Goal: Information Seeking & Learning: Learn about a topic

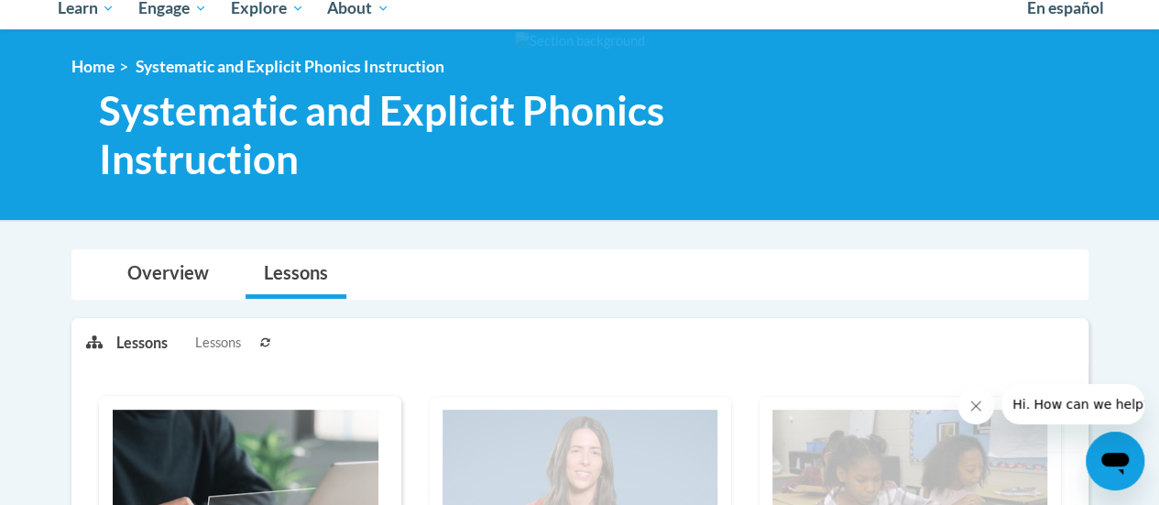
scroll to position [209, 0]
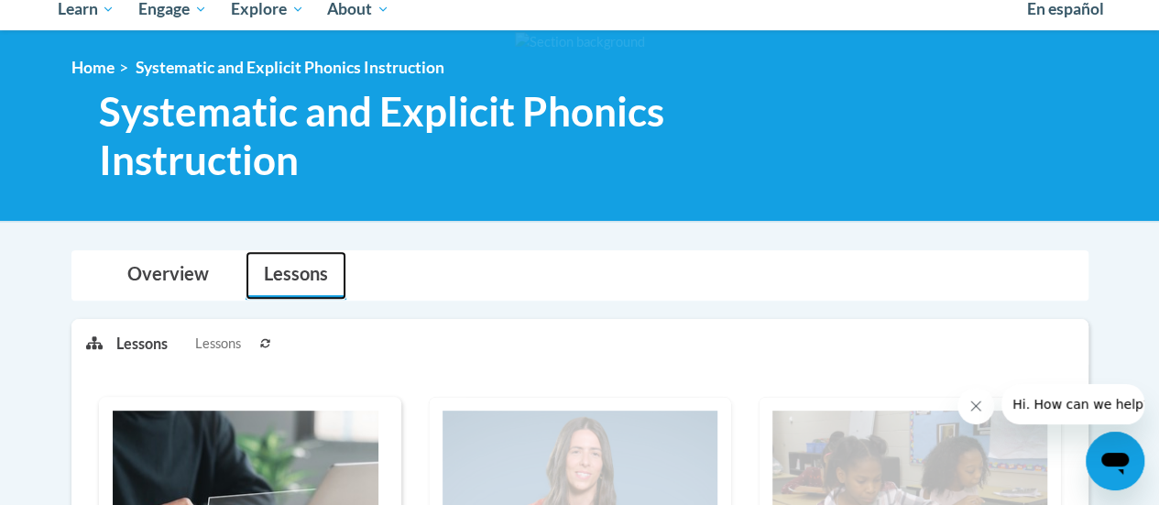
click at [312, 279] on link "Lessons" at bounding box center [296, 275] width 101 height 49
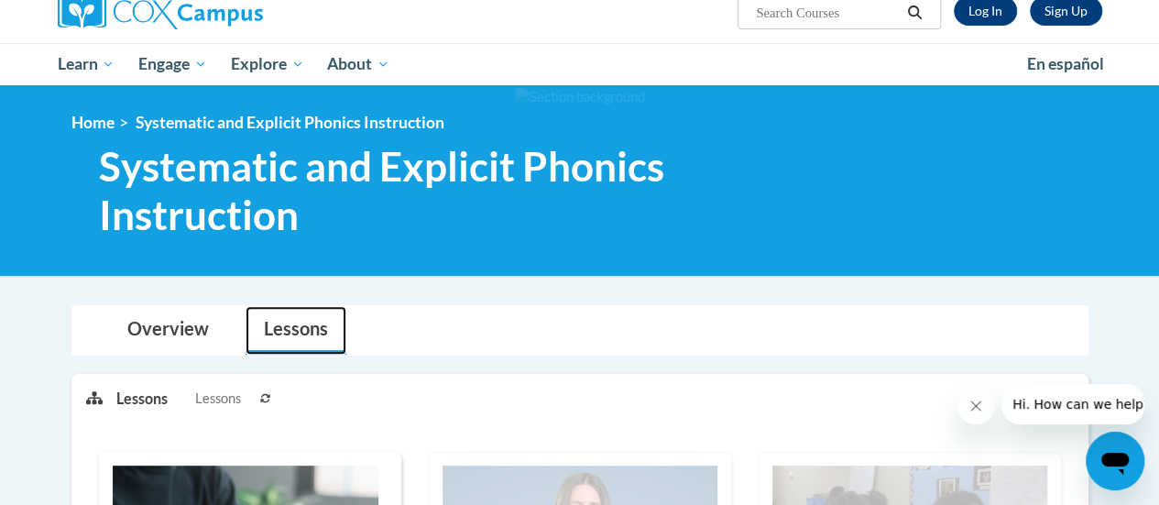
scroll to position [52, 0]
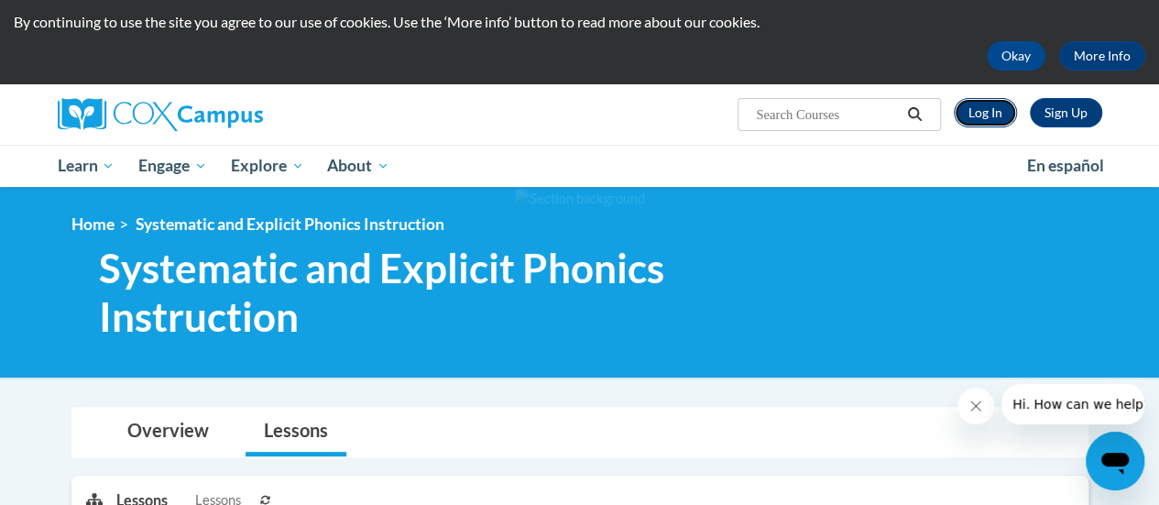
click at [995, 112] on link "Log In" at bounding box center [985, 112] width 63 height 29
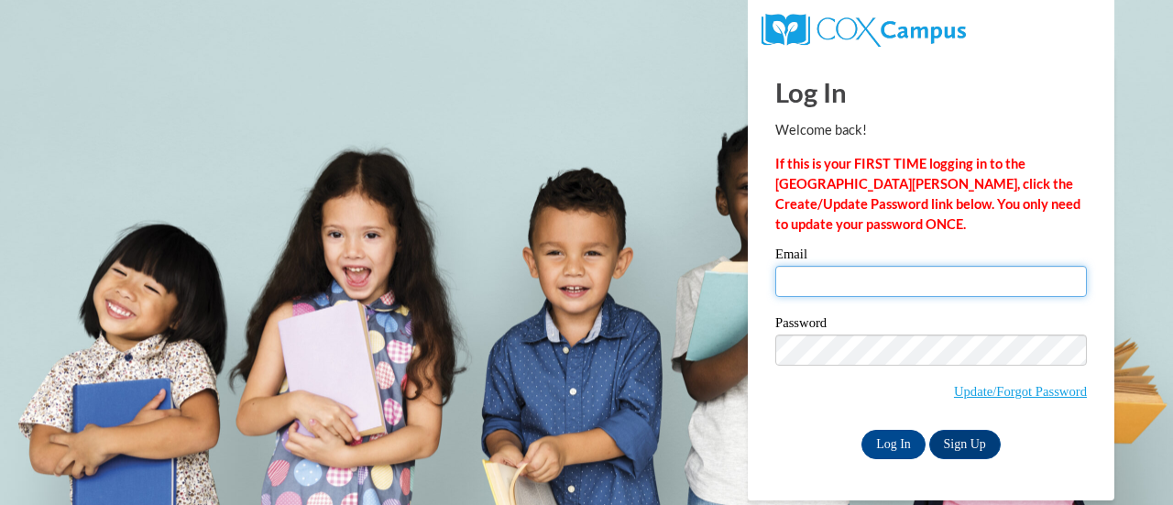
click at [854, 281] on input "Email" at bounding box center [931, 281] width 312 height 31
type input "[PERSON_NAME][EMAIL_ADDRESS][PERSON_NAME][DOMAIN_NAME]"
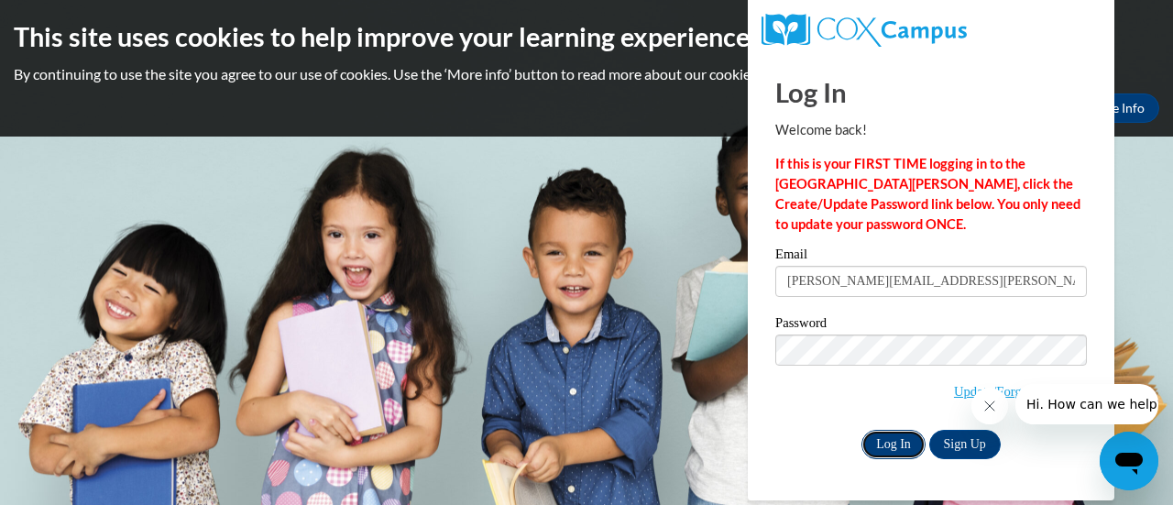
click at [895, 437] on input "Log In" at bounding box center [893, 444] width 64 height 29
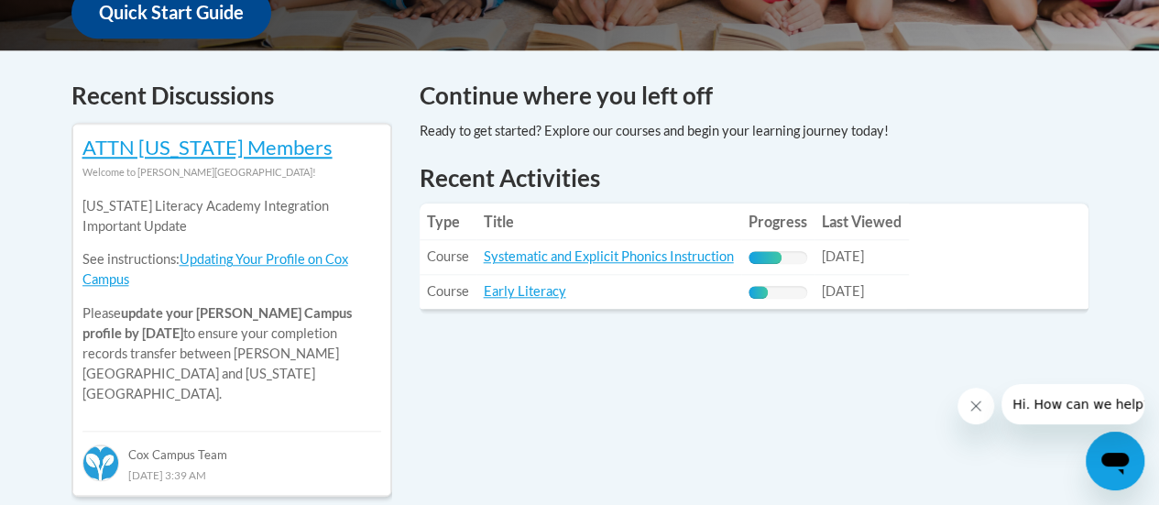
scroll to position [730, 0]
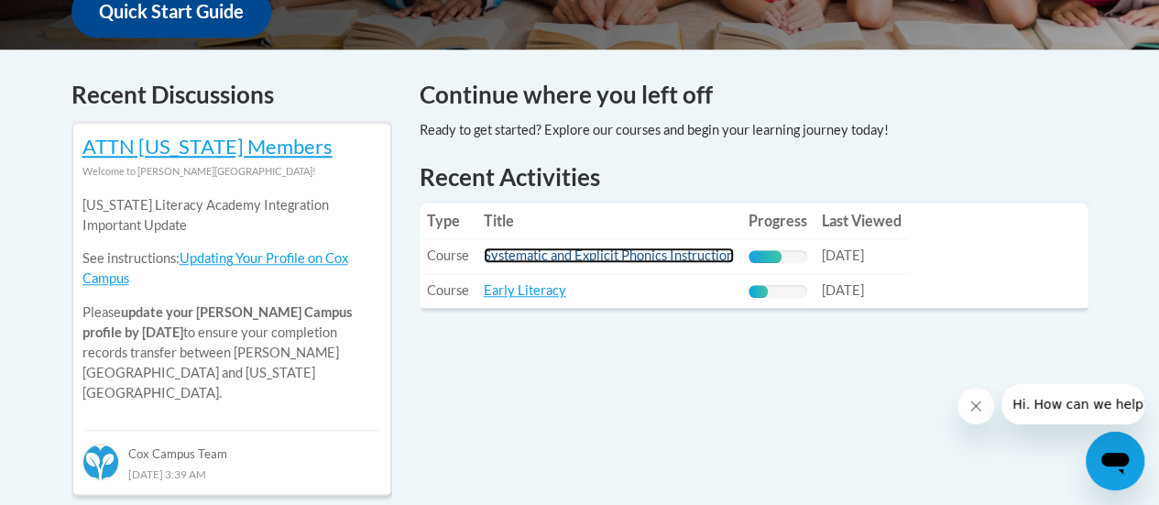
click at [599, 253] on link "Systematic and Explicit Phonics Instruction" at bounding box center [609, 255] width 250 height 16
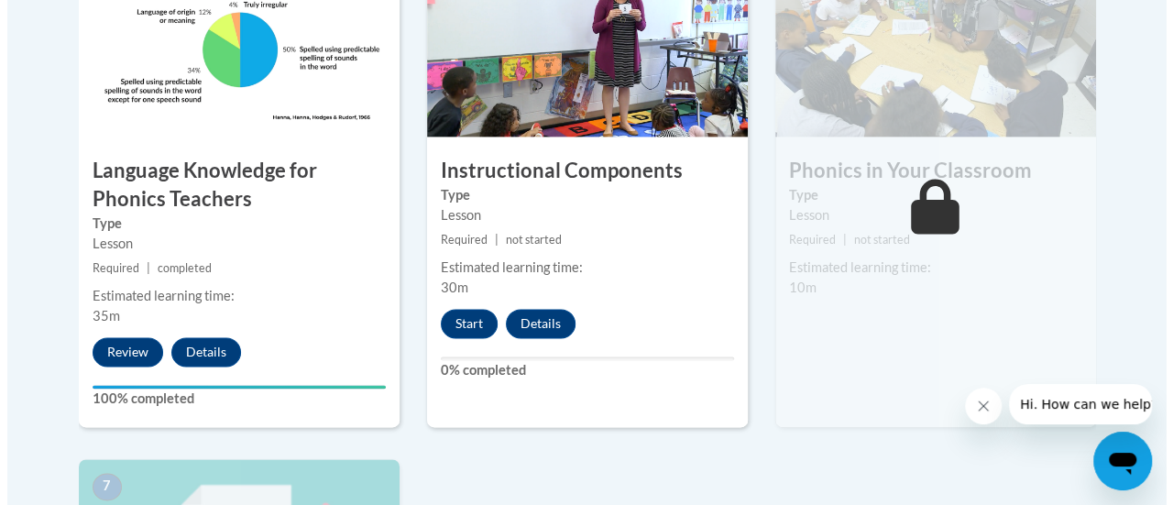
scroll to position [1188, 0]
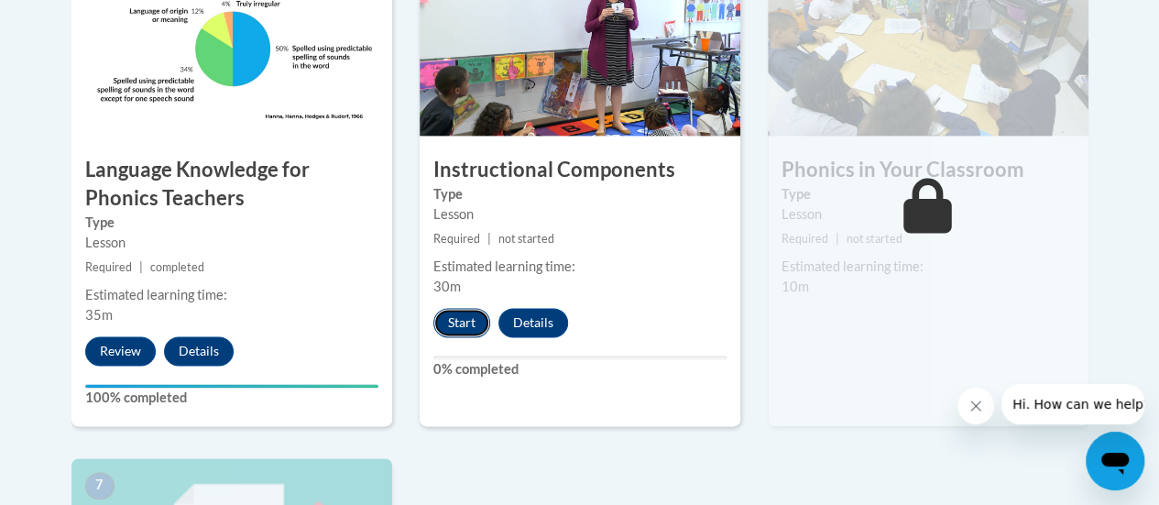
click at [463, 316] on button "Start" at bounding box center [461, 322] width 57 height 29
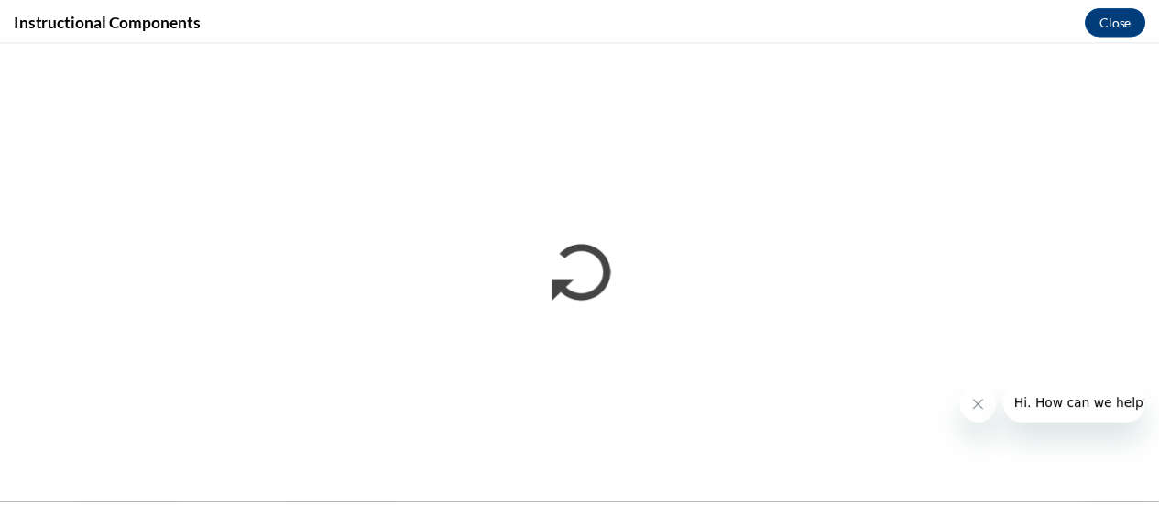
scroll to position [0, 0]
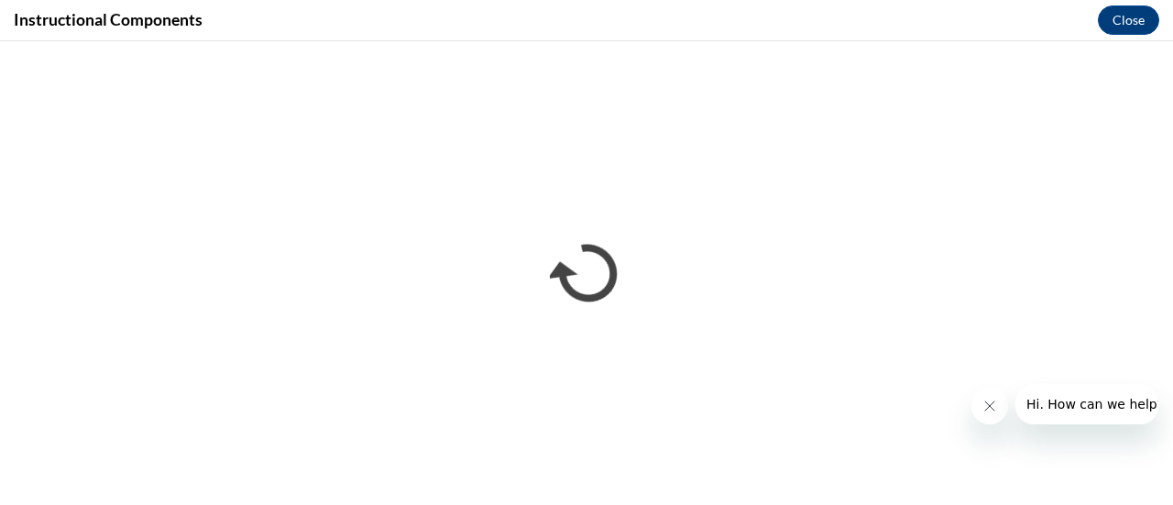
click at [990, 410] on icon "Close message from company" at bounding box center [988, 406] width 15 height 15
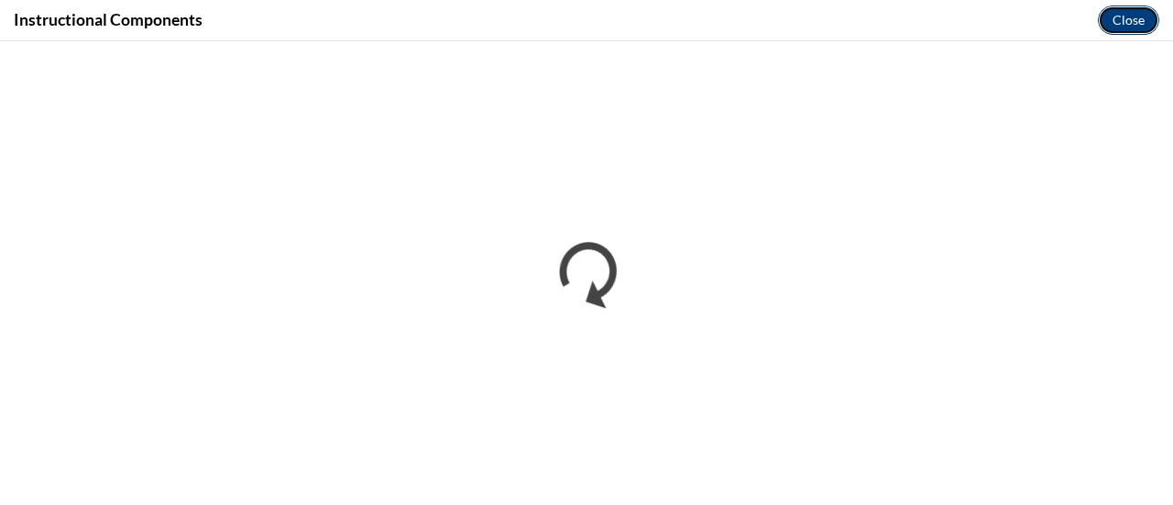
click at [1117, 16] on button "Close" at bounding box center [1128, 19] width 61 height 29
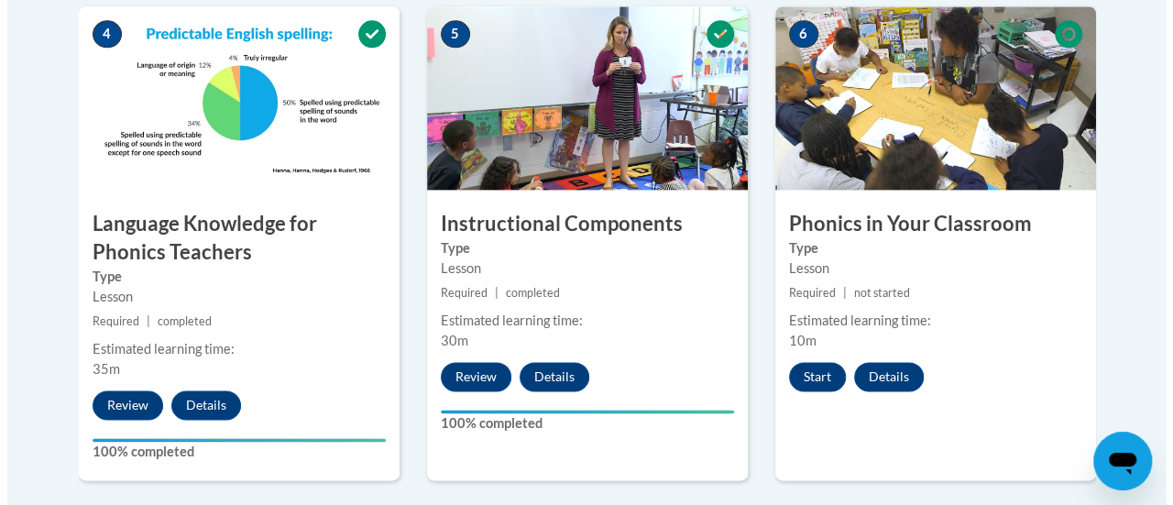
scroll to position [1163, 0]
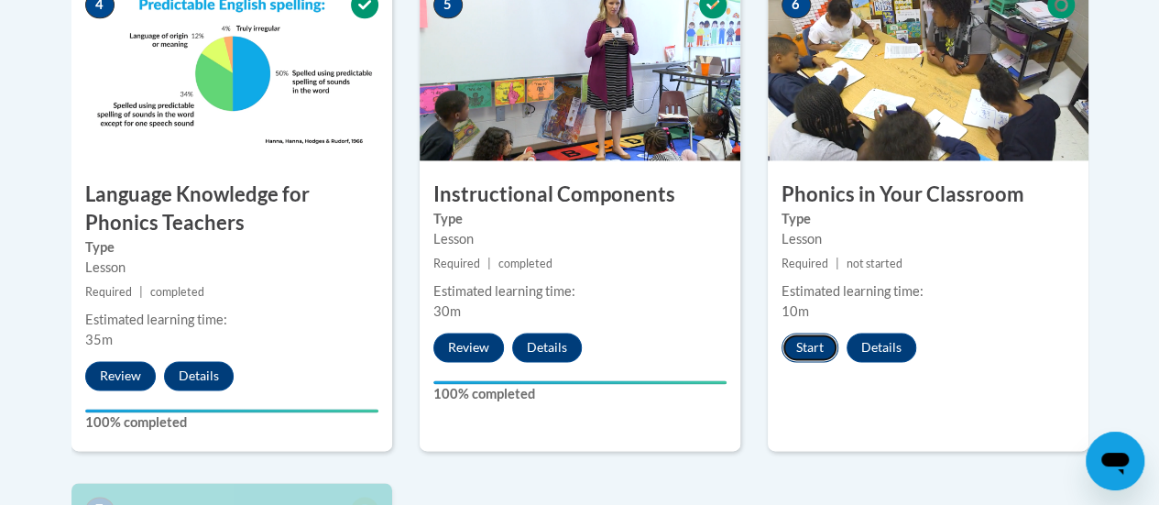
click at [806, 339] on button "Start" at bounding box center [810, 347] width 57 height 29
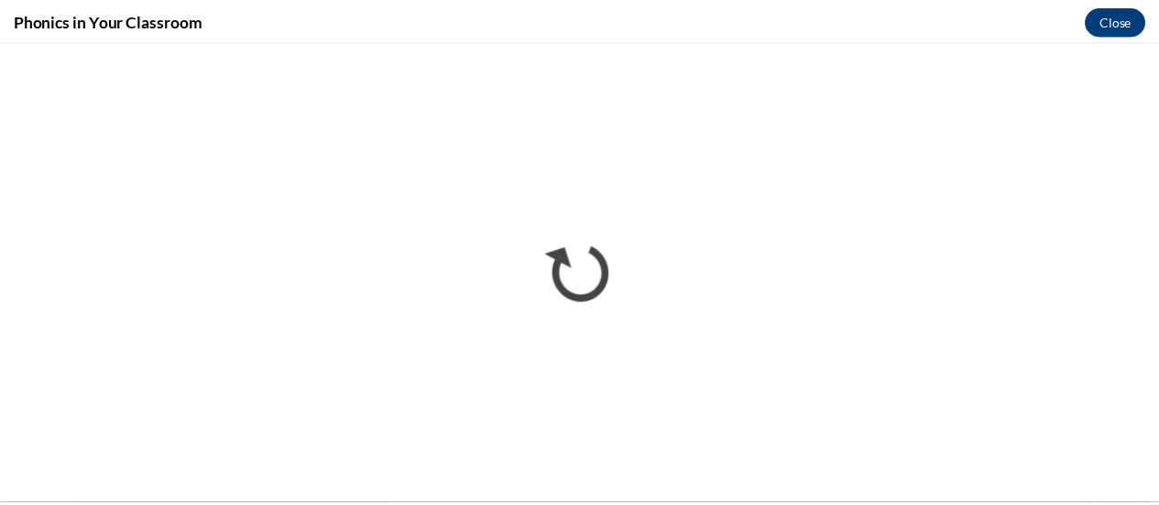
scroll to position [0, 0]
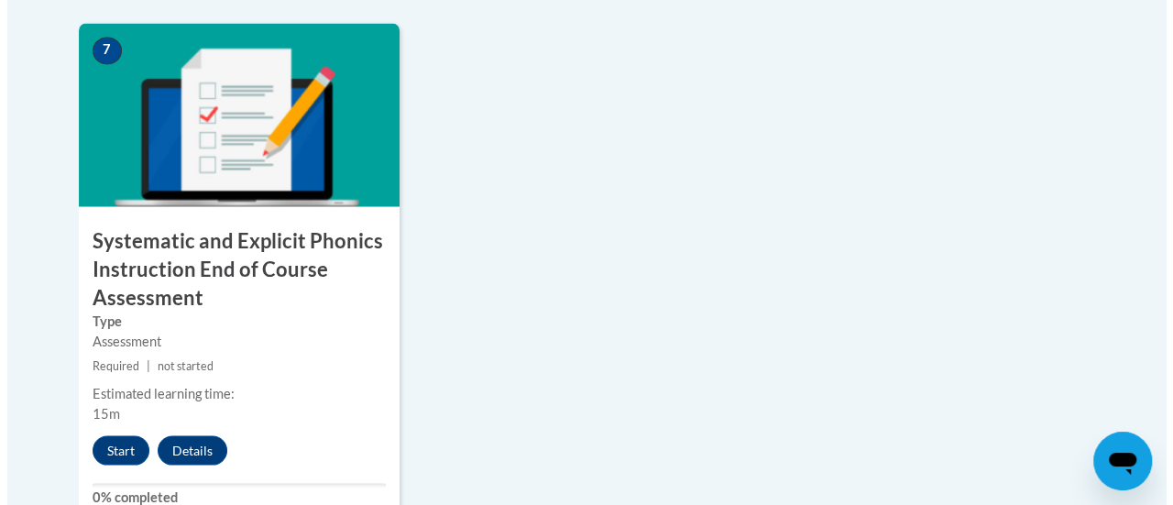
scroll to position [1622, 0]
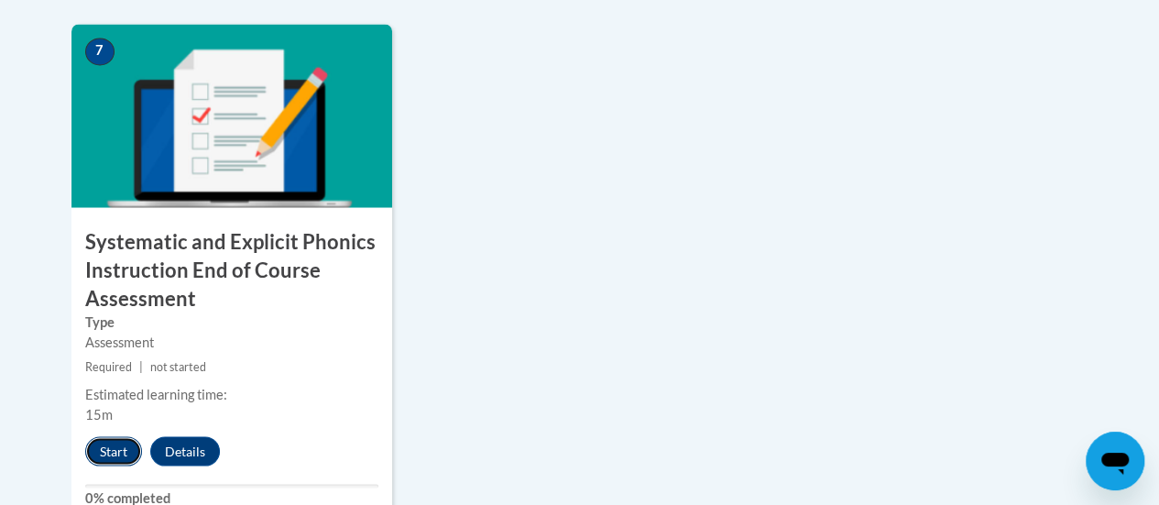
click at [117, 443] on button "Start" at bounding box center [113, 450] width 57 height 29
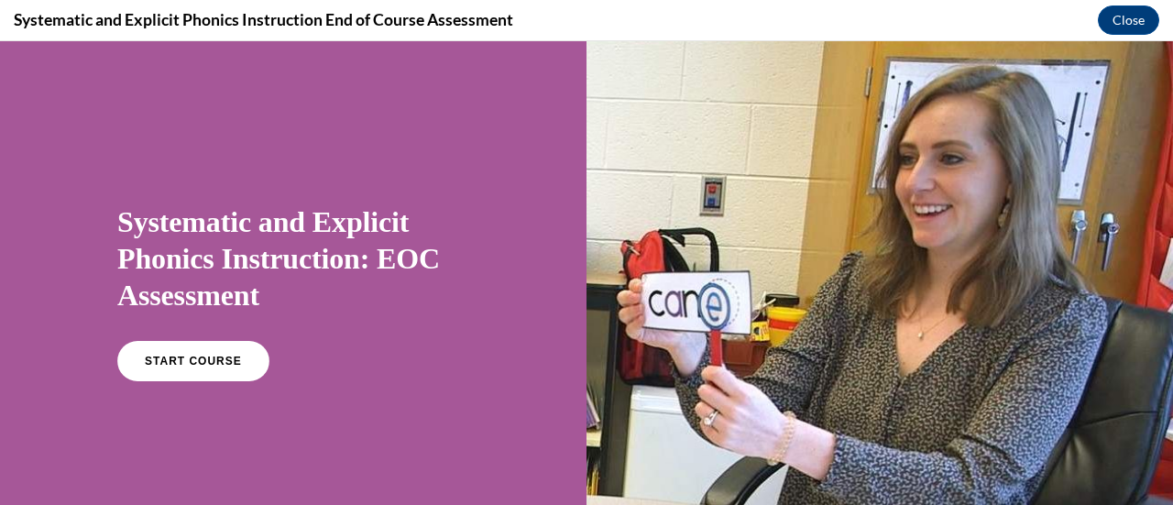
scroll to position [140, 0]
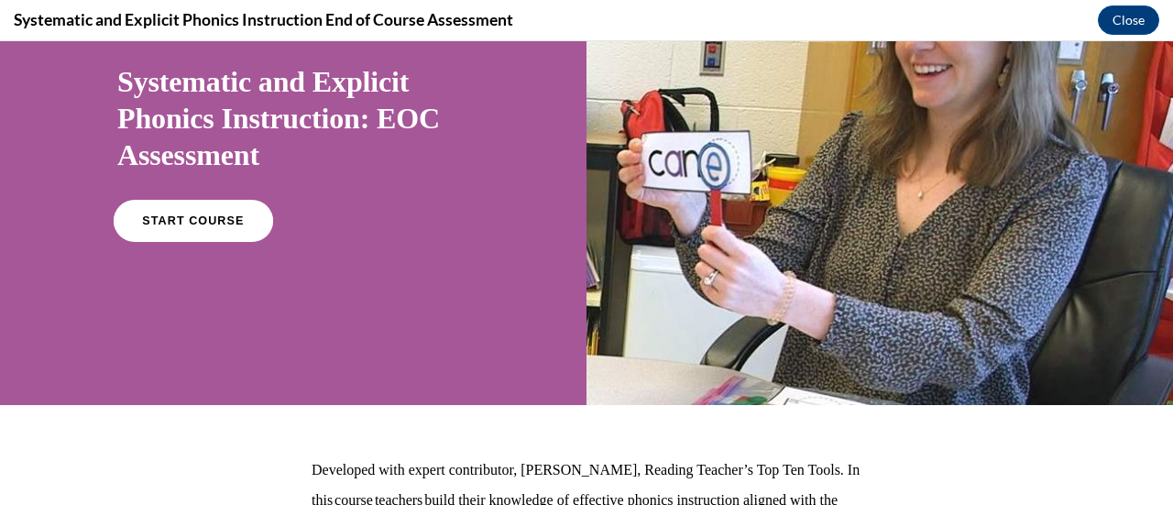
click at [197, 221] on span "START COURSE" at bounding box center [193, 221] width 102 height 14
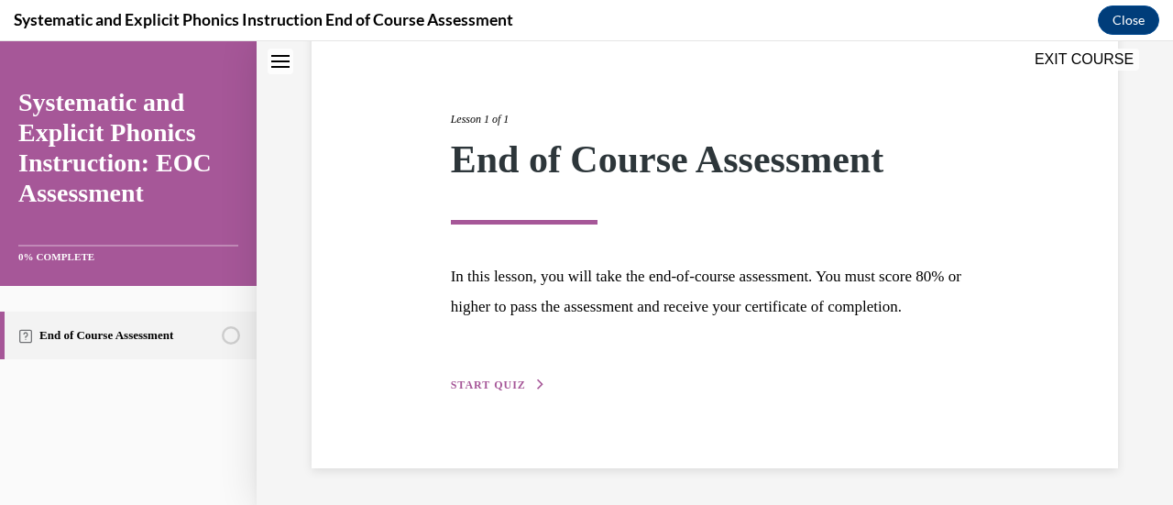
scroll to position [214, 0]
click at [465, 386] on span "START QUIZ" at bounding box center [488, 384] width 75 height 13
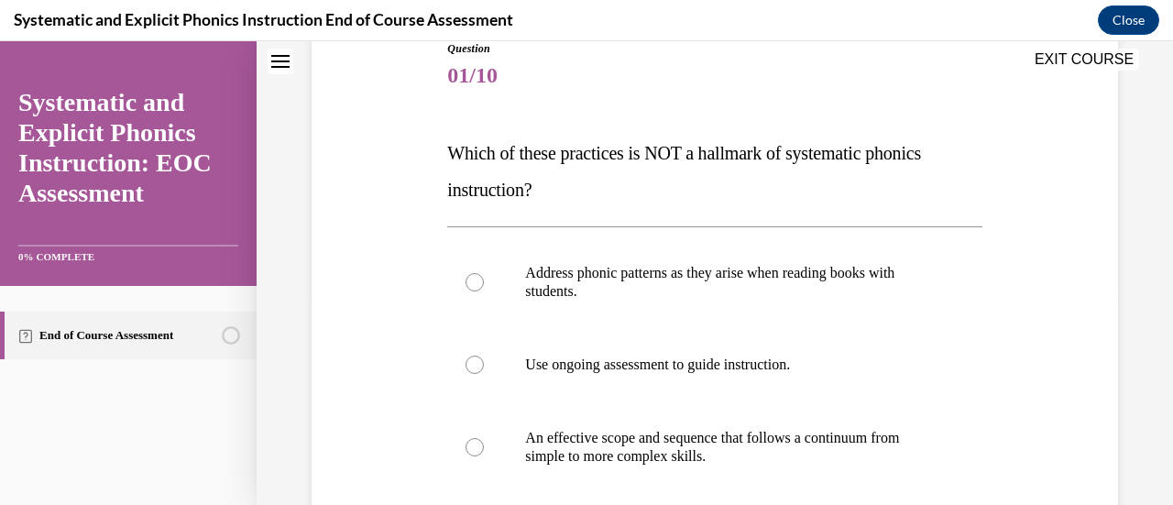
scroll to position [56, 0]
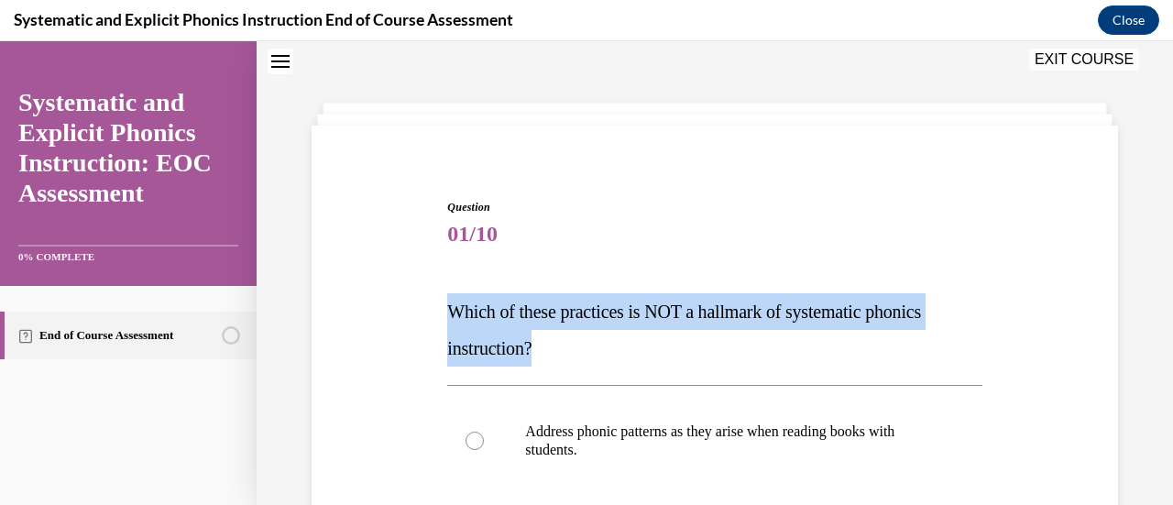
drag, startPoint x: 440, startPoint y: 318, endPoint x: 590, endPoint y: 353, distance: 154.3
copy span "Which of these practices is NOT a hallmark of systematic phonics instruction?"
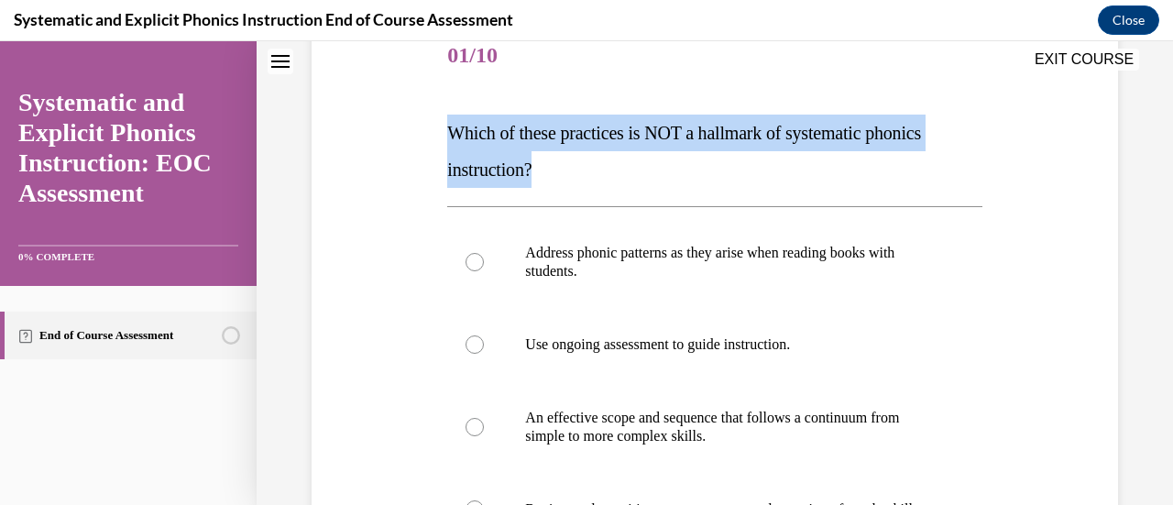
scroll to position [272, 0]
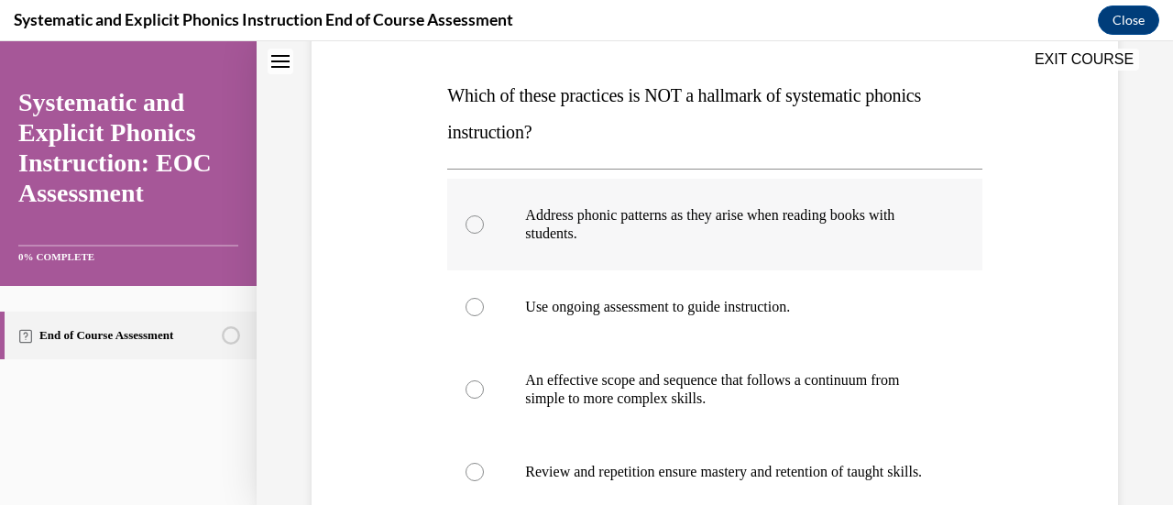
click at [476, 229] on div at bounding box center [474, 224] width 18 height 18
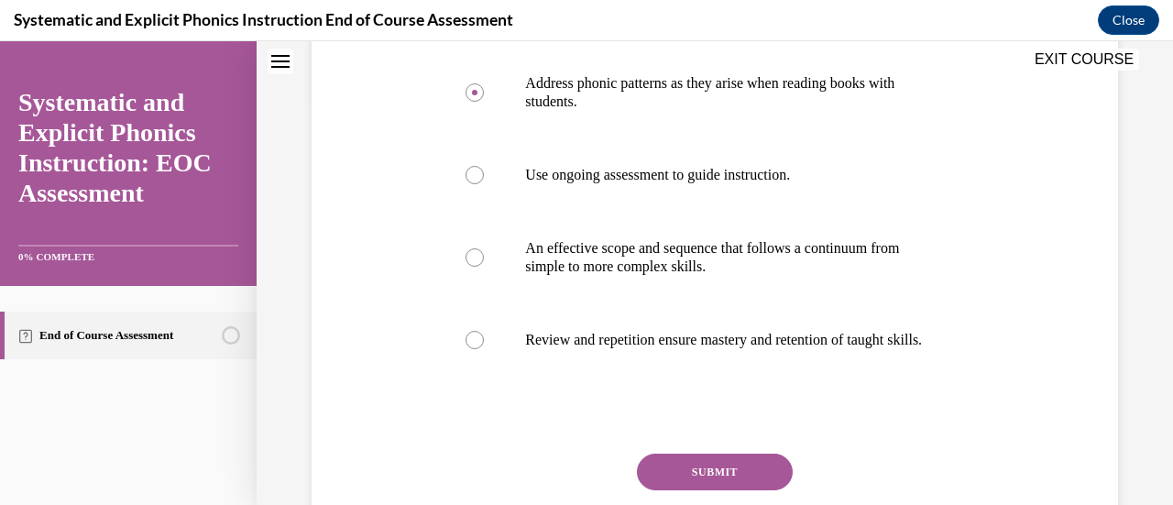
scroll to position [406, 0]
click at [719, 488] on button "SUBMIT" at bounding box center [715, 470] width 156 height 37
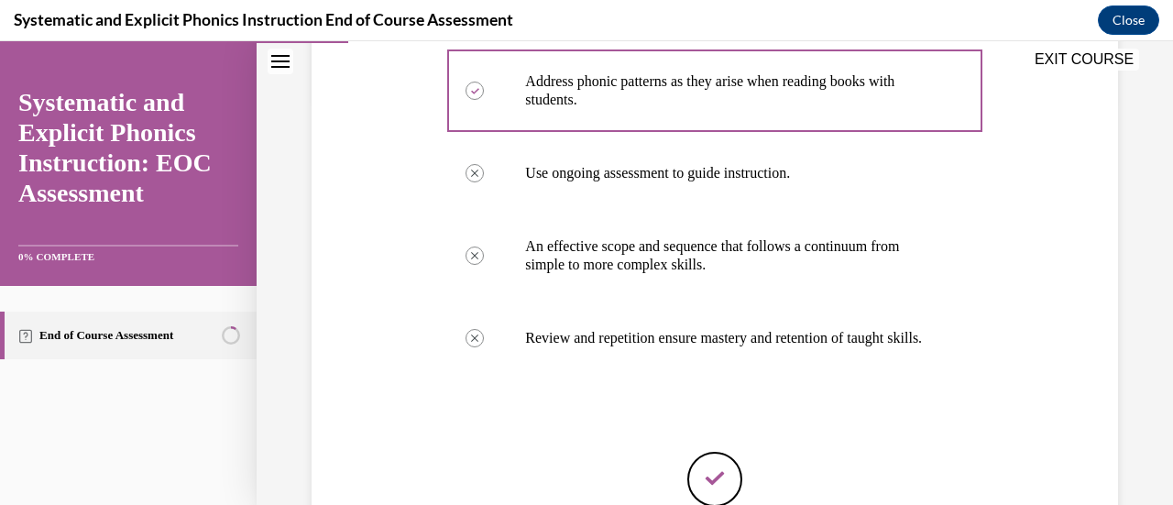
scroll to position [615, 0]
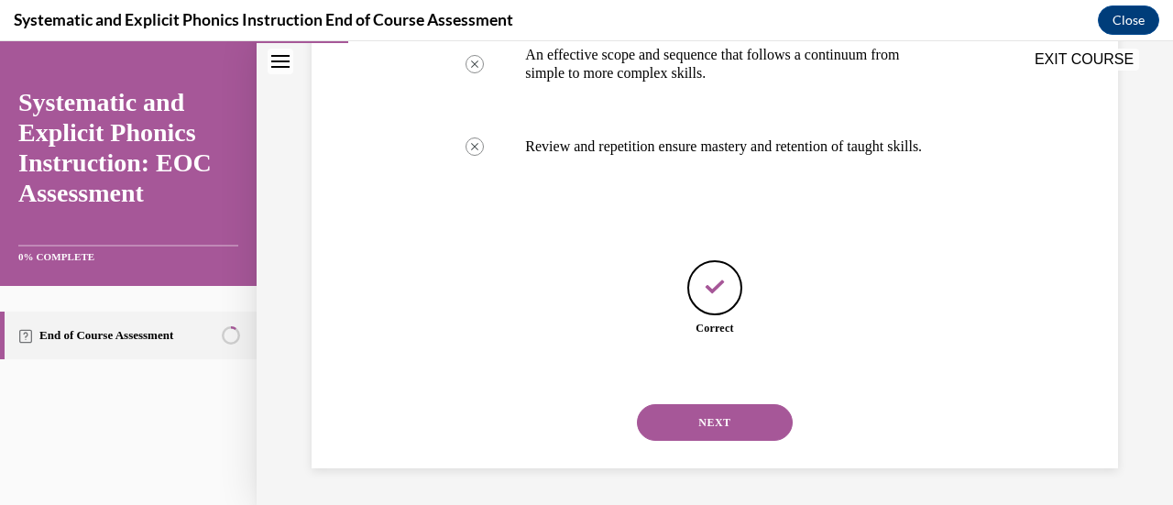
click at [702, 430] on button "NEXT" at bounding box center [715, 422] width 156 height 37
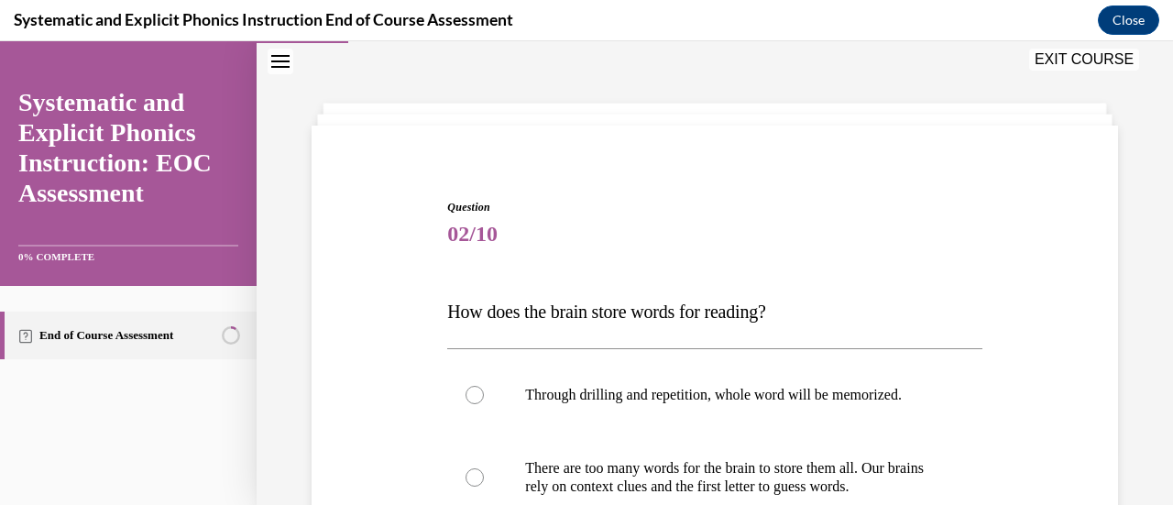
scroll to position [148, 0]
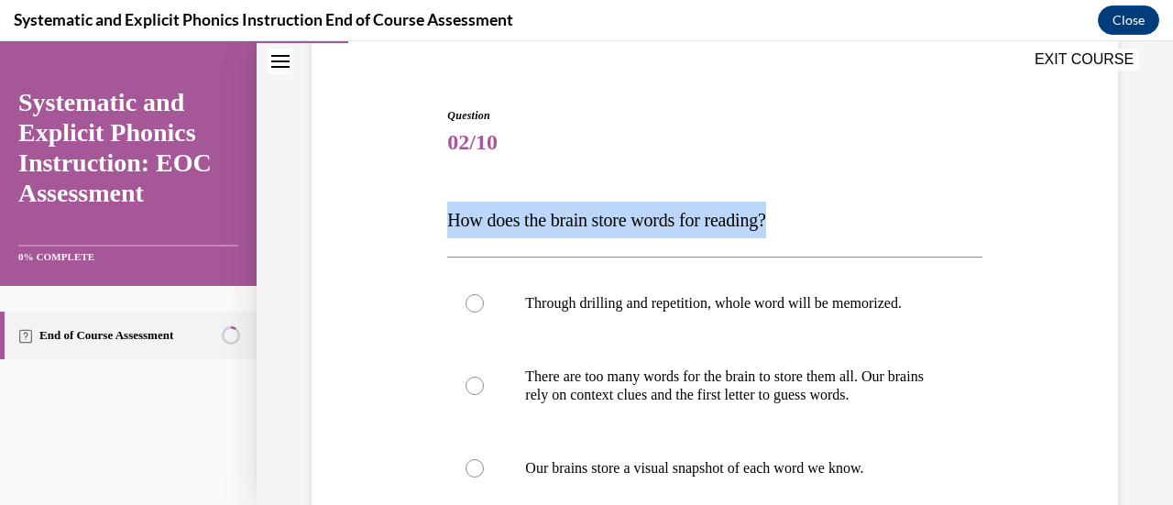
drag, startPoint x: 434, startPoint y: 218, endPoint x: 797, endPoint y: 221, distance: 362.9
click at [797, 221] on div "Question 02/10 How does the brain store words for reading? Through drilling and…" at bounding box center [715, 438] width 816 height 772
copy span "How does the brain store words for reading?"
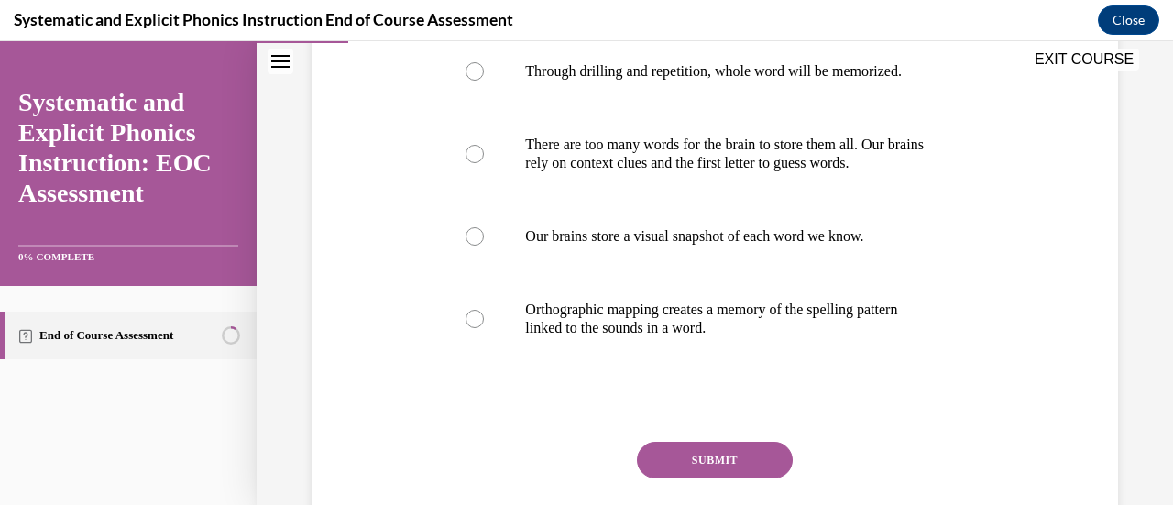
scroll to position [379, 0]
click at [475, 315] on div at bounding box center [474, 319] width 18 height 18
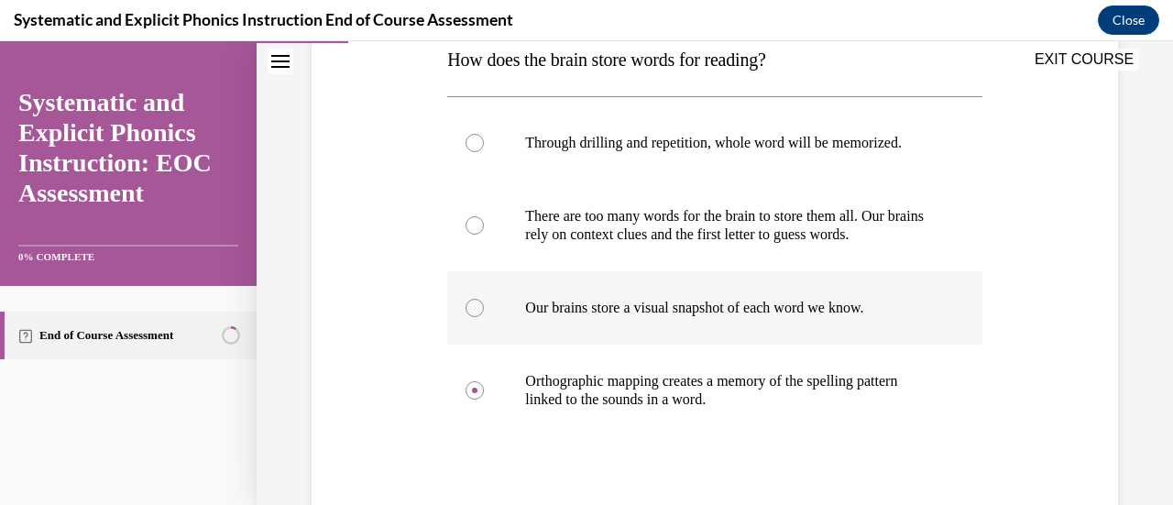
scroll to position [447, 0]
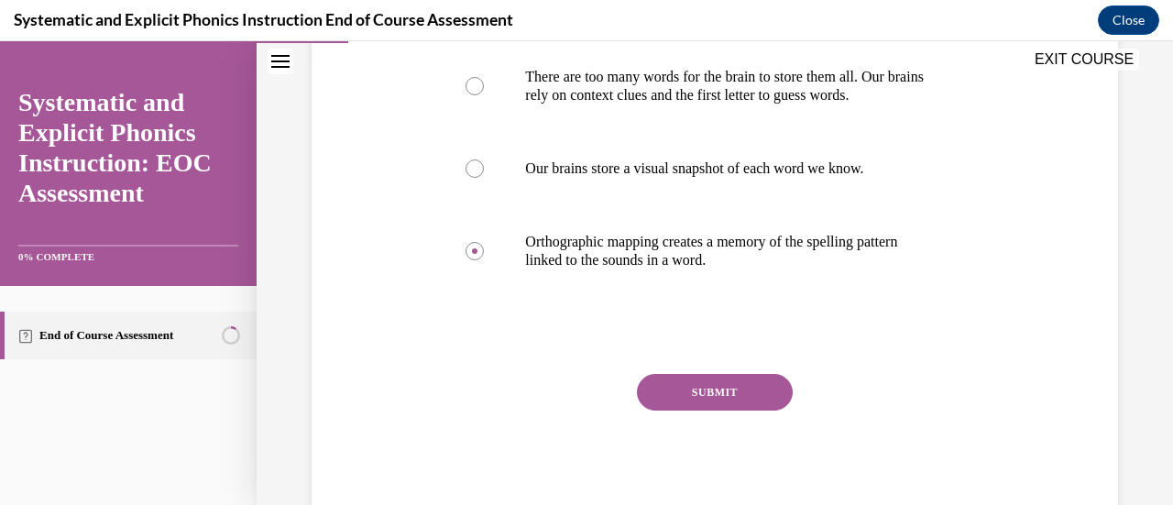
click at [673, 381] on button "SUBMIT" at bounding box center [715, 392] width 156 height 37
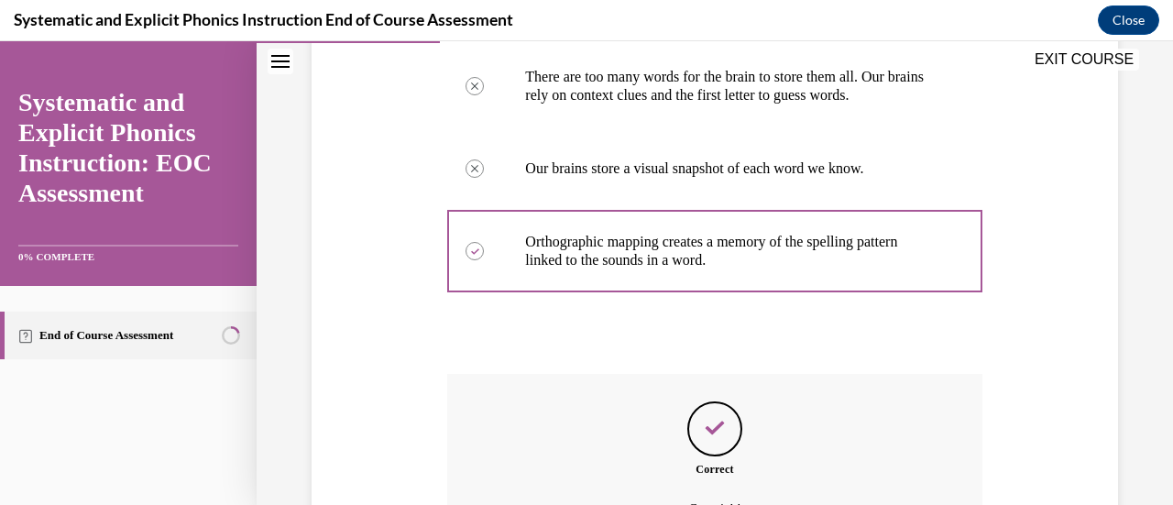
scroll to position [625, 0]
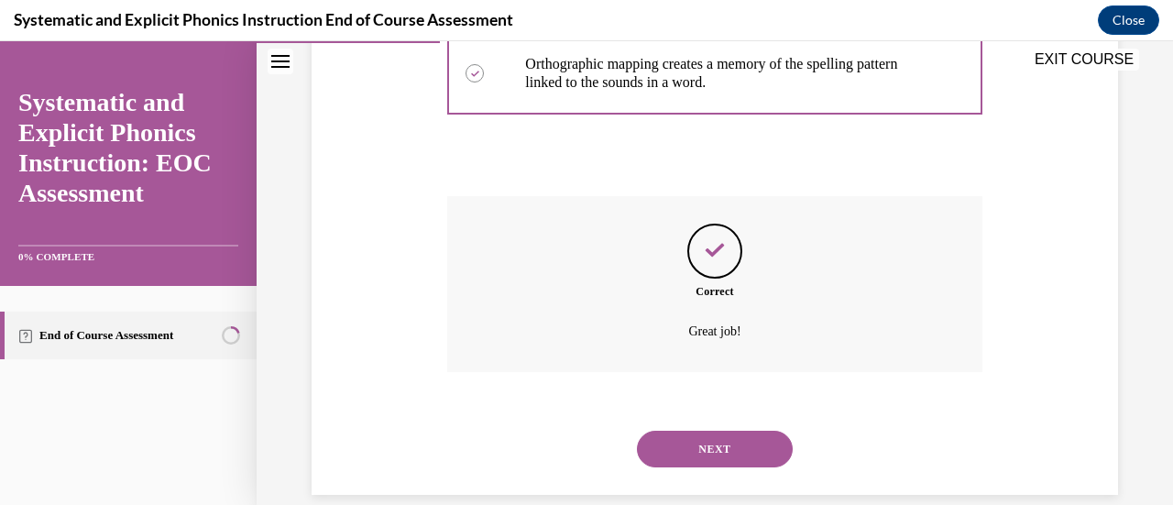
click at [695, 442] on button "NEXT" at bounding box center [715, 449] width 156 height 37
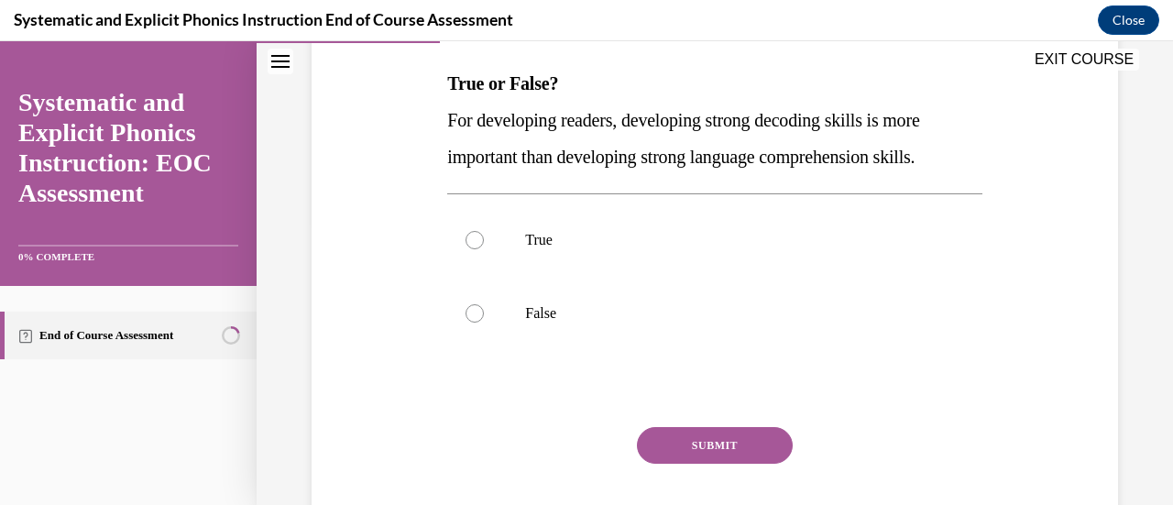
scroll to position [285, 0]
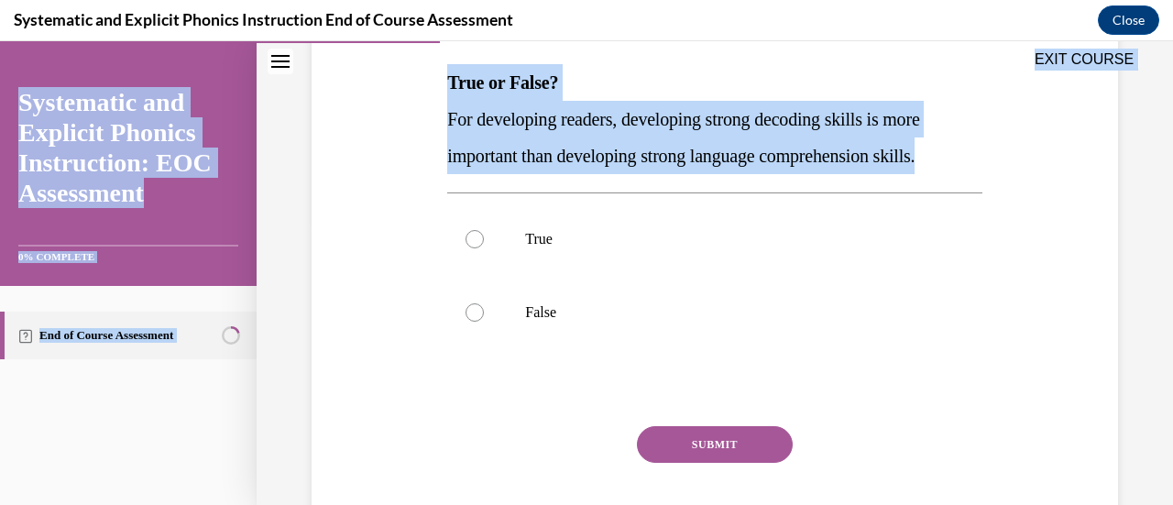
drag, startPoint x: 445, startPoint y: 80, endPoint x: 974, endPoint y: 159, distance: 534.6
click at [974, 159] on div "EXIT COURSE Systematic and Explicit Phonics Instruction: EOC Assessment 0% COMP…" at bounding box center [586, 273] width 1173 height 464
click at [974, 159] on div "Question 03/10 True or False? For developing readers, developing strong decodin…" at bounding box center [714, 259] width 543 height 634
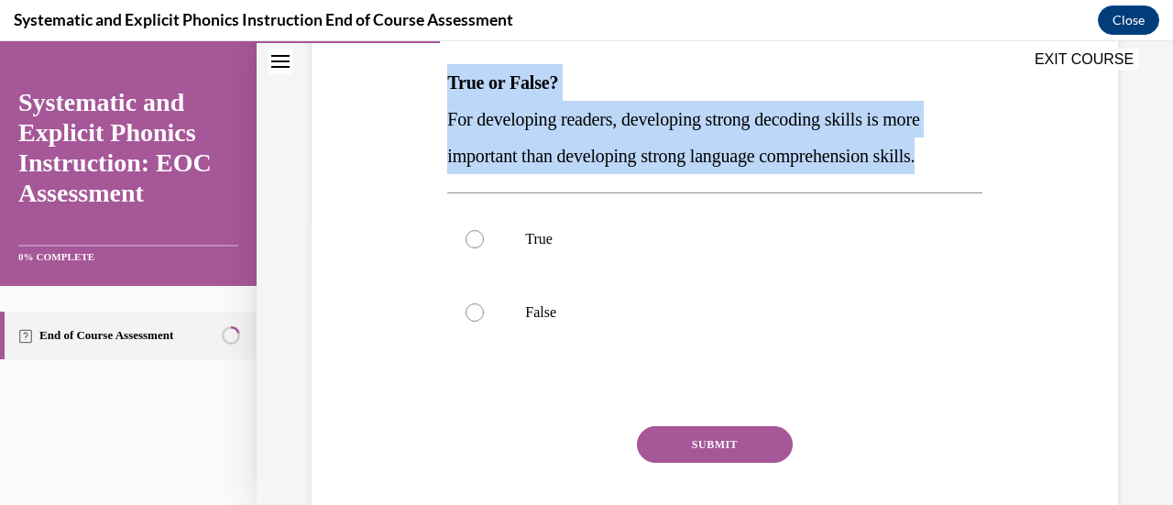
drag, startPoint x: 449, startPoint y: 82, endPoint x: 1014, endPoint y: 151, distance: 569.6
click at [1014, 151] on div "Question 03/10 True or False? For developing readers, developing strong decodin…" at bounding box center [715, 246] width 816 height 662
copy div "True or False? For developing readers, developing strong decoding skills is mor…"
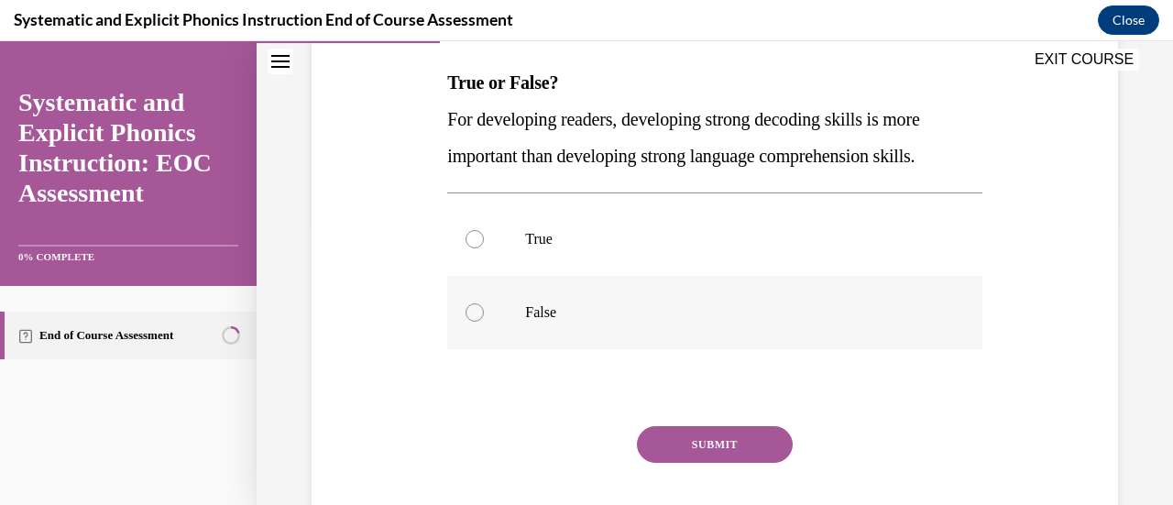
click at [552, 323] on div at bounding box center [714, 312] width 534 height 73
click at [711, 444] on button "SUBMIT" at bounding box center [715, 444] width 156 height 37
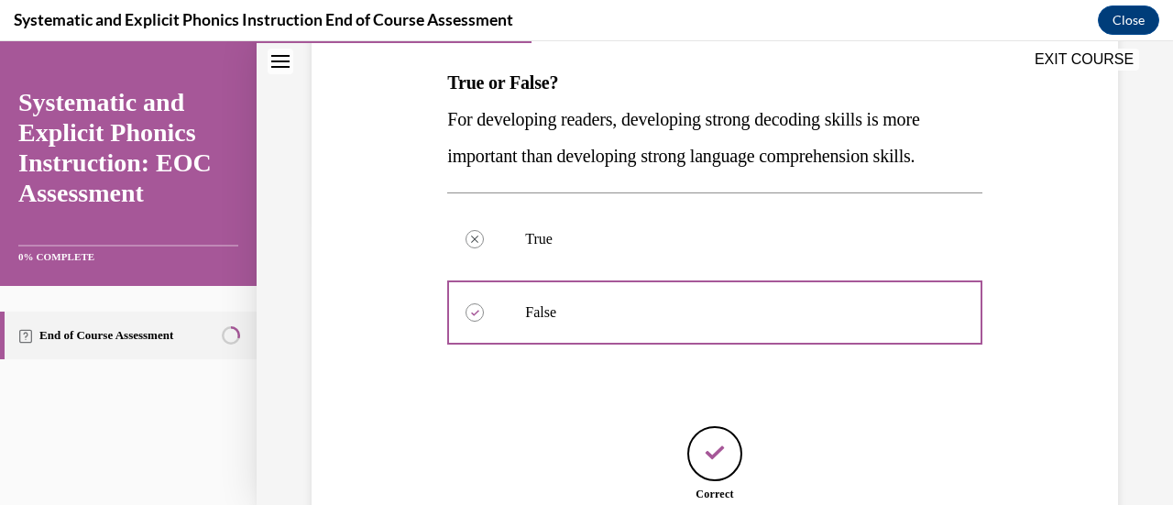
scroll to position [450, 0]
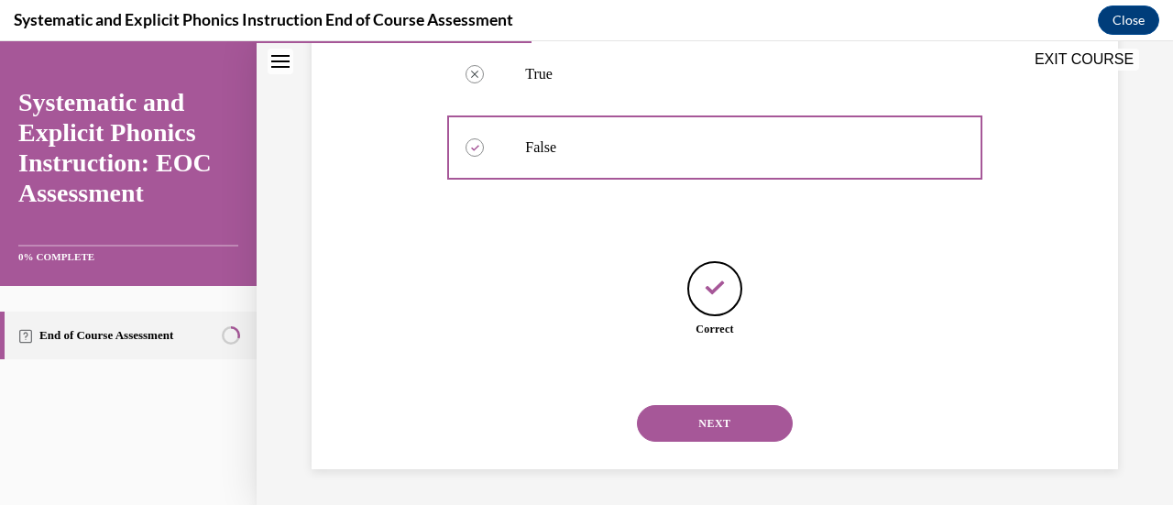
click at [714, 424] on button "NEXT" at bounding box center [715, 423] width 156 height 37
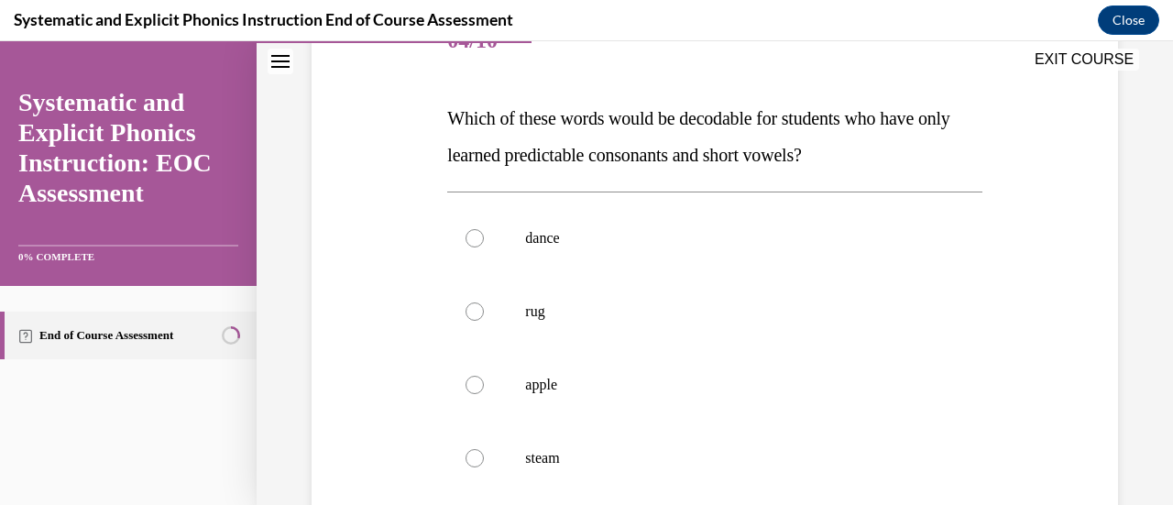
scroll to position [252, 0]
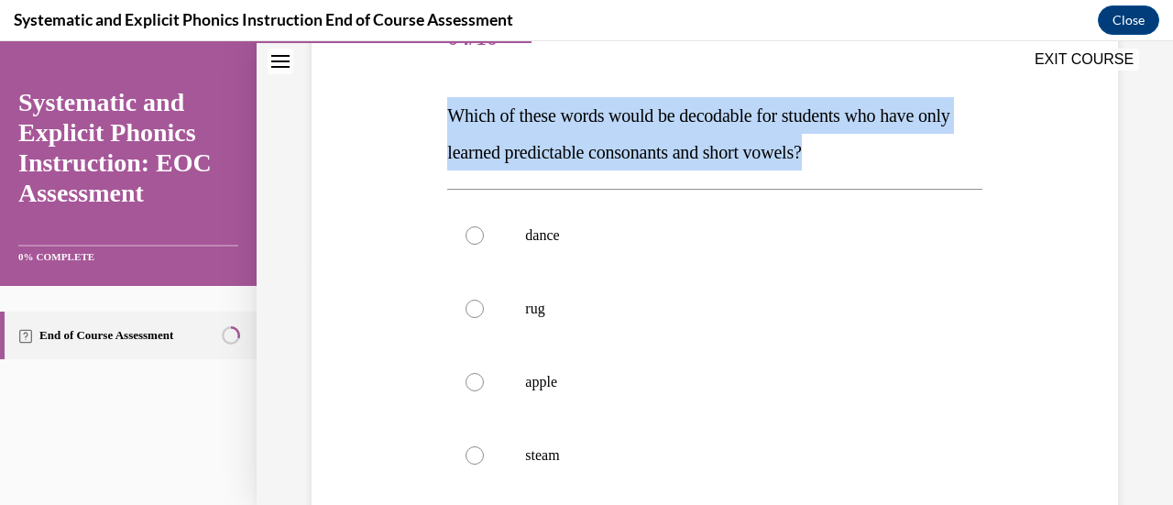
drag, startPoint x: 437, startPoint y: 104, endPoint x: 873, endPoint y: 155, distance: 439.2
click at [873, 155] on div "Question 04/10 Which of these words would be decodable for students who have on…" at bounding box center [715, 334] width 816 height 772
copy span "Which of these words would be decodable for students who have only learned pred…"
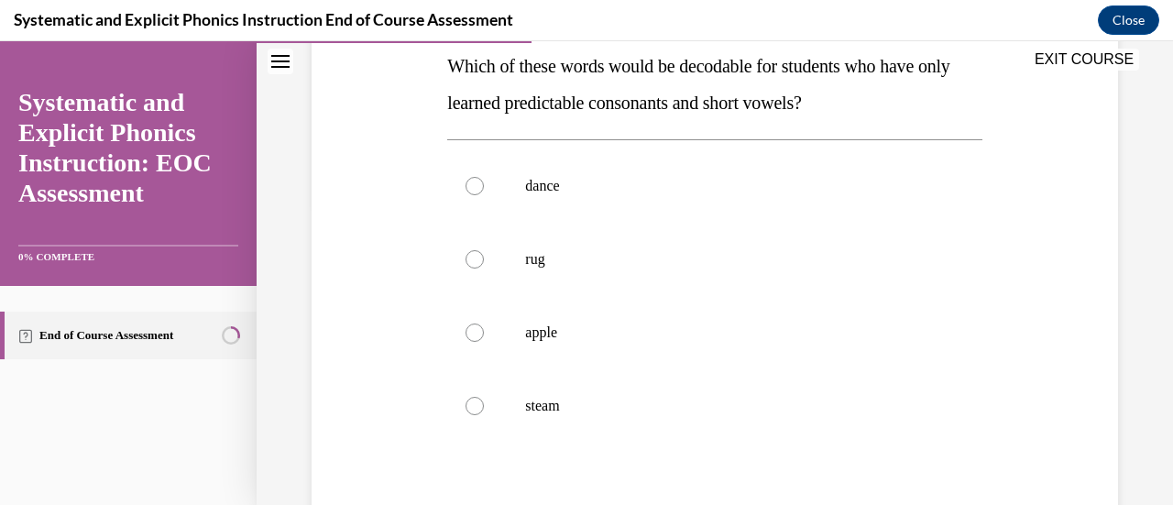
click at [436, 310] on div "Question 04/10 Which of these words would be decodable for students who have on…" at bounding box center [715, 284] width 816 height 772
click at [478, 257] on div at bounding box center [474, 259] width 18 height 18
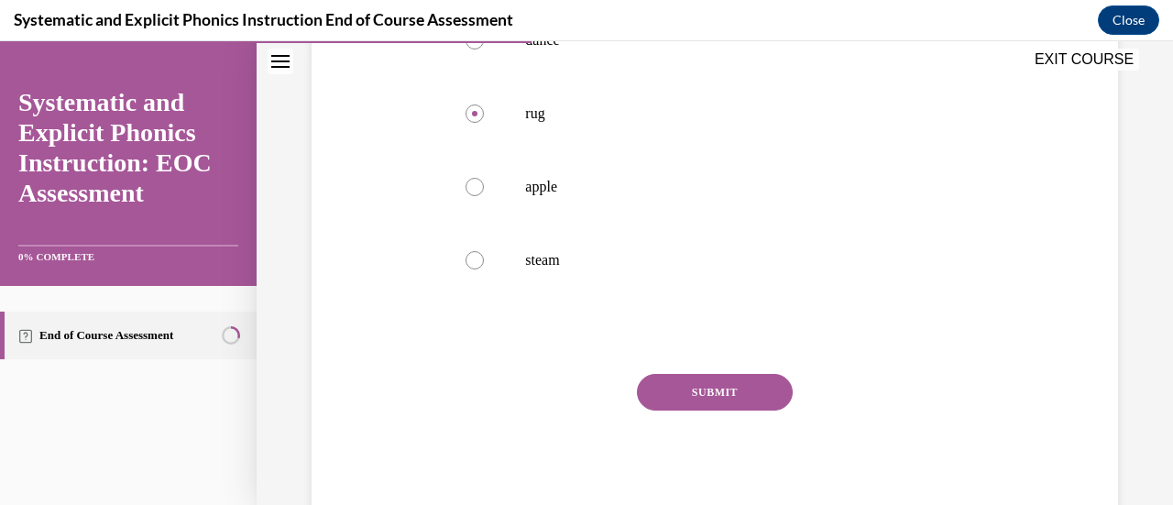
click at [691, 389] on button "SUBMIT" at bounding box center [715, 392] width 156 height 37
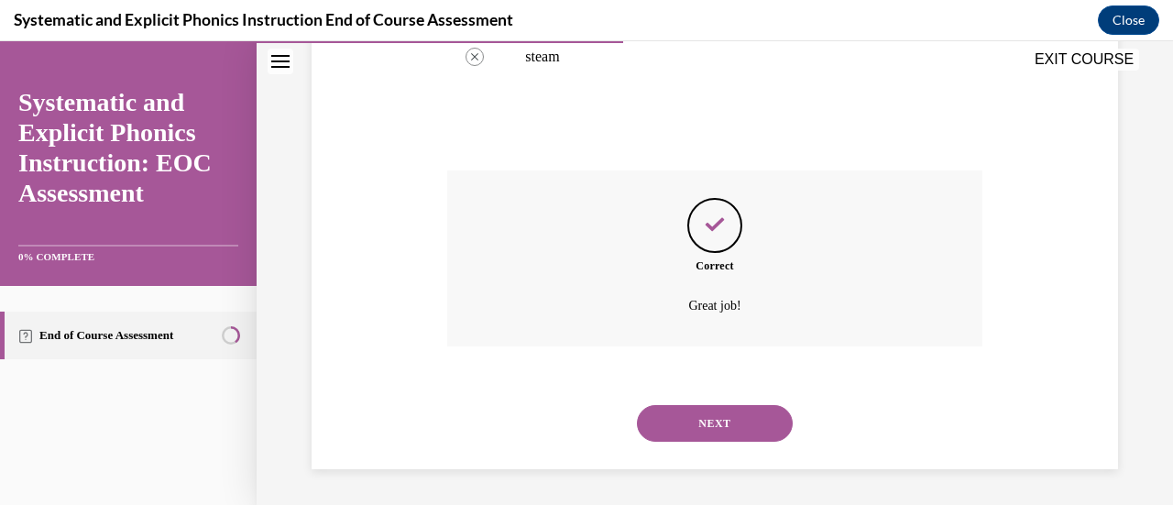
click at [697, 421] on button "NEXT" at bounding box center [715, 423] width 156 height 37
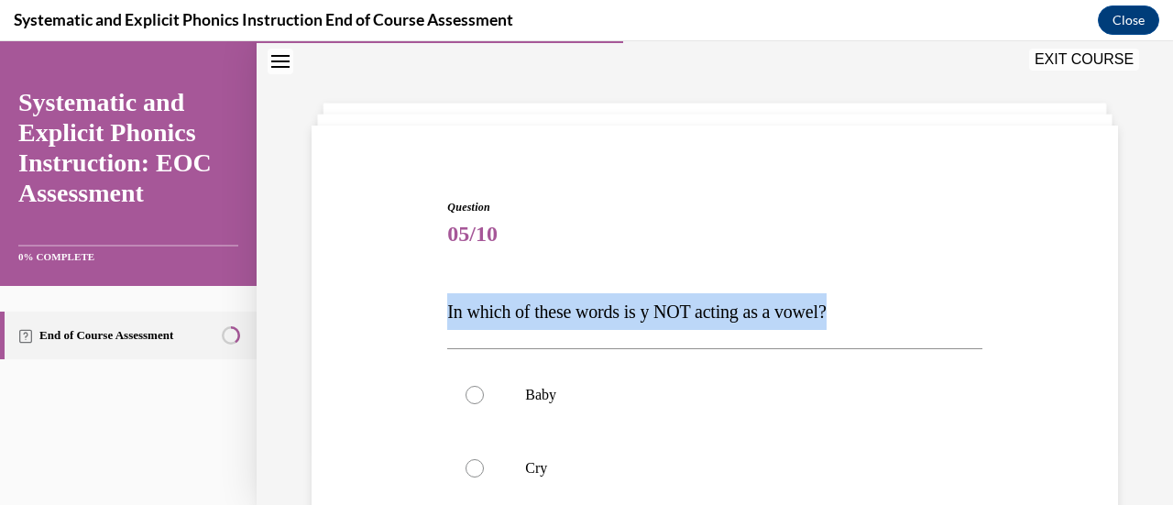
drag, startPoint x: 430, startPoint y: 311, endPoint x: 849, endPoint y: 309, distance: 418.8
click at [849, 309] on div "Question 05/10 In which of these words is y NOT acting as a vowel? Baby Cry Sta…" at bounding box center [715, 511] width 816 height 735
copy span "In which of these words is y NOT acting as a vowel?"
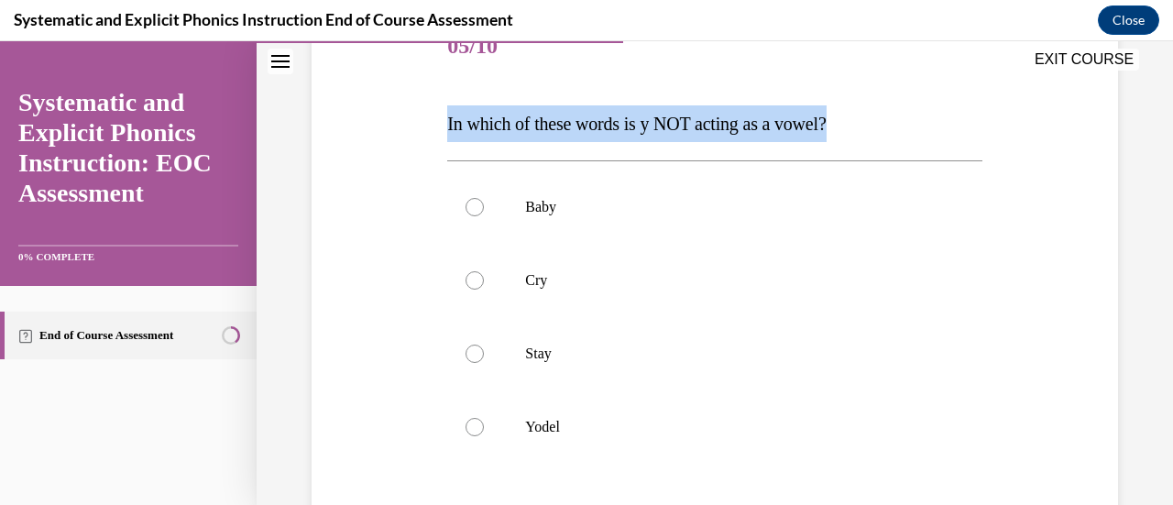
scroll to position [246, 0]
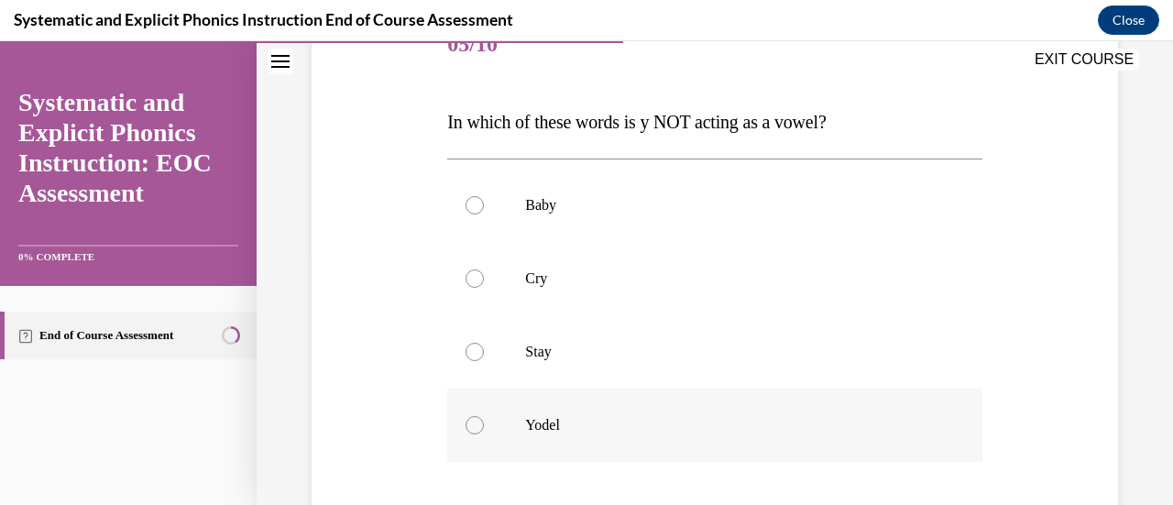
click at [535, 435] on div at bounding box center [714, 425] width 534 height 73
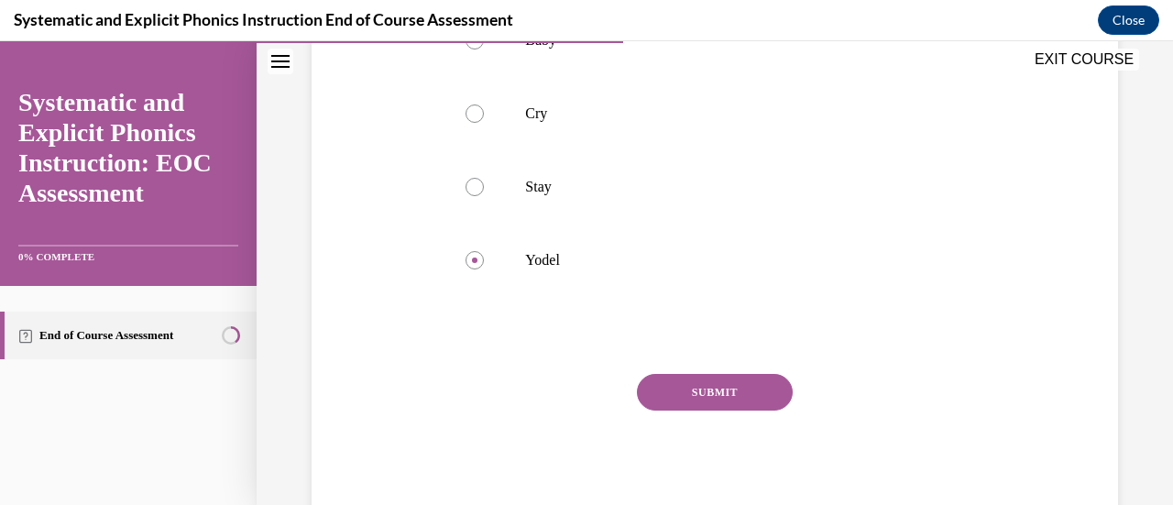
click at [686, 397] on button "SUBMIT" at bounding box center [715, 392] width 156 height 37
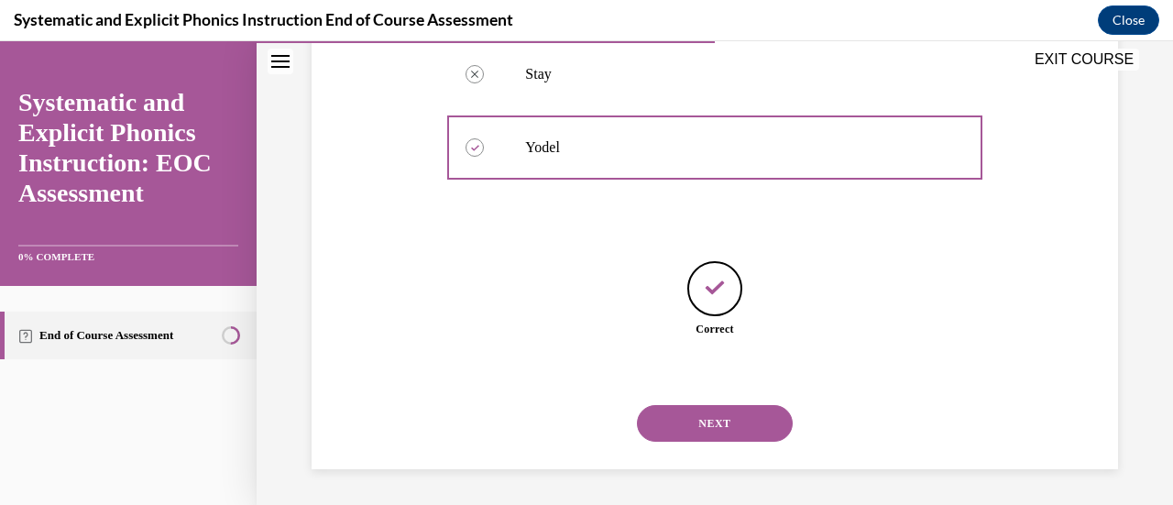
click at [689, 424] on button "NEXT" at bounding box center [715, 423] width 156 height 37
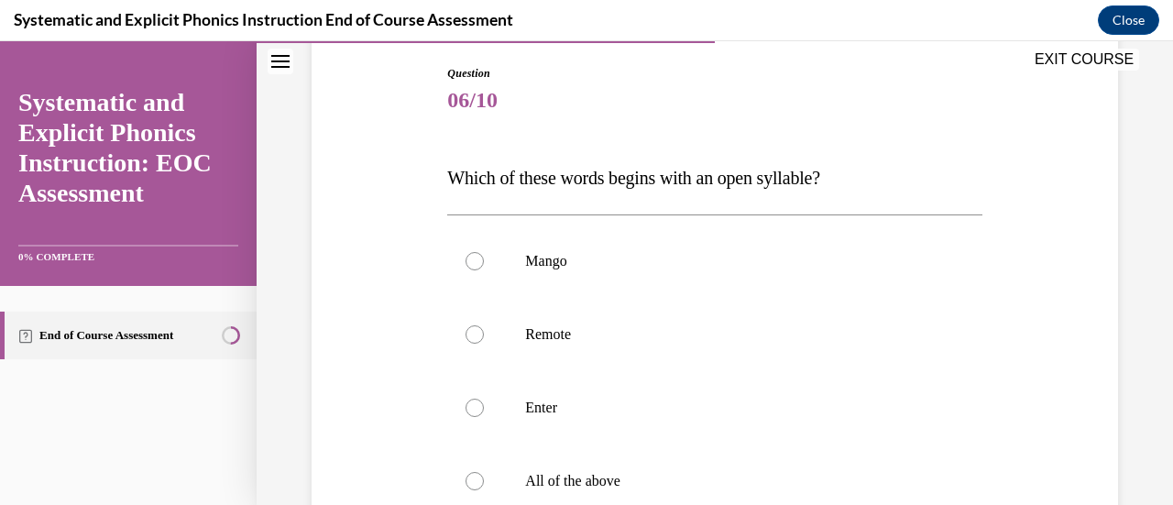
scroll to position [191, 0]
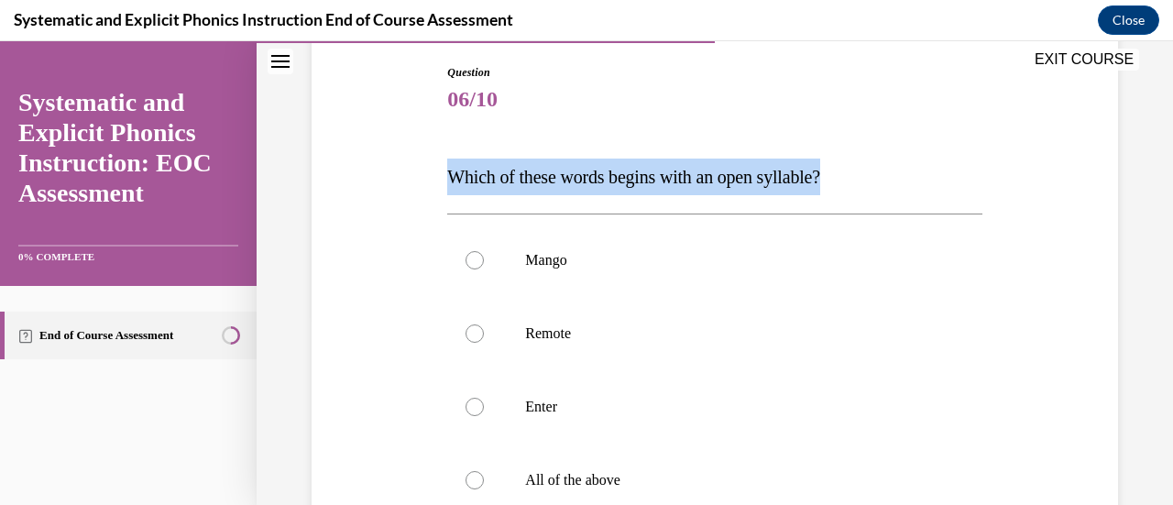
drag, startPoint x: 441, startPoint y: 170, endPoint x: 854, endPoint y: 152, distance: 413.6
click at [854, 152] on div "Question 06/10 Which of these words begins with an open syllable? Mango Remote …" at bounding box center [714, 390] width 543 height 707
copy span "Which of these words begins with an open syllable?"
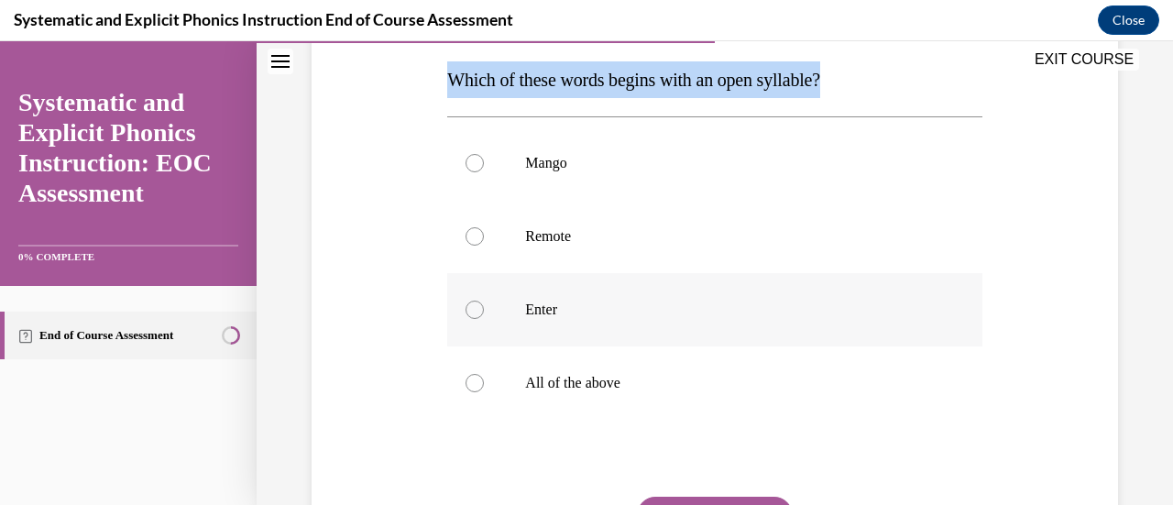
scroll to position [287, 0]
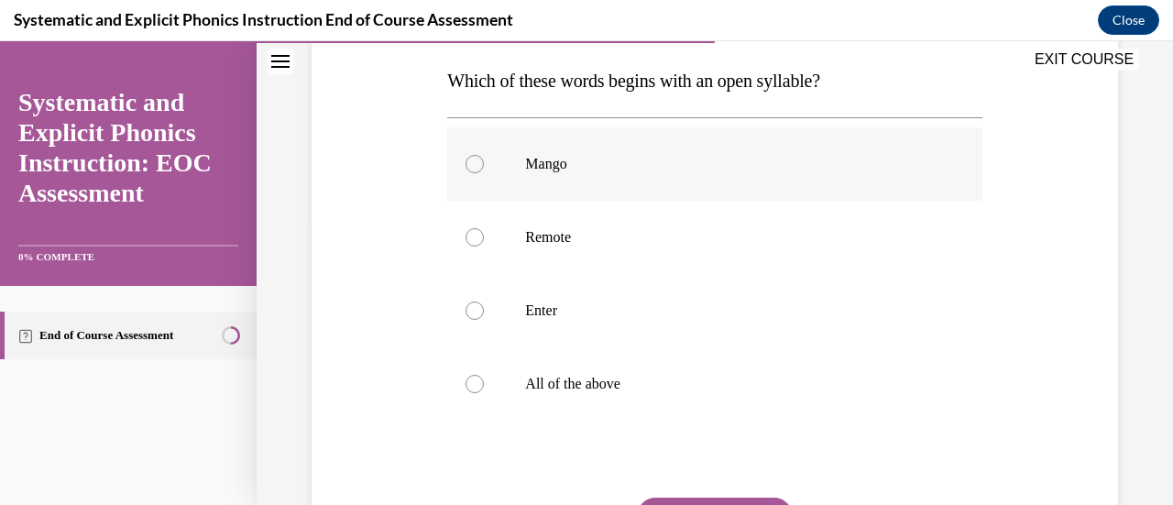
drag, startPoint x: 518, startPoint y: 159, endPoint x: 632, endPoint y: 155, distance: 114.6
click at [632, 155] on div "Mango" at bounding box center [714, 163] width 534 height 73
click at [474, 232] on div at bounding box center [474, 237] width 18 height 18
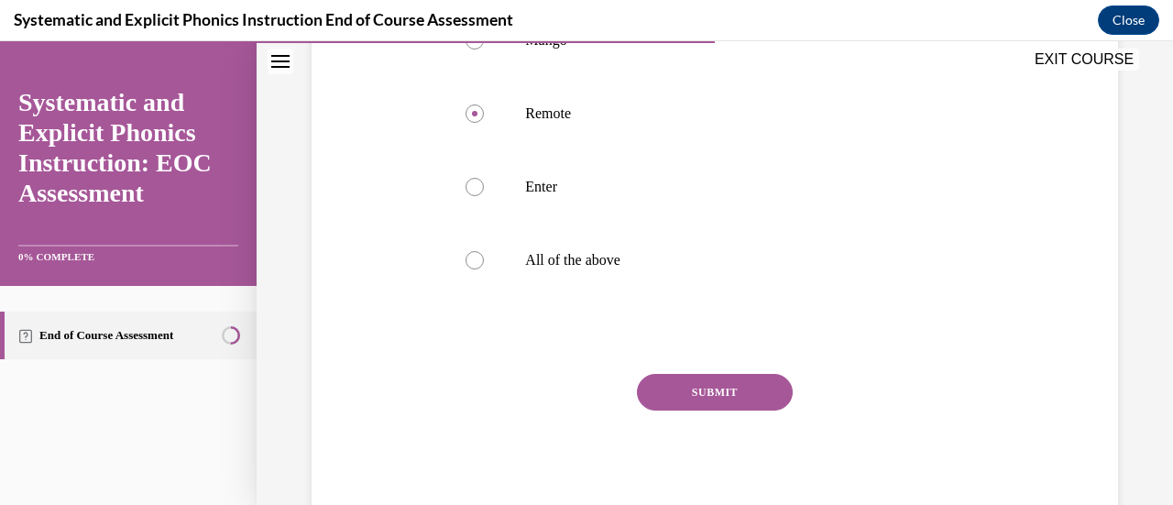
click at [667, 389] on button "SUBMIT" at bounding box center [715, 392] width 156 height 37
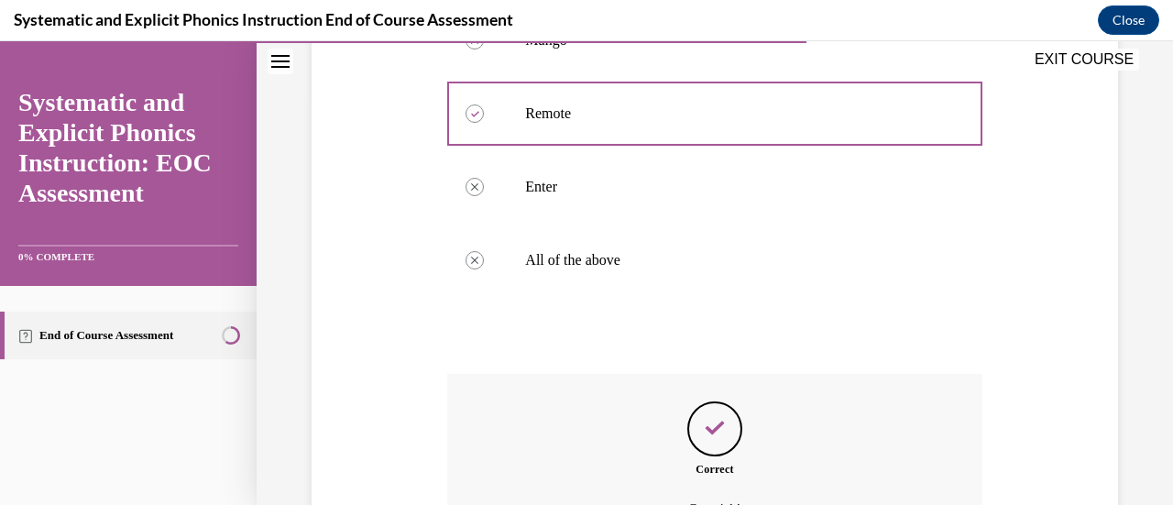
scroll to position [614, 0]
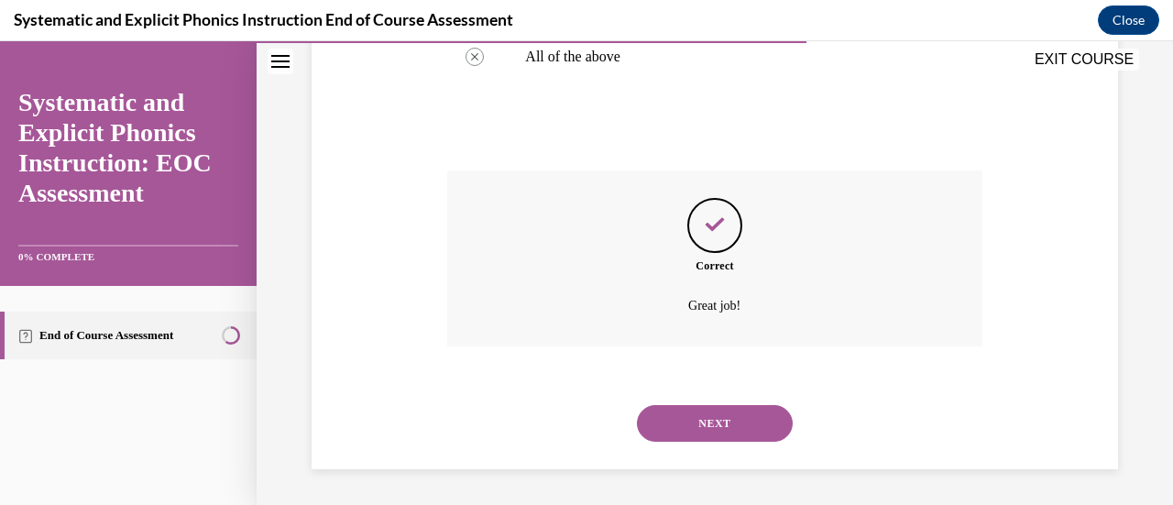
click at [674, 426] on button "NEXT" at bounding box center [715, 423] width 156 height 37
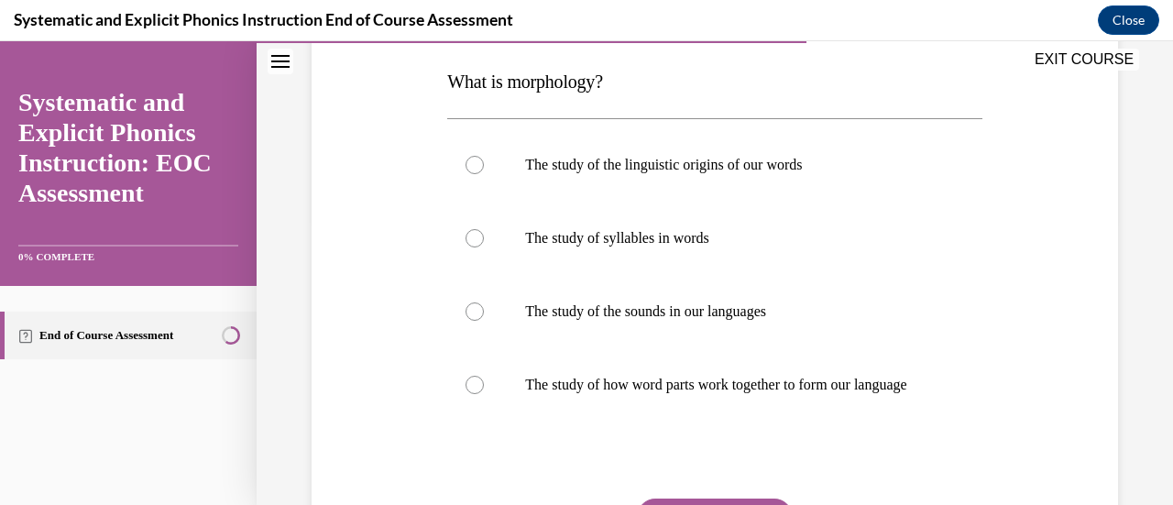
scroll to position [287, 0]
drag, startPoint x: 425, startPoint y: 74, endPoint x: 602, endPoint y: 78, distance: 176.9
click at [602, 78] on div "EXIT COURSE" at bounding box center [706, 61] width 898 height 40
drag, startPoint x: 614, startPoint y: 78, endPoint x: 456, endPoint y: 74, distance: 157.7
click at [456, 74] on div "EXIT COURSE" at bounding box center [706, 61] width 898 height 40
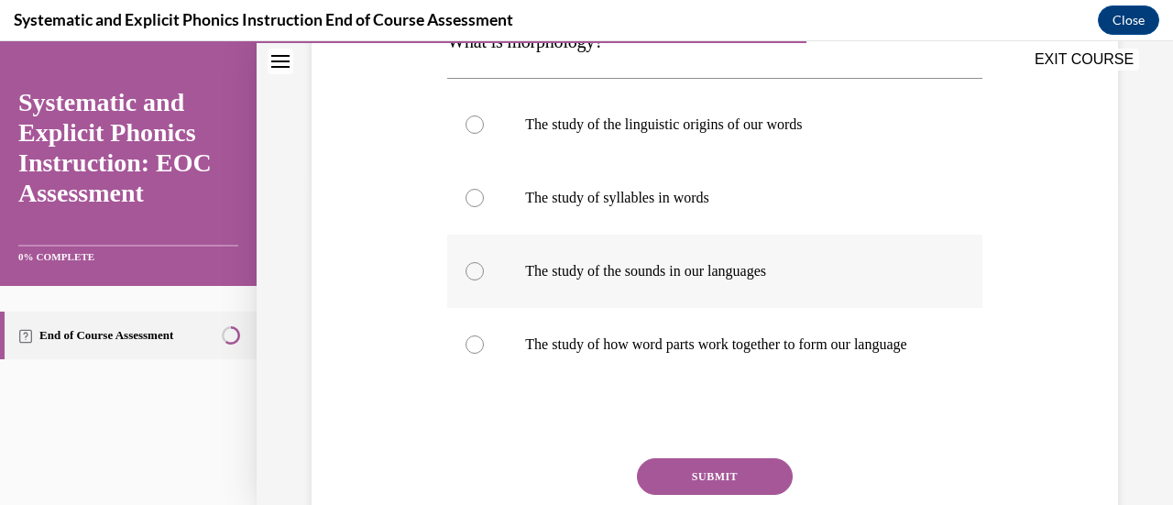
scroll to position [327, 0]
click at [482, 126] on div at bounding box center [714, 123] width 534 height 73
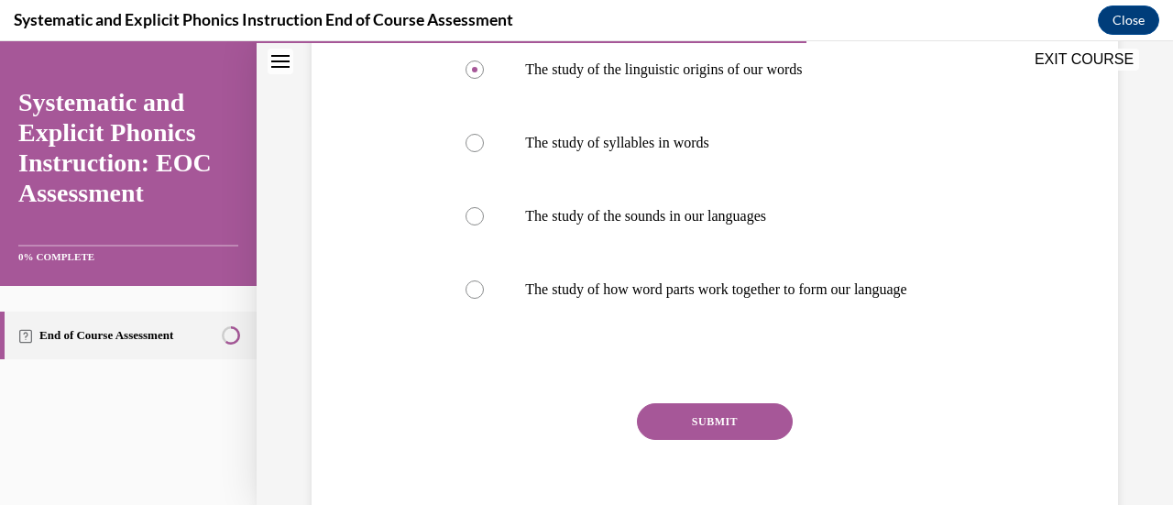
click at [686, 433] on button "SUBMIT" at bounding box center [715, 421] width 156 height 37
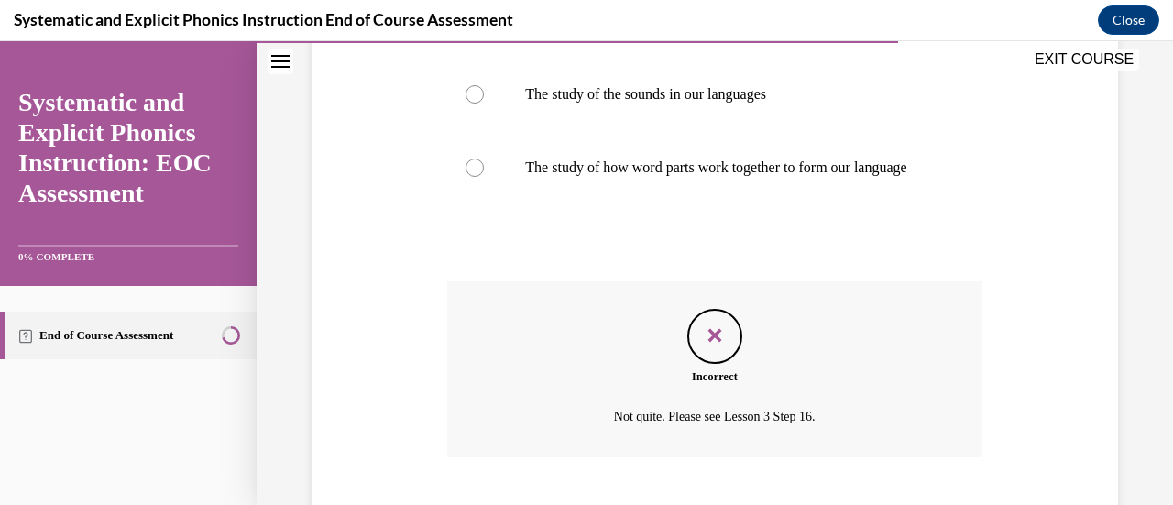
scroll to position [632, 0]
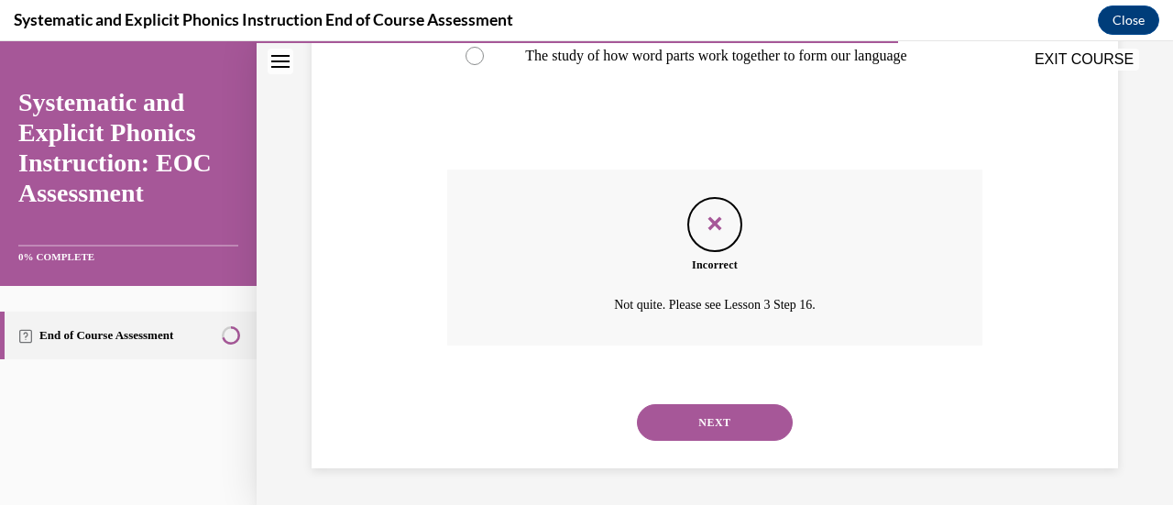
click at [692, 422] on button "NEXT" at bounding box center [715, 422] width 156 height 37
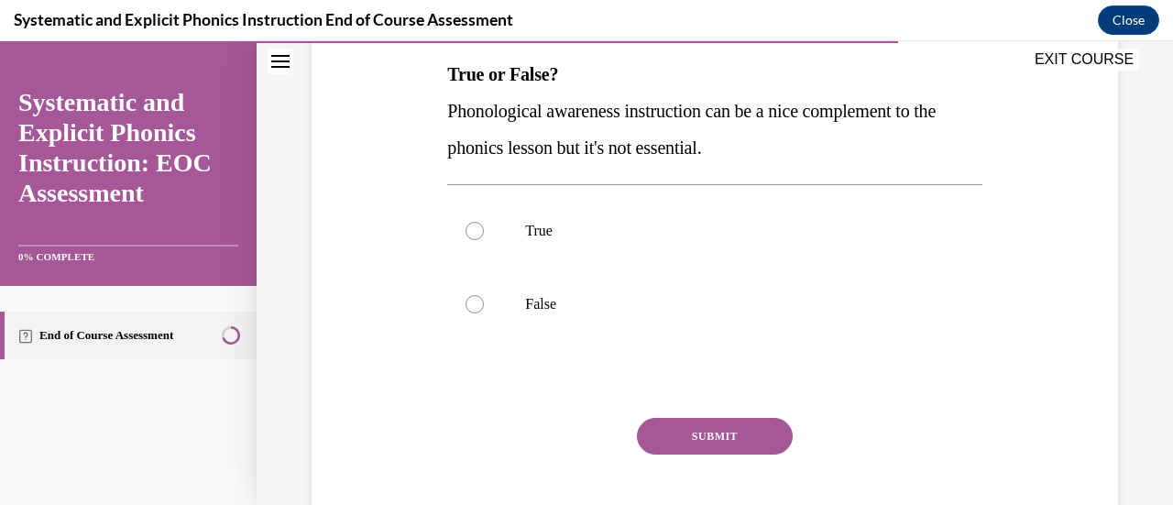
scroll to position [294, 0]
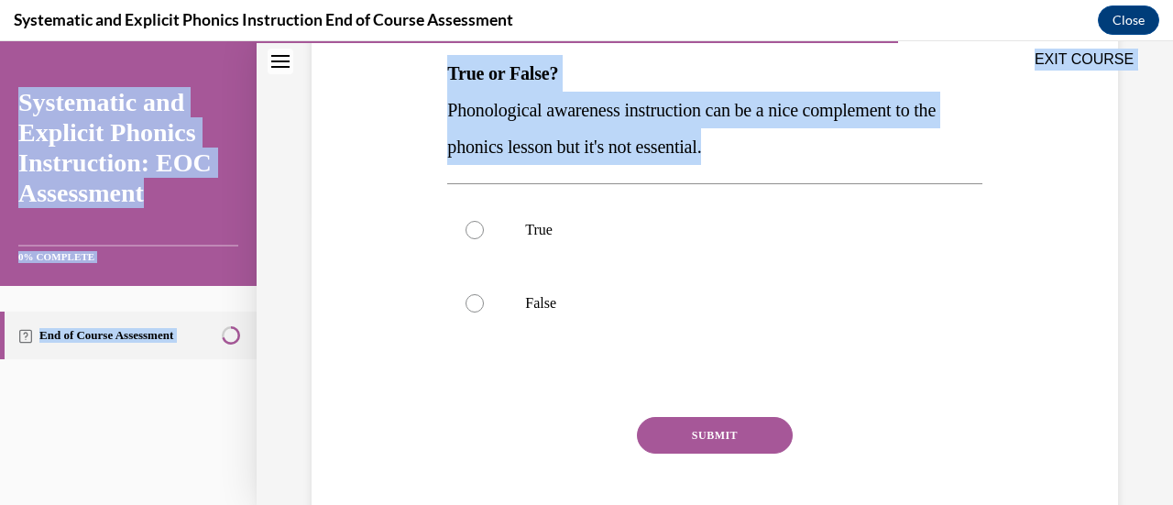
drag, startPoint x: 441, startPoint y: 71, endPoint x: 759, endPoint y: 149, distance: 327.6
click at [759, 149] on div "EXIT COURSE Systematic and Explicit Phonics Instruction: EOC Assessment 0% COMP…" at bounding box center [586, 273] width 1173 height 464
click at [759, 149] on p "Phonological awareness instruction can be a nice complement to the phonics less…" at bounding box center [714, 128] width 534 height 73
drag, startPoint x: 759, startPoint y: 149, endPoint x: 452, endPoint y: 76, distance: 315.6
click at [452, 76] on div "EXIT COURSE Systematic and Explicit Phonics Instruction: EOC Assessment 0% COMP…" at bounding box center [586, 273] width 1173 height 464
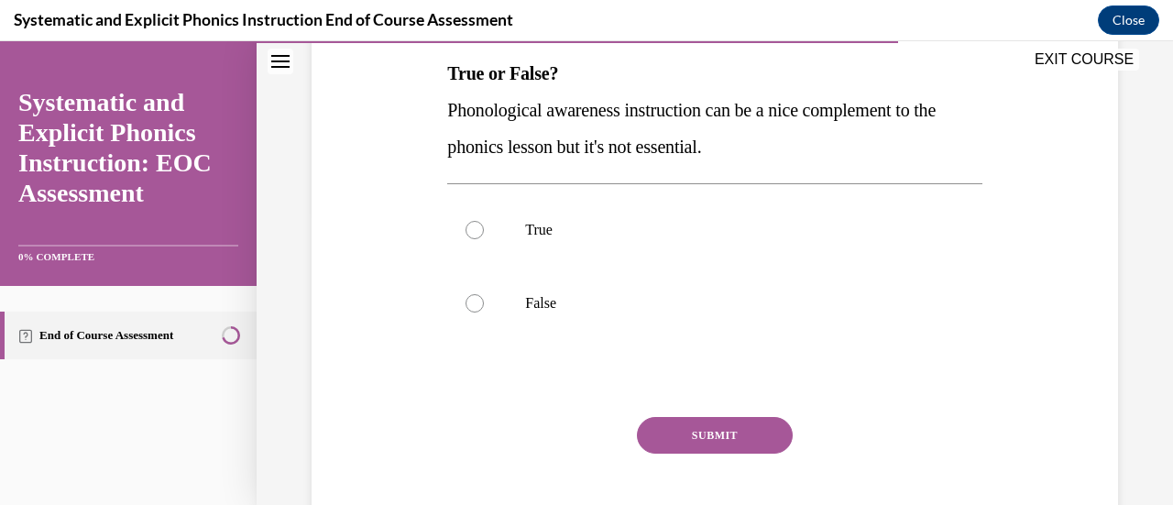
click at [452, 76] on div "EXIT COURSE" at bounding box center [706, 61] width 898 height 40
drag, startPoint x: 445, startPoint y: 70, endPoint x: 514, endPoint y: 80, distance: 69.5
click at [514, 80] on div "EXIT COURSE" at bounding box center [706, 61] width 898 height 40
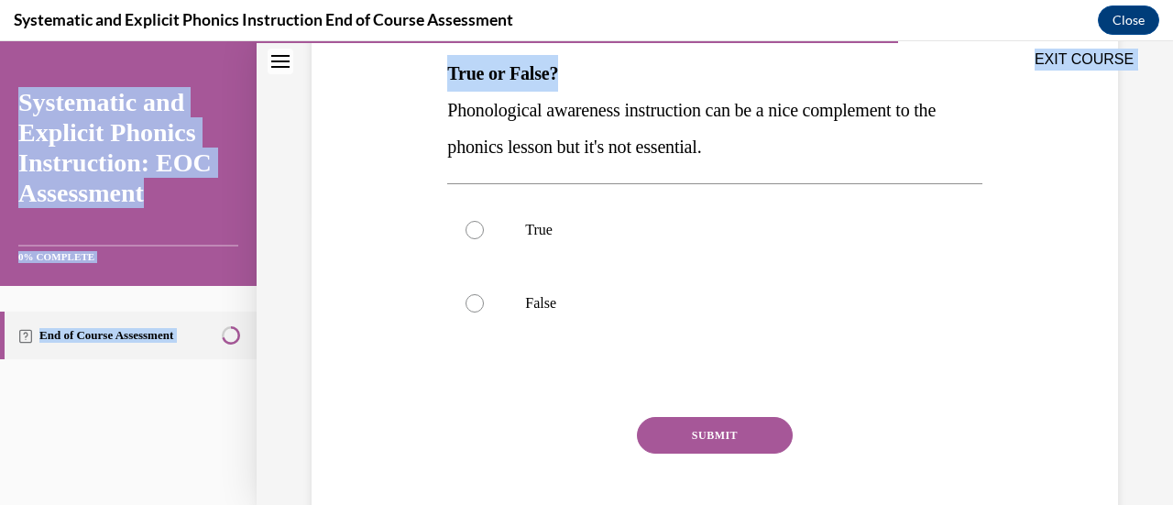
drag, startPoint x: 444, startPoint y: 73, endPoint x: 582, endPoint y: 87, distance: 138.1
click at [582, 87] on div "EXIT COURSE Systematic and Explicit Phonics Instruction: EOC Assessment 0% COMP…" at bounding box center [586, 273] width 1173 height 464
click at [582, 87] on p "True or False?" at bounding box center [714, 73] width 534 height 37
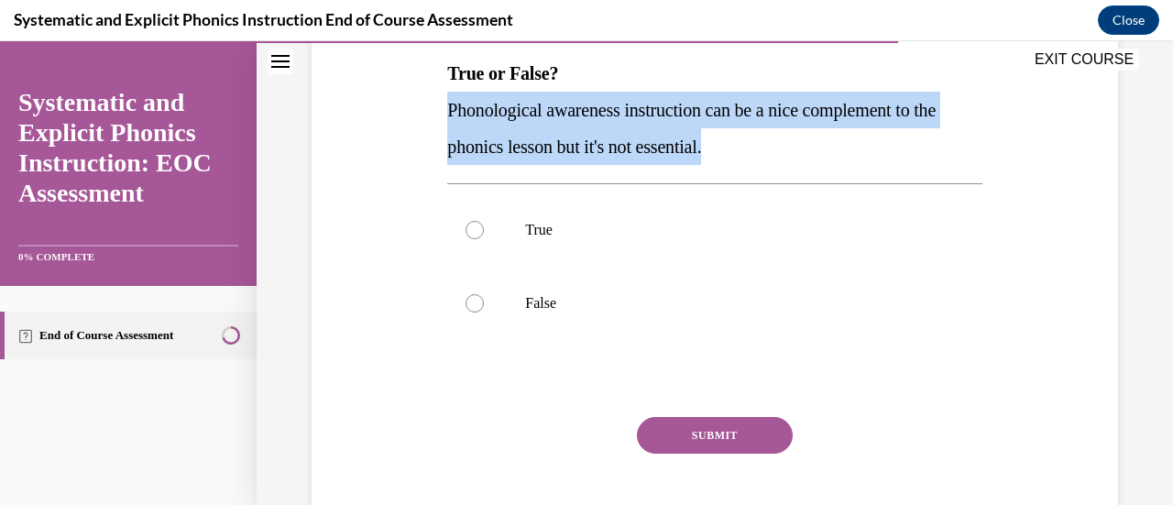
drag, startPoint x: 753, startPoint y: 145, endPoint x: 438, endPoint y: 102, distance: 318.1
click at [438, 102] on div "Question 08/10 True or False? Phonological awareness instruction can be a nice …" at bounding box center [715, 237] width 816 height 662
copy span "Phonological awareness instruction can be a nice complement to the phonics less…"
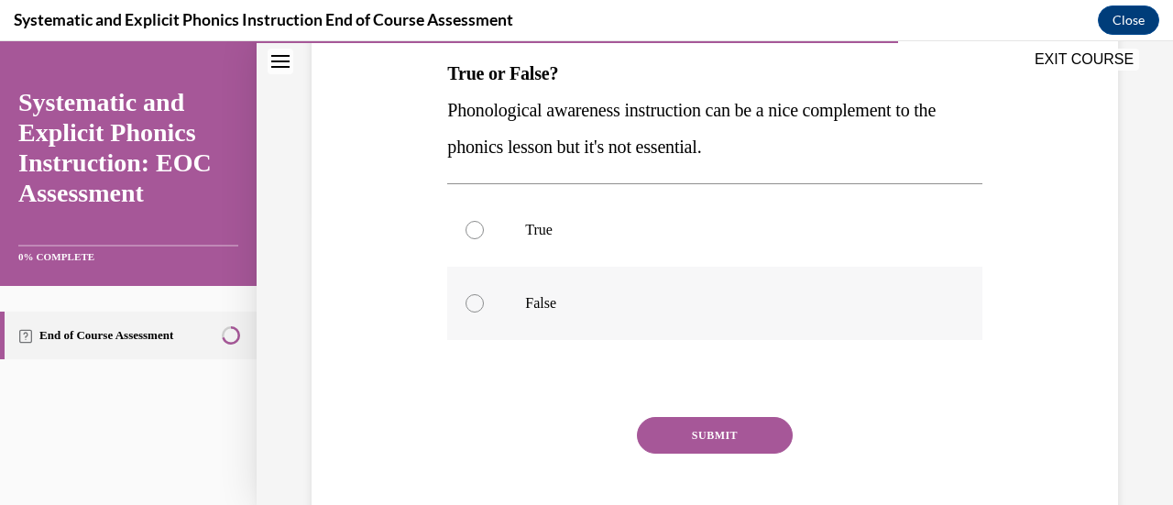
click at [542, 307] on p "False" at bounding box center [730, 303] width 411 height 18
click at [676, 441] on button "SUBMIT" at bounding box center [715, 435] width 156 height 37
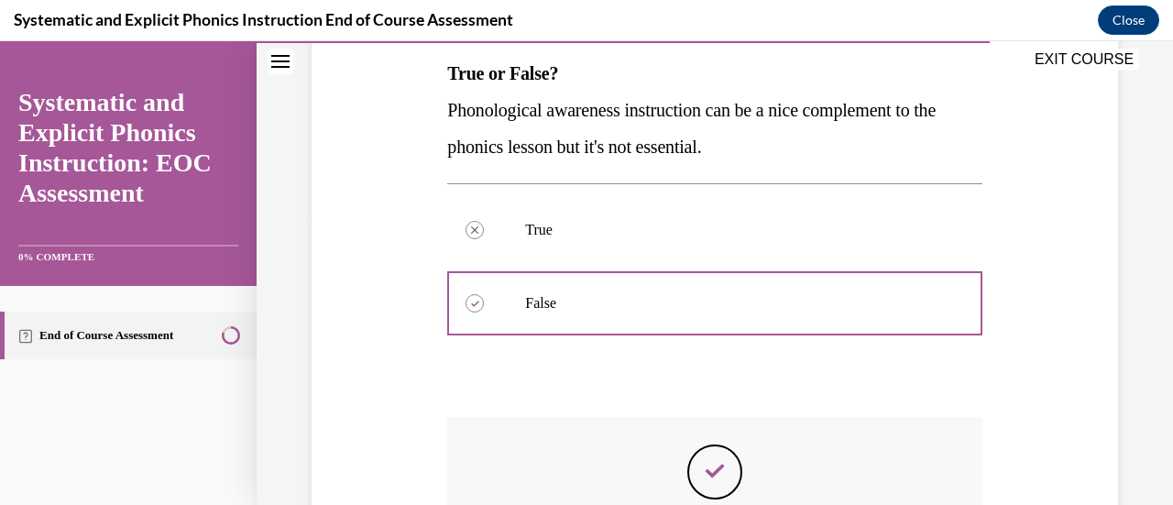
scroll to position [541, 0]
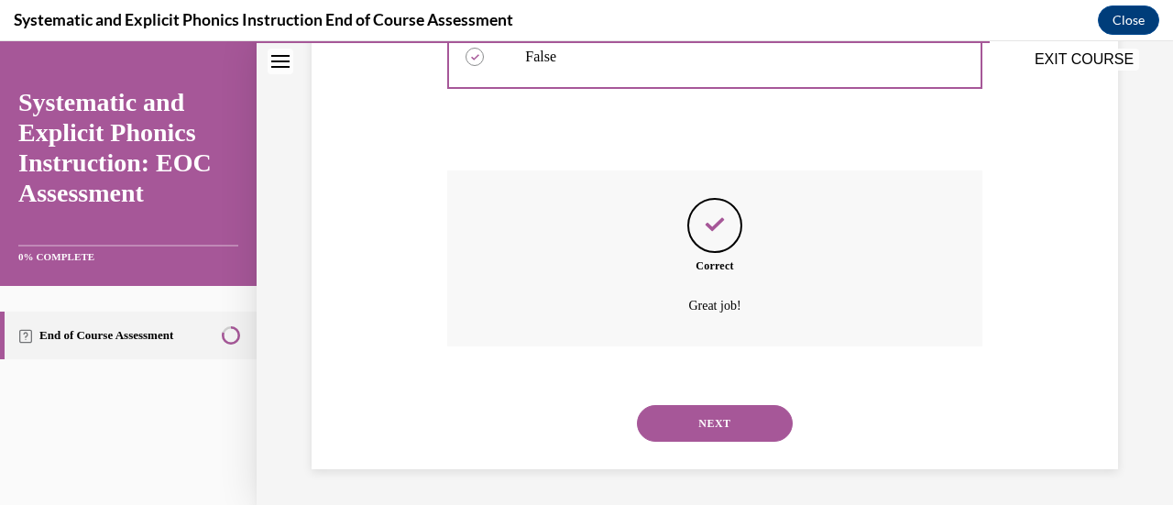
click at [704, 424] on button "NEXT" at bounding box center [715, 423] width 156 height 37
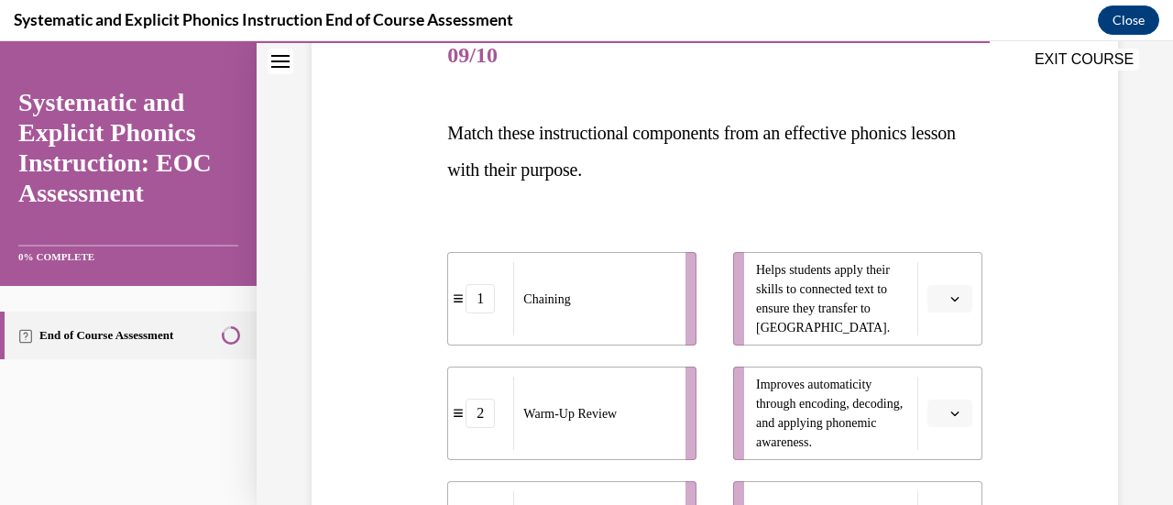
scroll to position [235, 0]
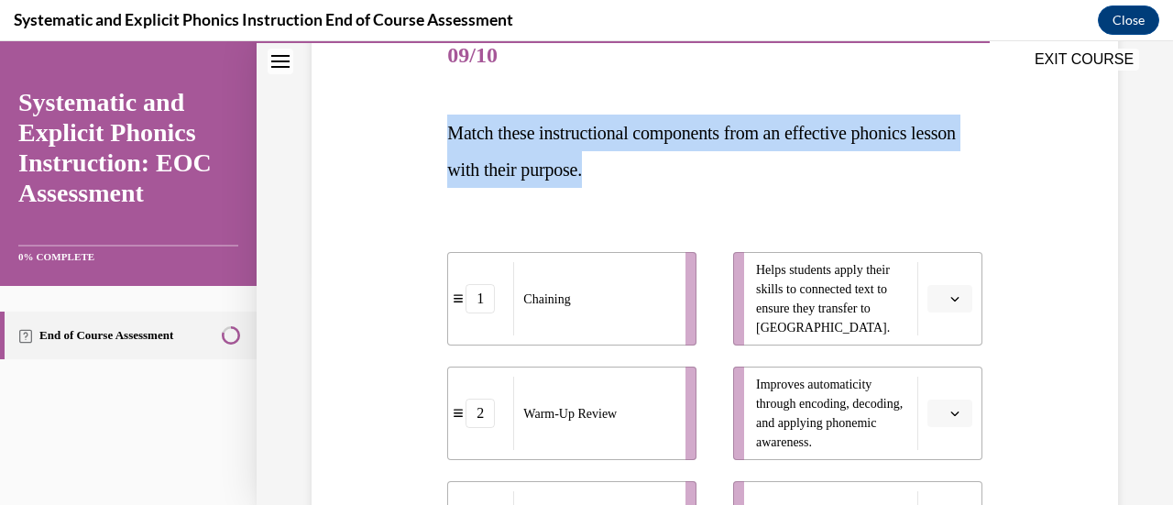
drag, startPoint x: 447, startPoint y: 129, endPoint x: 714, endPoint y: 165, distance: 269.0
click at [714, 165] on p "Match these instructional components from an effective phonics lesson with thei…" at bounding box center [714, 151] width 534 height 73
copy span "Match these instructional components from an effective phonics lesson with thei…"
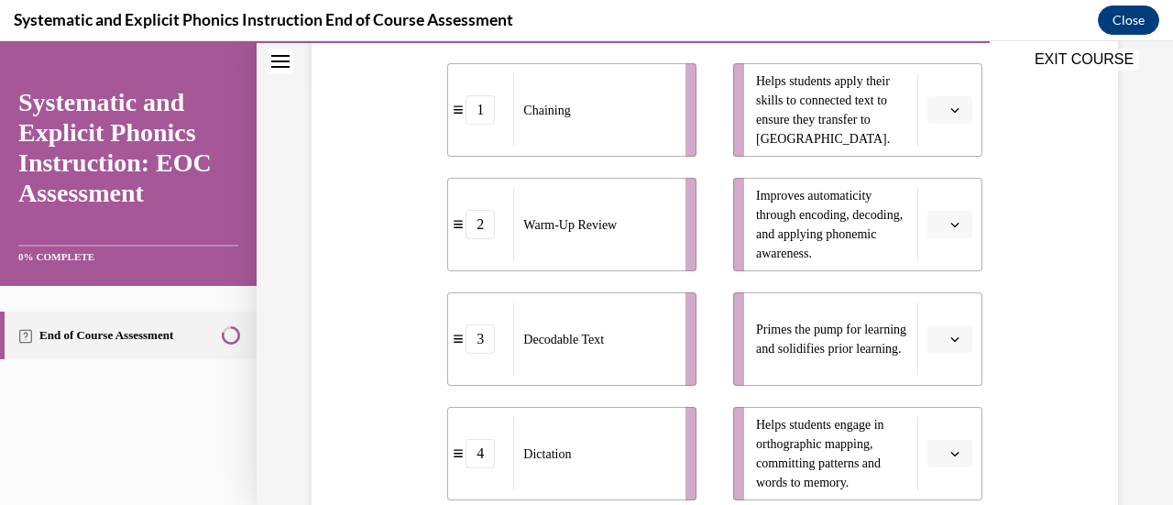
scroll to position [400, 0]
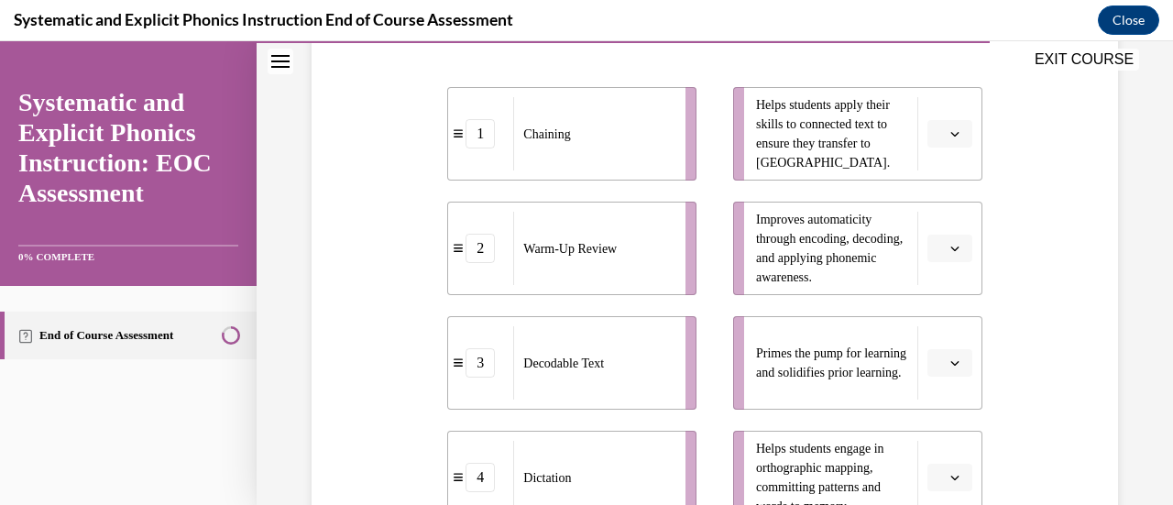
click at [950, 134] on icon "button" at bounding box center [954, 134] width 8 height 5
click at [941, 281] on div "3" at bounding box center [935, 284] width 45 height 37
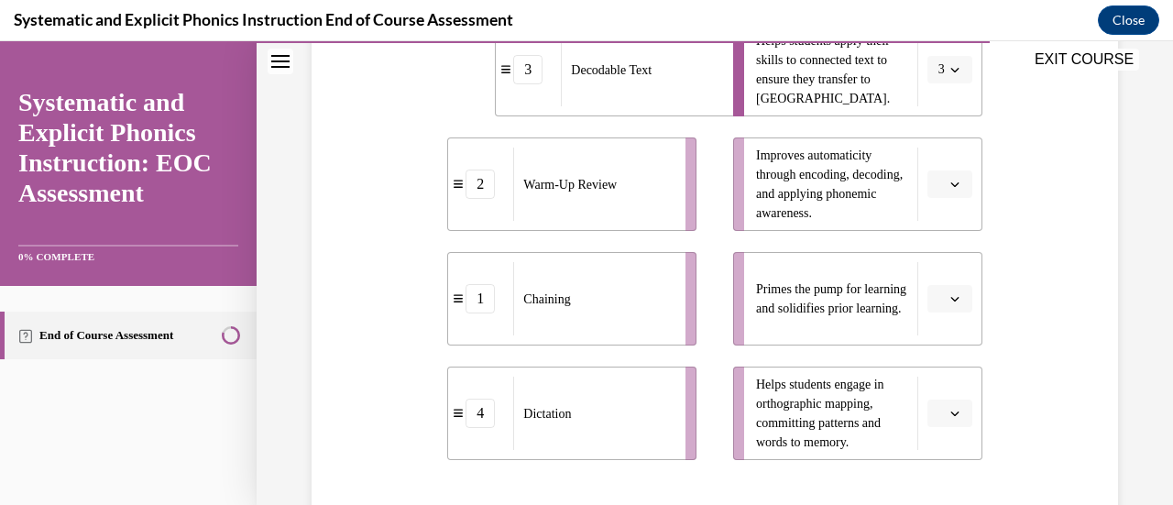
scroll to position [464, 0]
click at [950, 186] on icon "button" at bounding box center [954, 184] width 9 height 9
click at [935, 254] on div "1" at bounding box center [935, 261] width 45 height 37
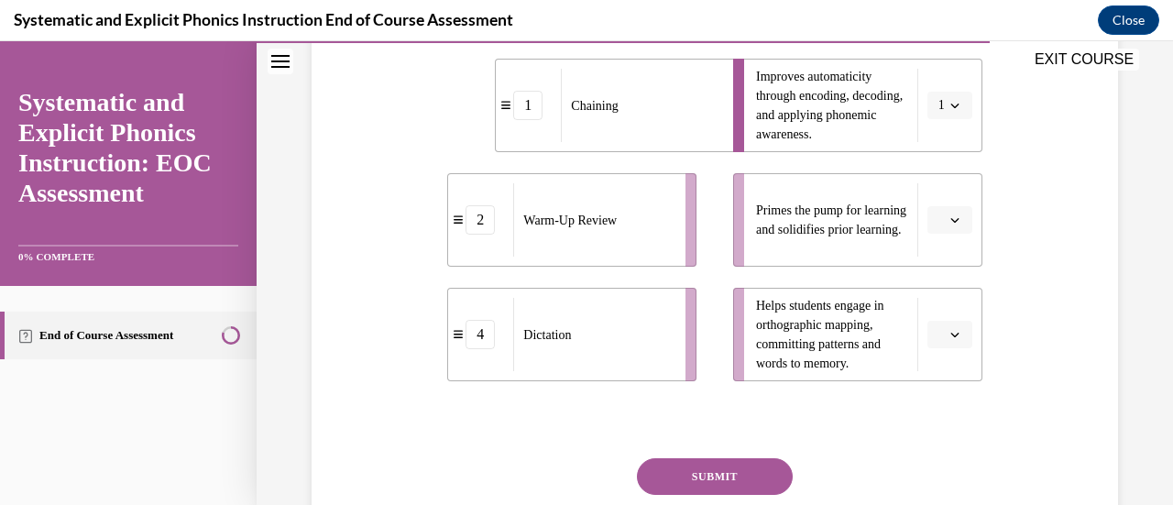
scroll to position [542, 0]
click at [950, 217] on icon "button" at bounding box center [954, 219] width 9 height 9
click at [935, 322] on div "2" at bounding box center [935, 333] width 45 height 37
click at [936, 334] on button "button" at bounding box center [949, 334] width 45 height 27
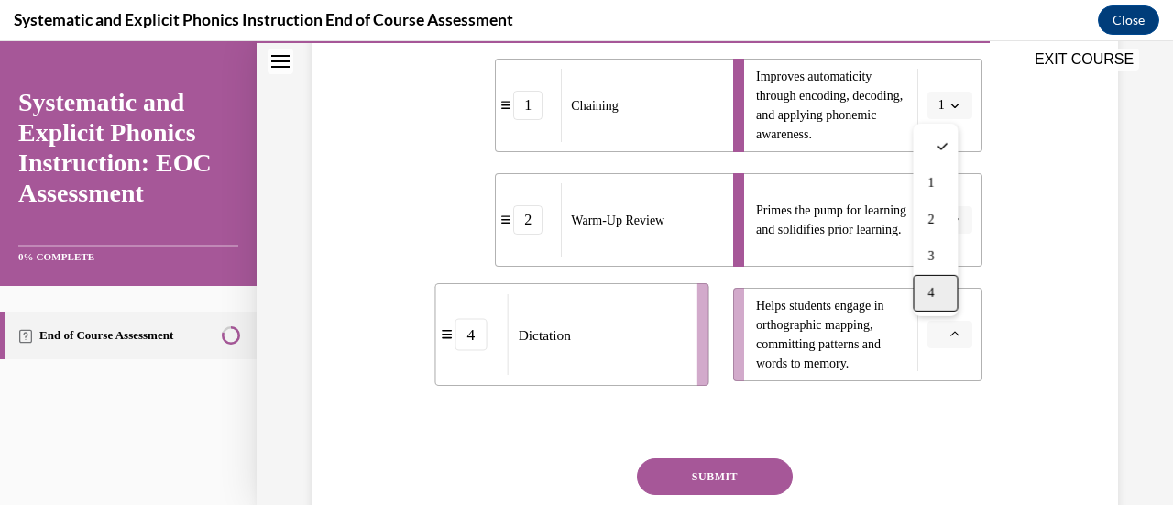
click at [935, 296] on div "4" at bounding box center [935, 293] width 45 height 37
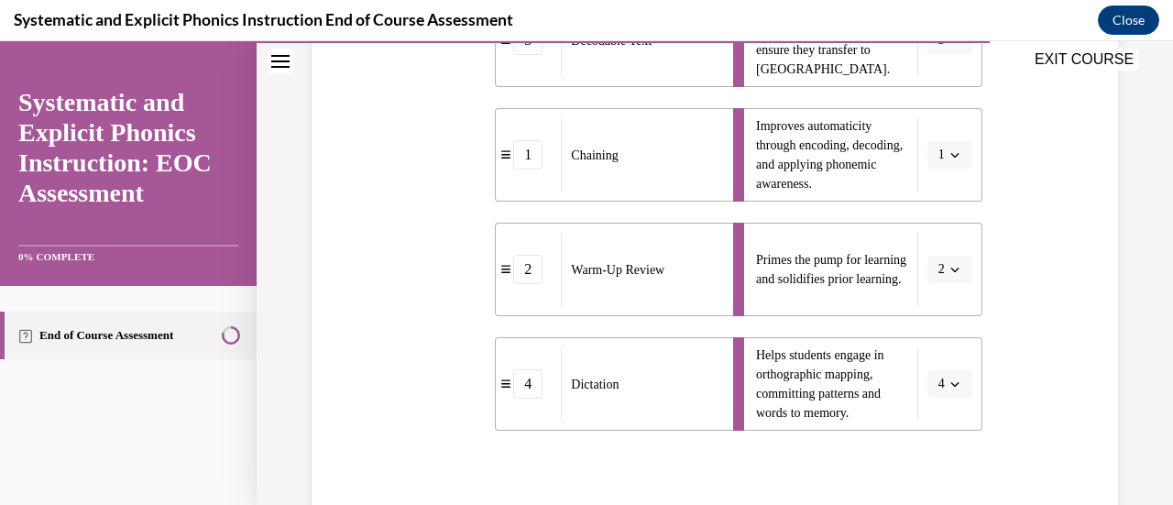
scroll to position [627, 0]
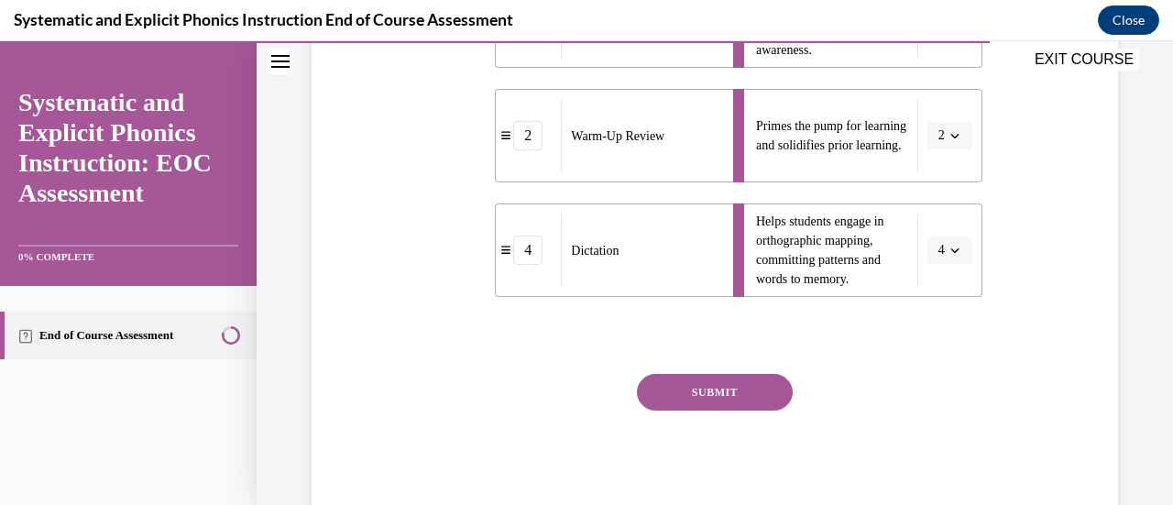
click at [674, 395] on button "SUBMIT" at bounding box center [715, 392] width 156 height 37
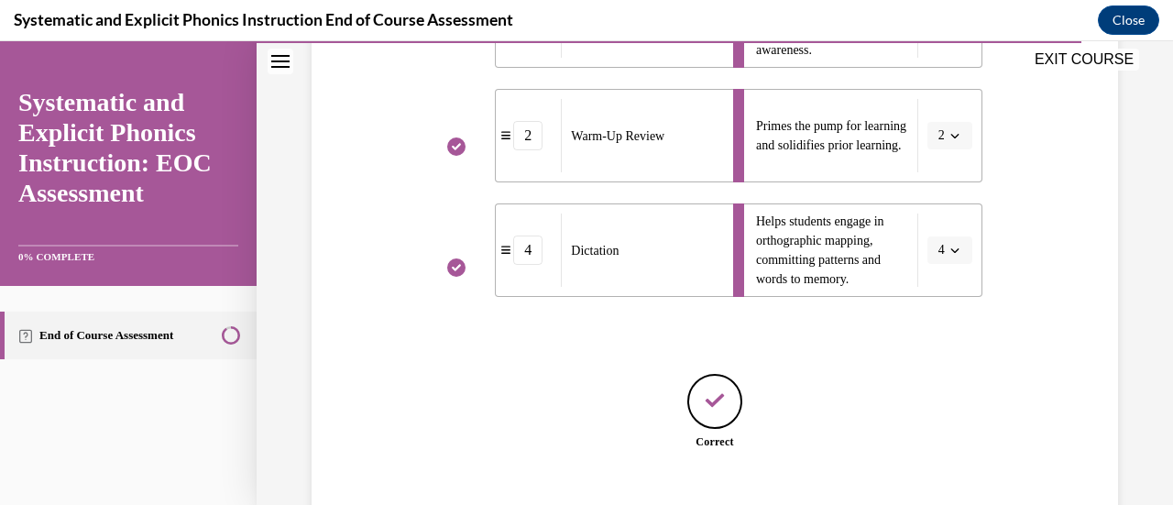
scroll to position [739, 0]
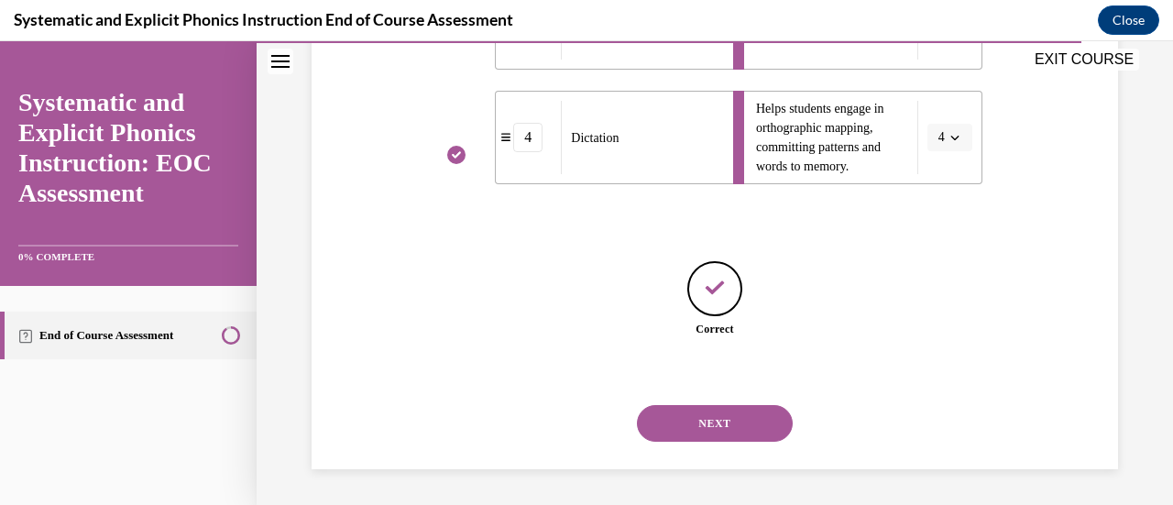
click at [676, 426] on button "NEXT" at bounding box center [715, 423] width 156 height 37
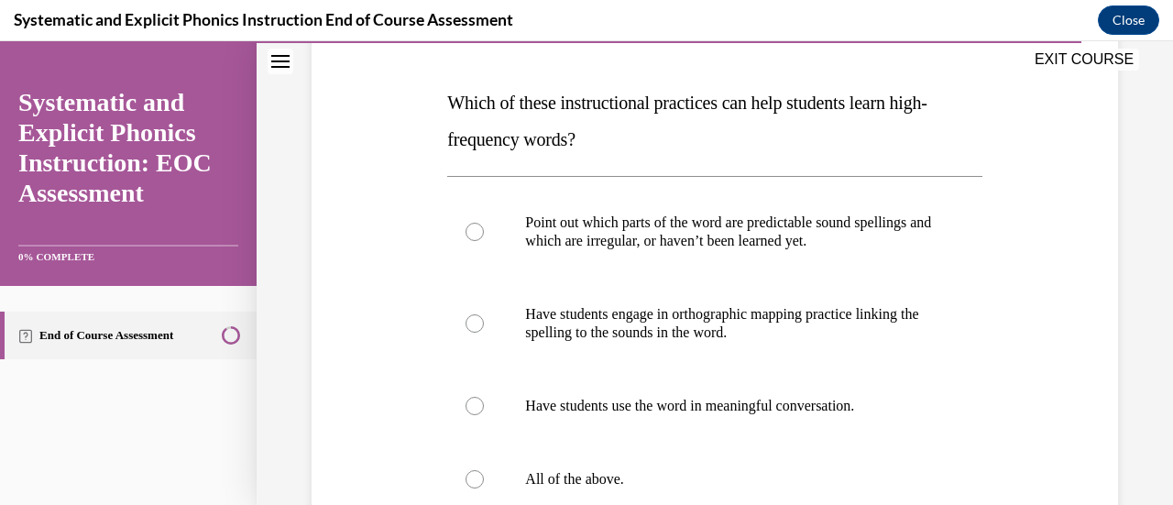
scroll to position [266, 0]
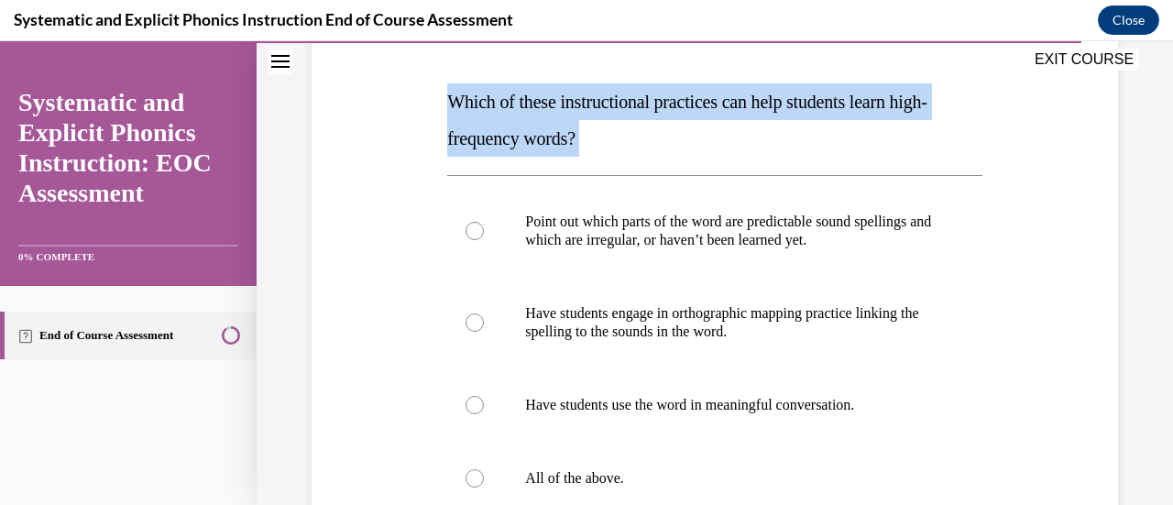
drag, startPoint x: 445, startPoint y: 102, endPoint x: 615, endPoint y: 133, distance: 172.4
click at [615, 133] on p "Which of these instructional practices can help students learn high-frequency w…" at bounding box center [714, 119] width 534 height 73
copy p "Which of these instructional practices can help students learn high-frequency w…"
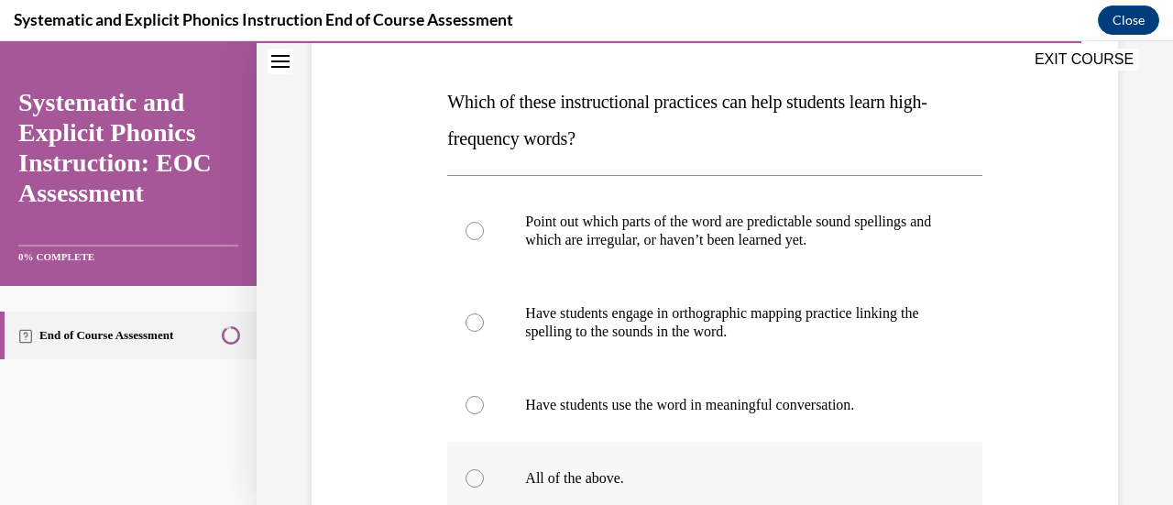
click at [563, 476] on p "All of the above." at bounding box center [730, 478] width 411 height 18
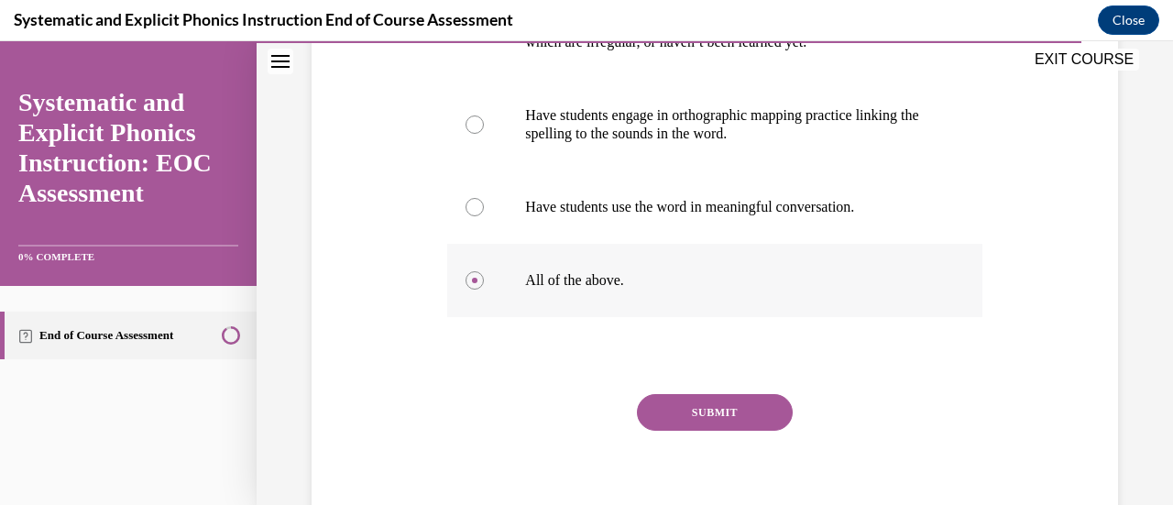
scroll to position [465, 0]
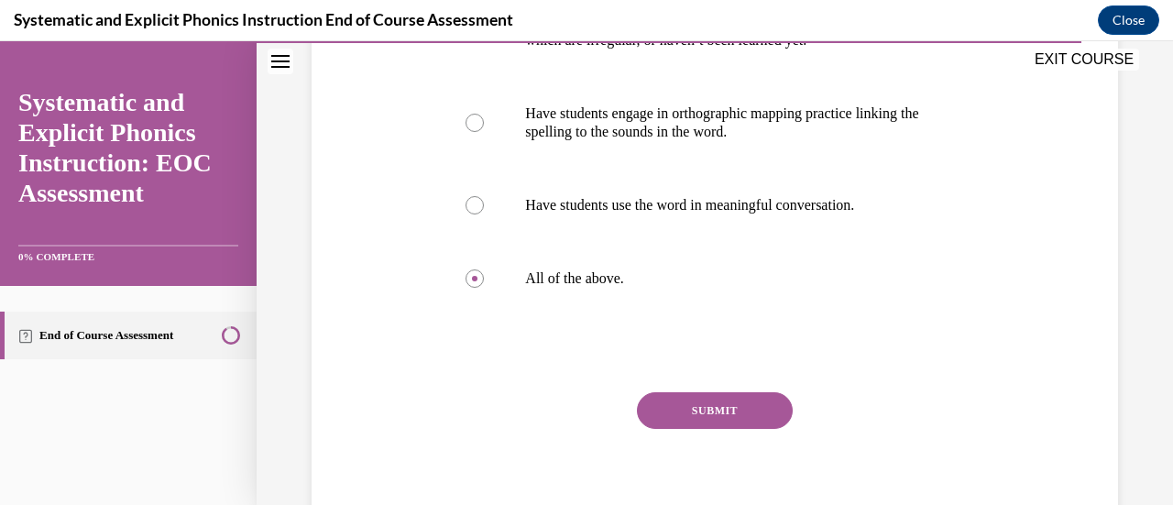
click at [696, 415] on button "SUBMIT" at bounding box center [715, 410] width 156 height 37
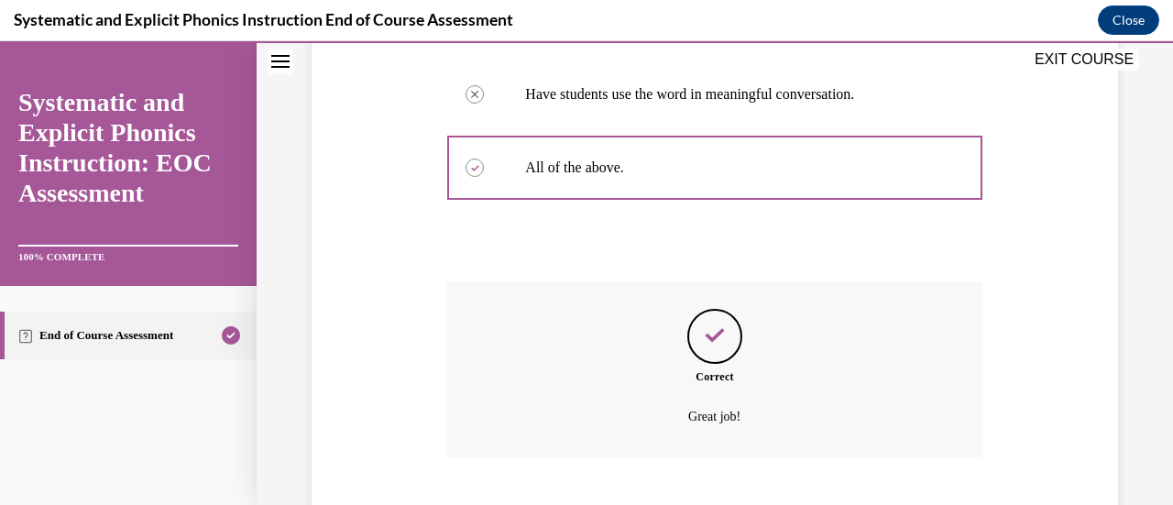
scroll to position [645, 0]
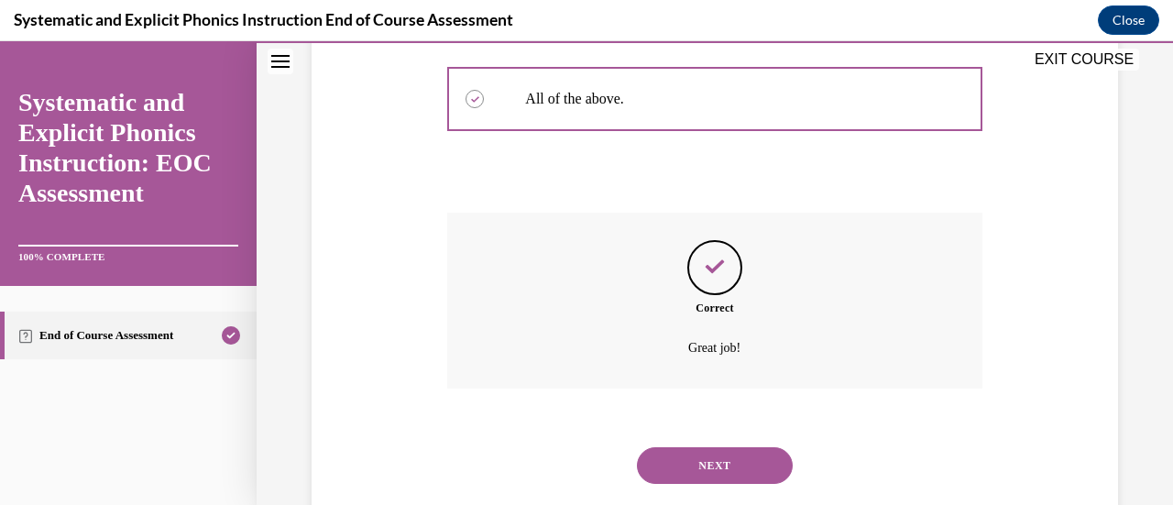
click at [703, 460] on button "NEXT" at bounding box center [715, 465] width 156 height 37
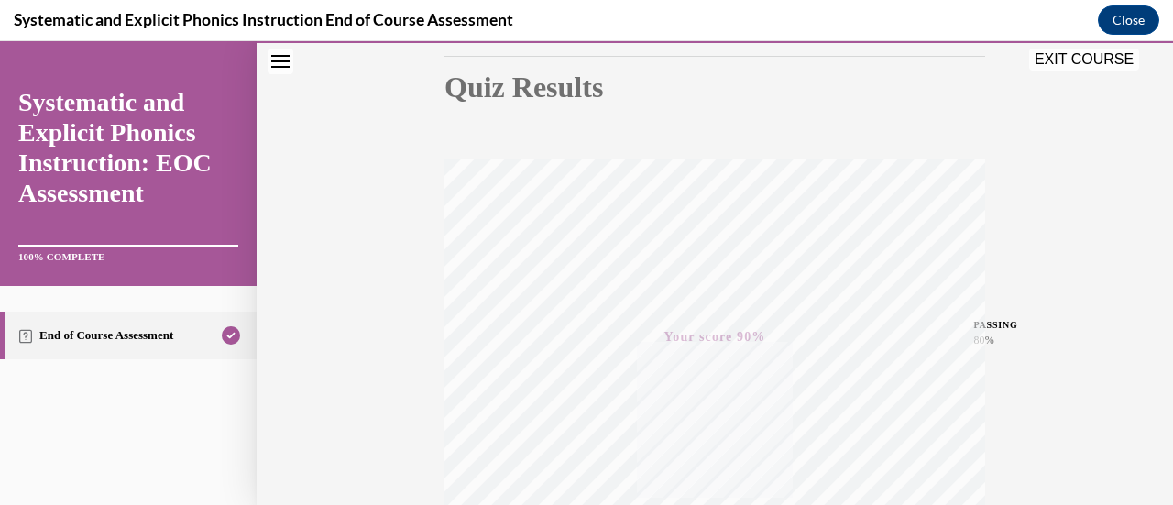
scroll to position [174, 0]
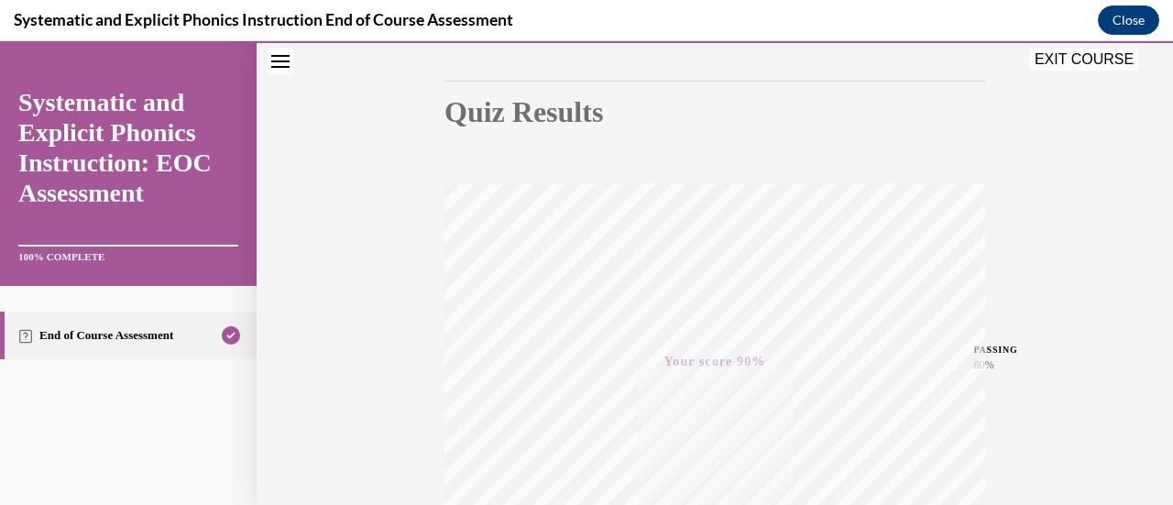
click at [1087, 53] on button "EXIT COURSE" at bounding box center [1084, 60] width 110 height 22
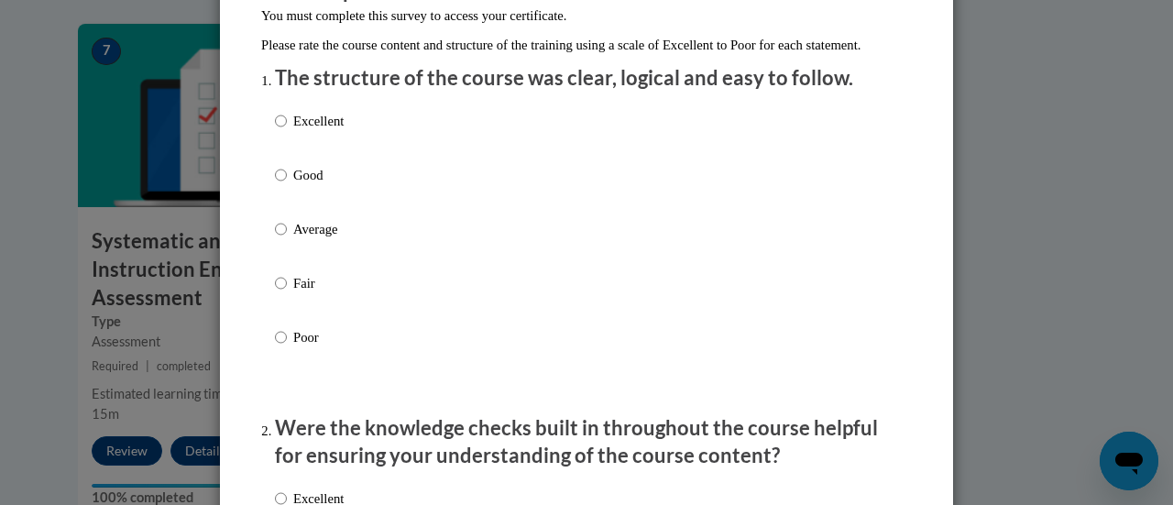
scroll to position [192, 0]
click at [299, 184] on p "Good" at bounding box center [318, 174] width 50 height 20
click at [287, 184] on input "Good" at bounding box center [281, 174] width 12 height 20
radio input "true"
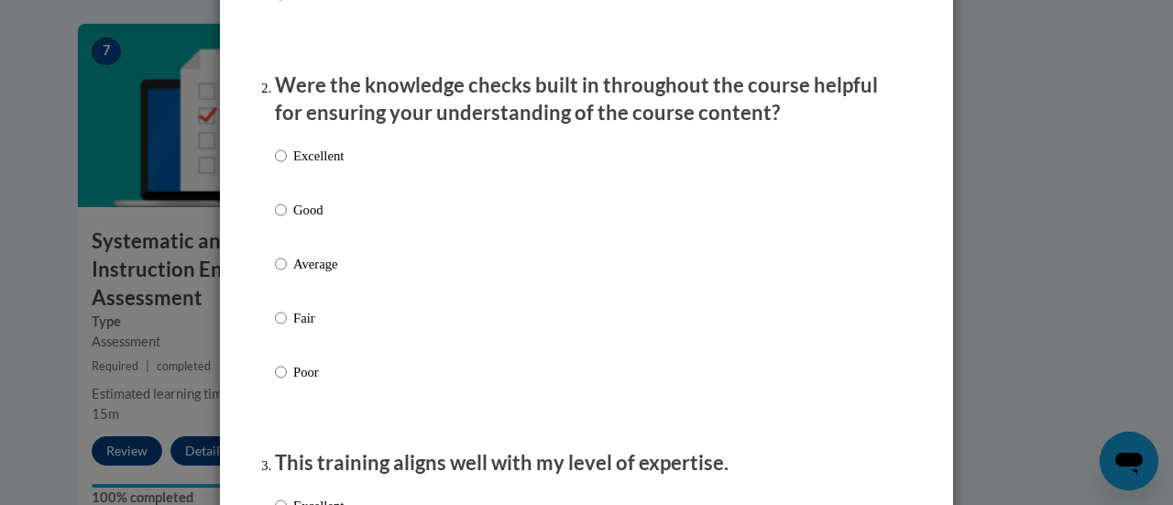
scroll to position [540, 0]
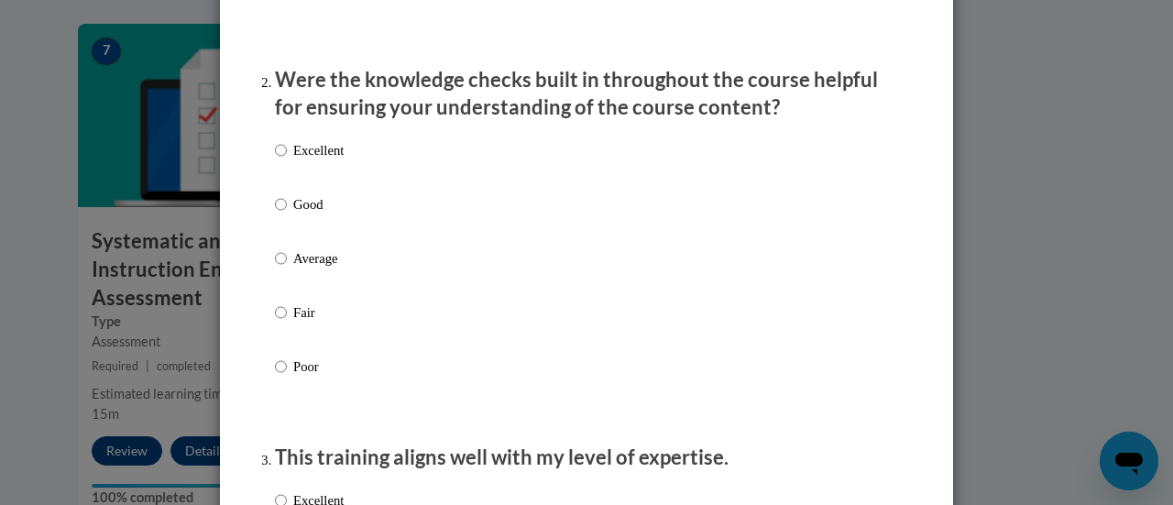
click at [303, 214] on p "Good" at bounding box center [318, 204] width 50 height 20
click at [287, 214] on input "Good" at bounding box center [281, 204] width 12 height 20
radio input "true"
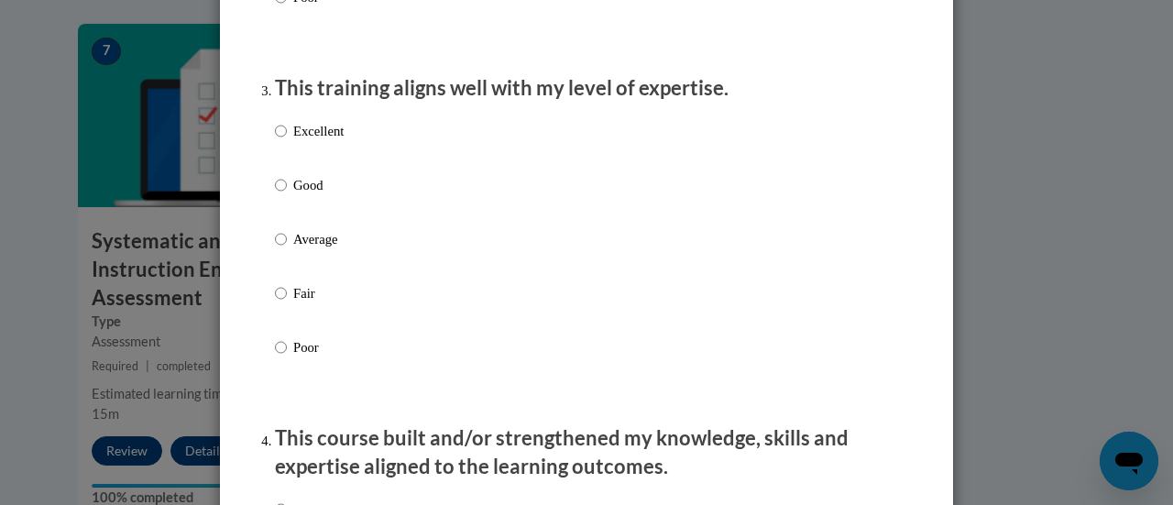
scroll to position [911, 0]
click at [323, 193] on p "Good" at bounding box center [318, 183] width 50 height 20
click at [287, 193] on input "Good" at bounding box center [281, 183] width 12 height 20
radio input "true"
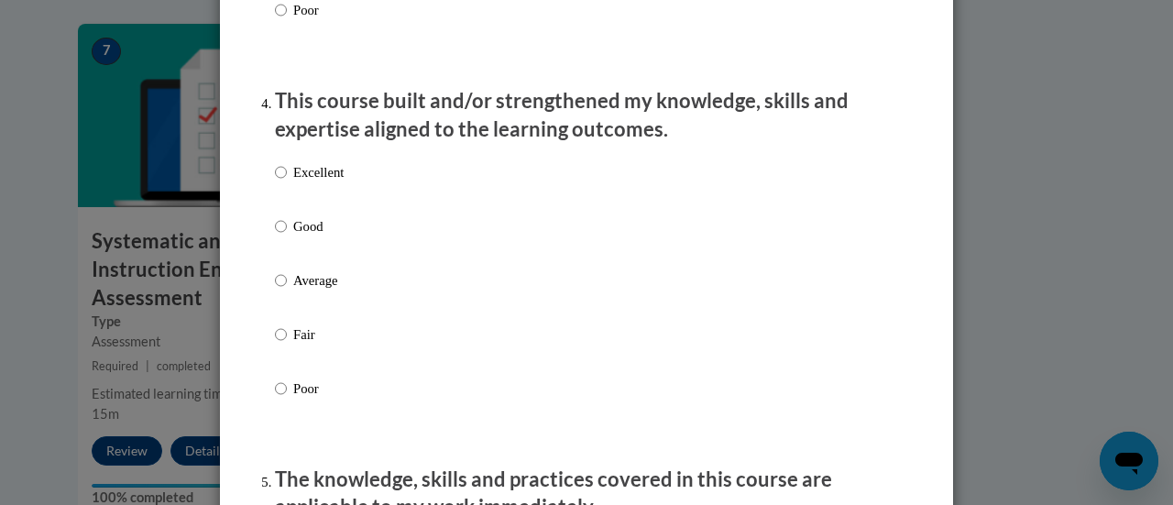
scroll to position [1248, 0]
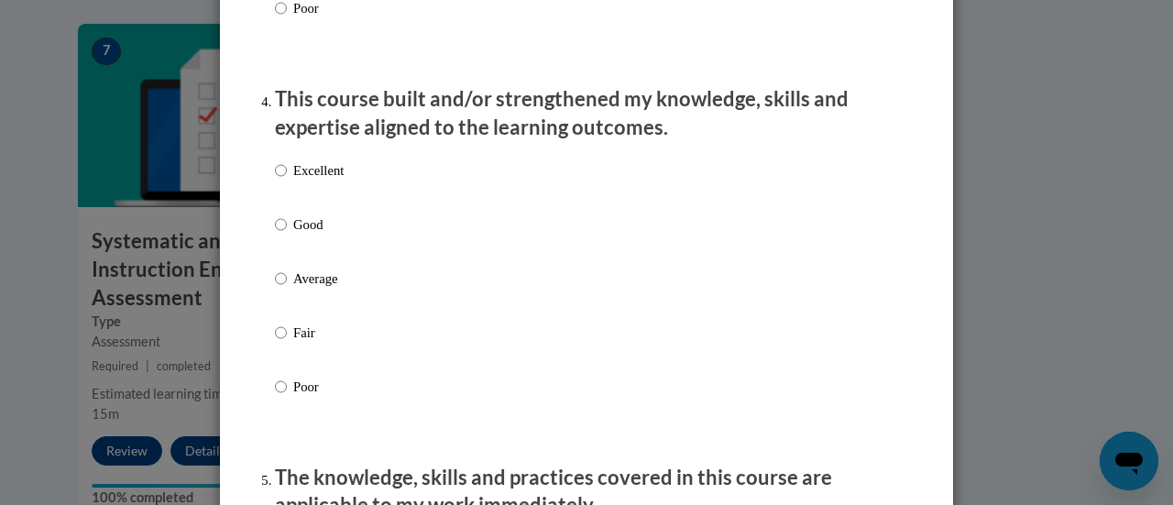
click at [308, 235] on p "Good" at bounding box center [318, 224] width 50 height 20
click at [287, 235] on input "Good" at bounding box center [281, 224] width 12 height 20
radio input "true"
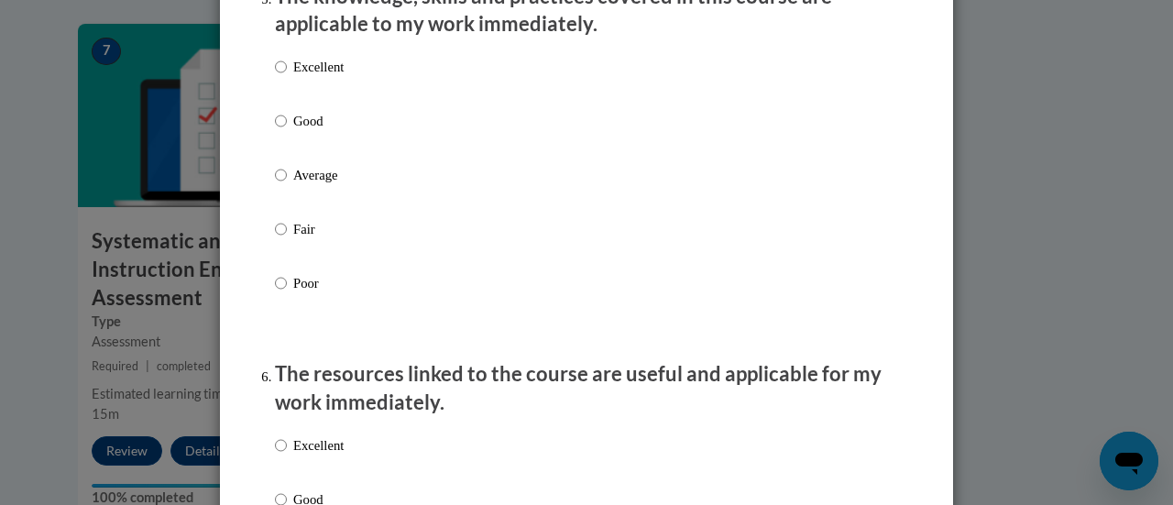
scroll to position [1730, 0]
click at [305, 130] on p "Good" at bounding box center [318, 120] width 50 height 20
click at [287, 130] on input "Good" at bounding box center [281, 120] width 12 height 20
radio input "true"
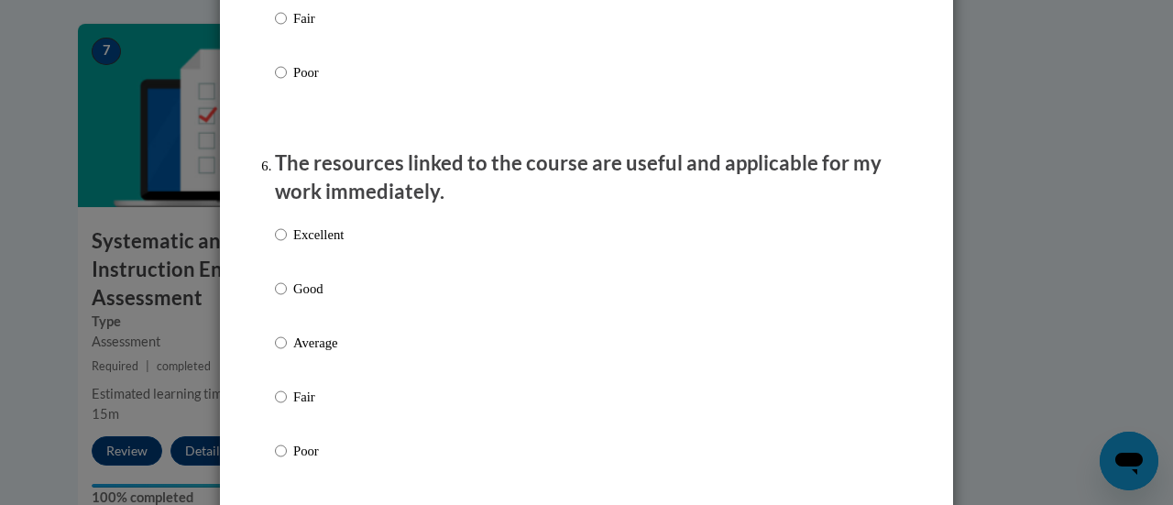
scroll to position [1941, 0]
click at [309, 291] on div "Excellent Good Average Fair Poor" at bounding box center [309, 356] width 69 height 284
click at [306, 298] on p "Good" at bounding box center [318, 288] width 50 height 20
click at [287, 298] on input "Good" at bounding box center [281, 288] width 12 height 20
radio input "true"
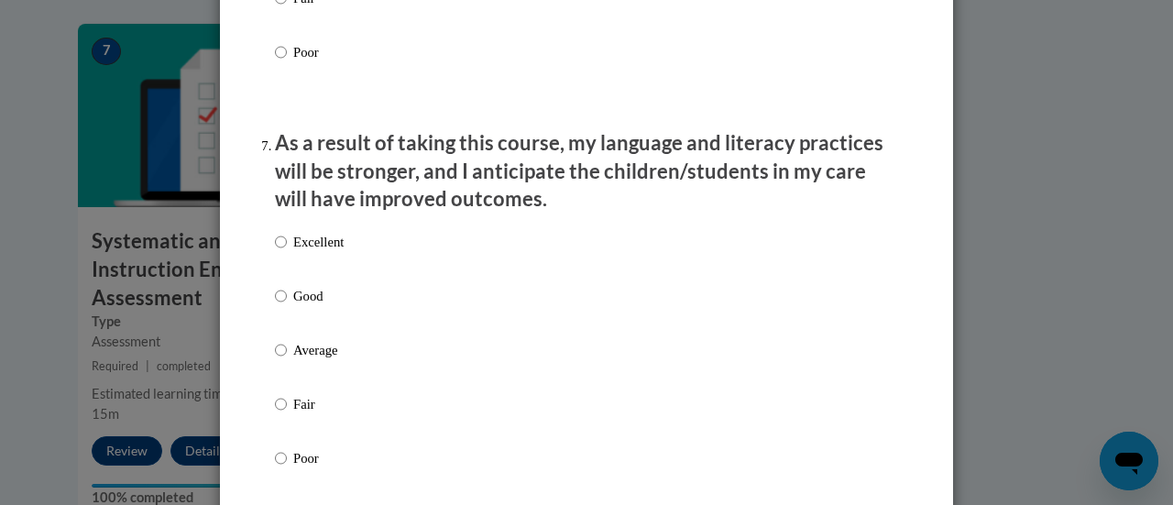
scroll to position [2429, 0]
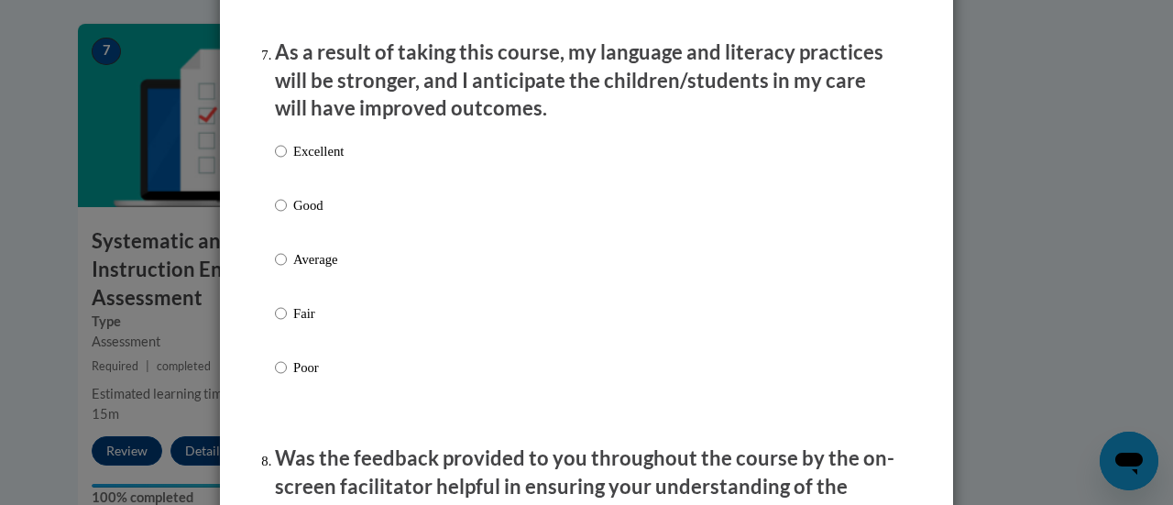
click at [295, 215] on p "Good" at bounding box center [318, 205] width 50 height 20
click at [287, 215] on input "Good" at bounding box center [281, 205] width 12 height 20
radio input "true"
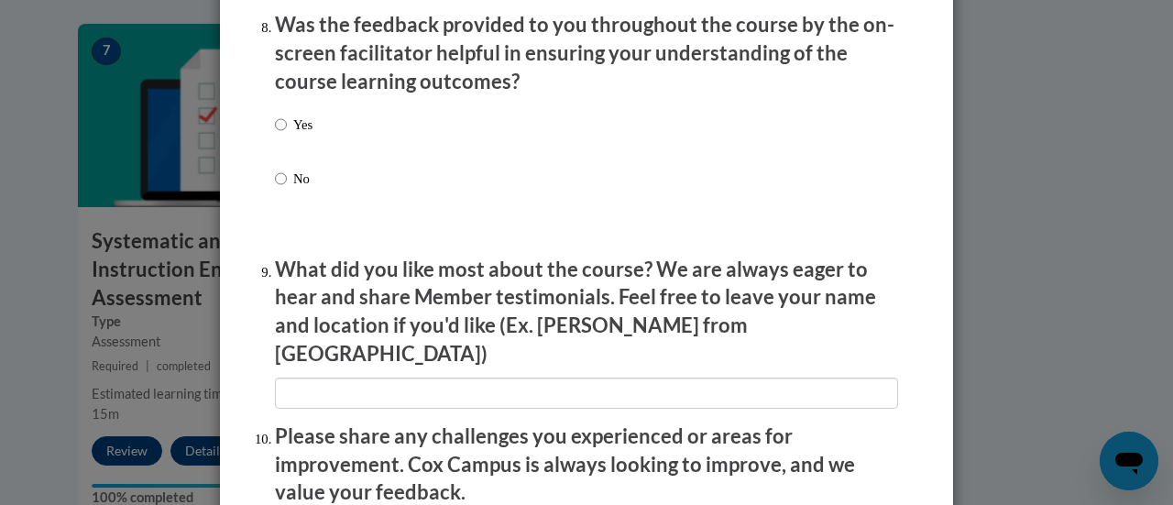
scroll to position [2864, 0]
click at [295, 134] on p "Yes" at bounding box center [302, 124] width 19 height 20
click at [287, 134] on input "Yes" at bounding box center [281, 124] width 12 height 20
radio input "true"
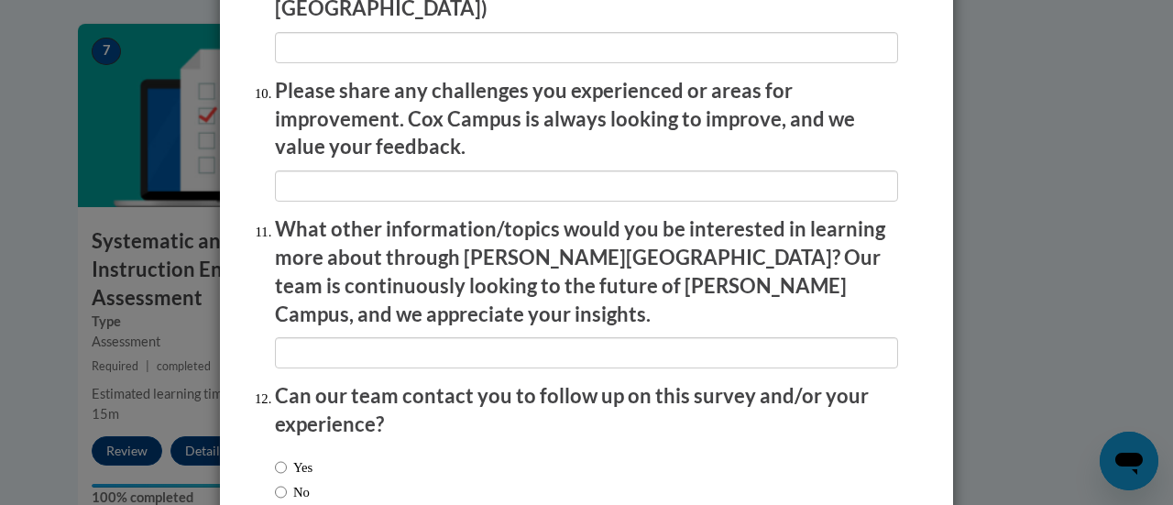
scroll to position [3305, 0]
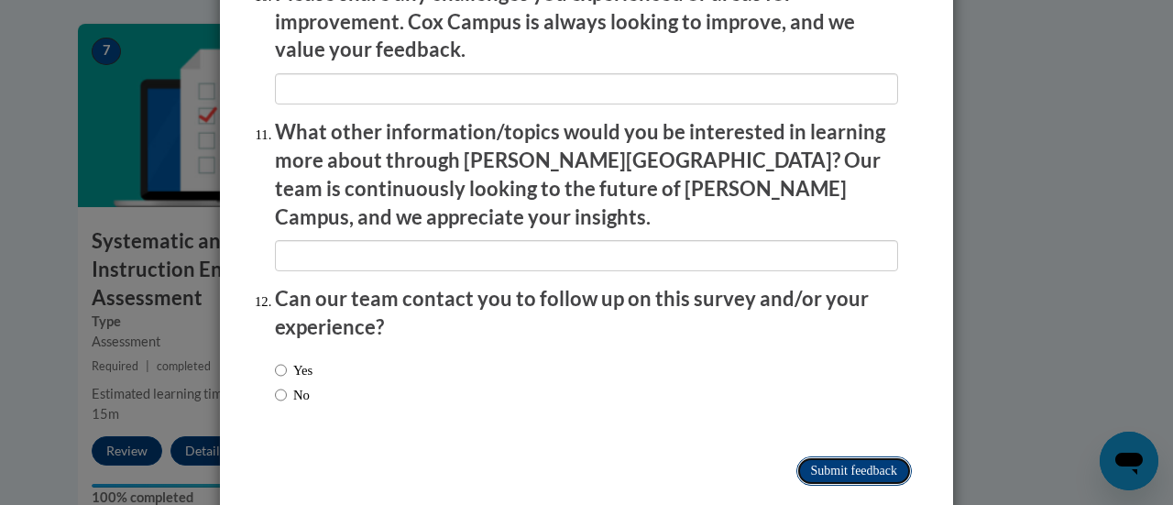
click at [839, 456] on input "Submit feedback" at bounding box center [853, 470] width 115 height 29
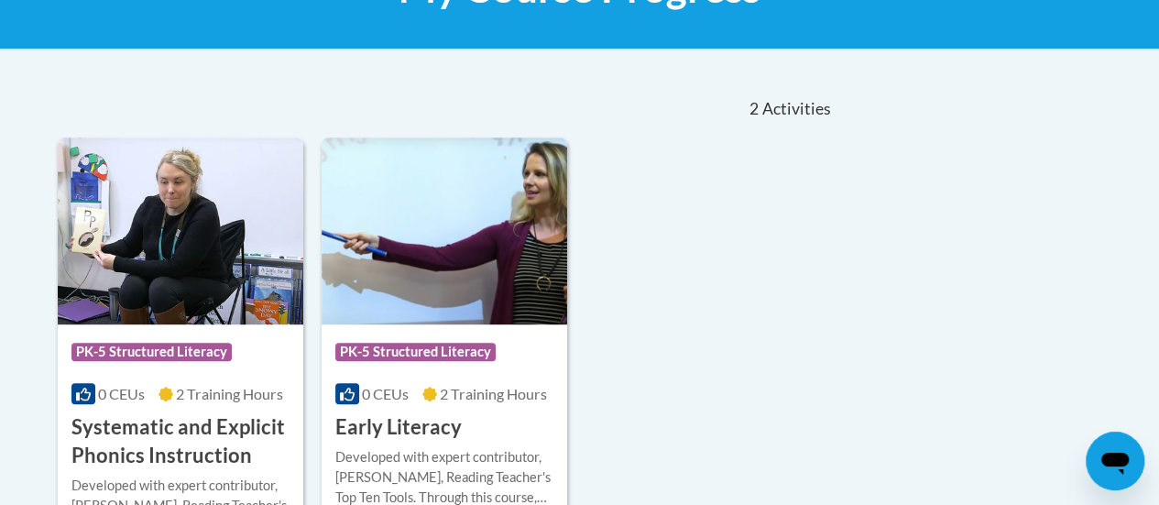
scroll to position [335, 0]
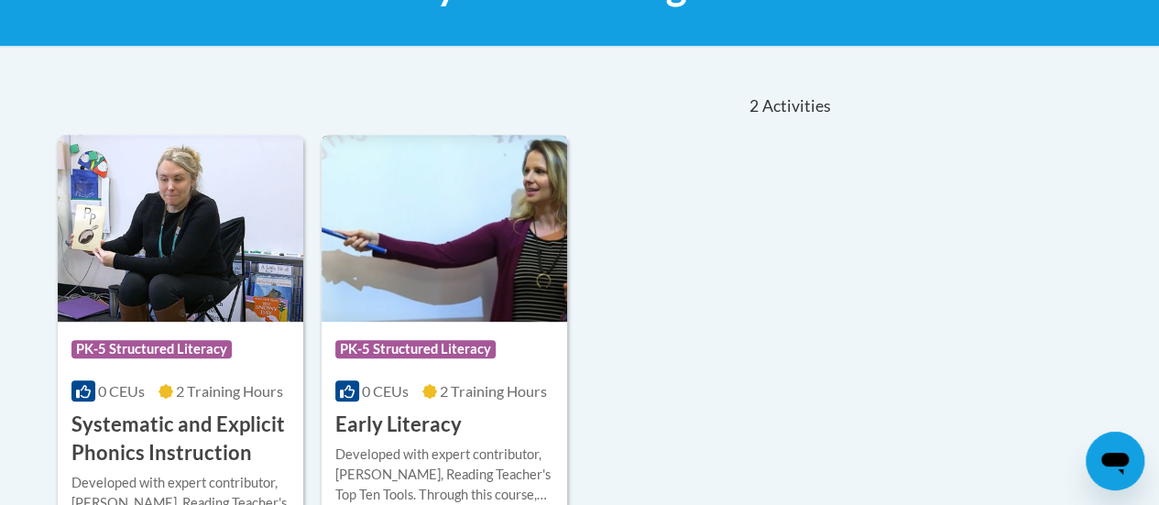
click at [405, 242] on img at bounding box center [445, 228] width 246 height 187
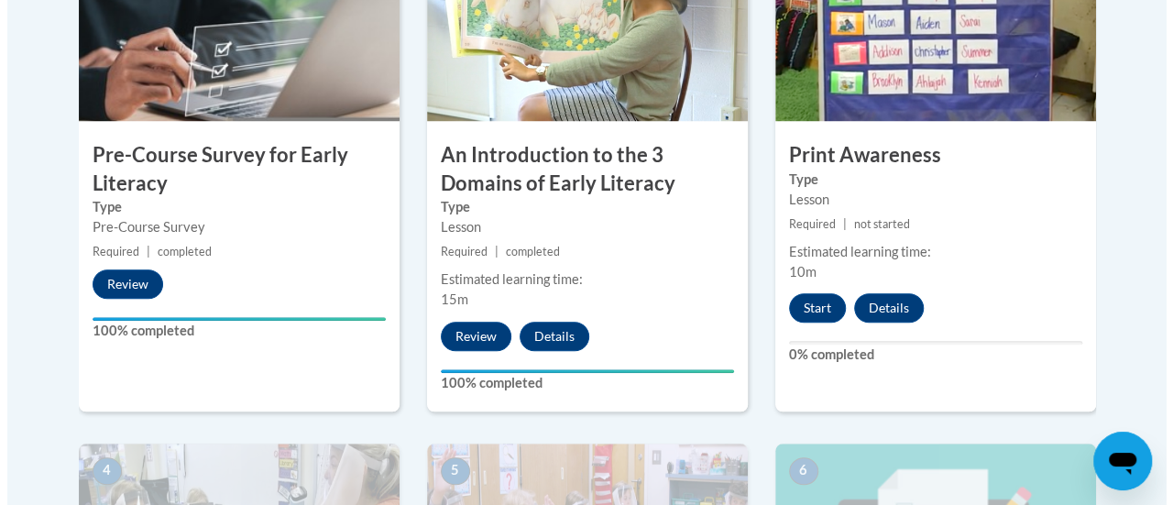
scroll to position [664, 0]
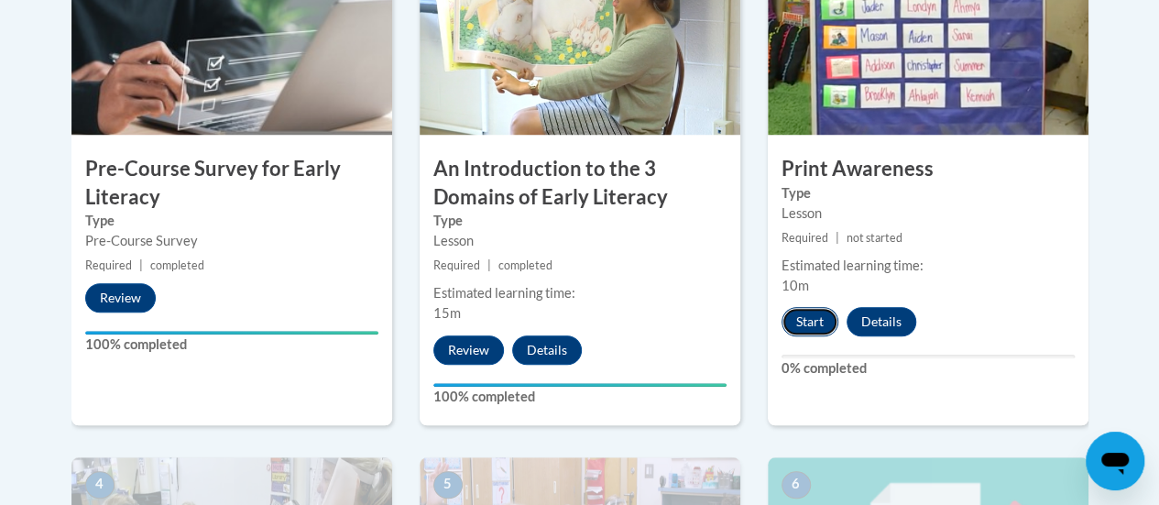
click at [813, 316] on button "Start" at bounding box center [810, 321] width 57 height 29
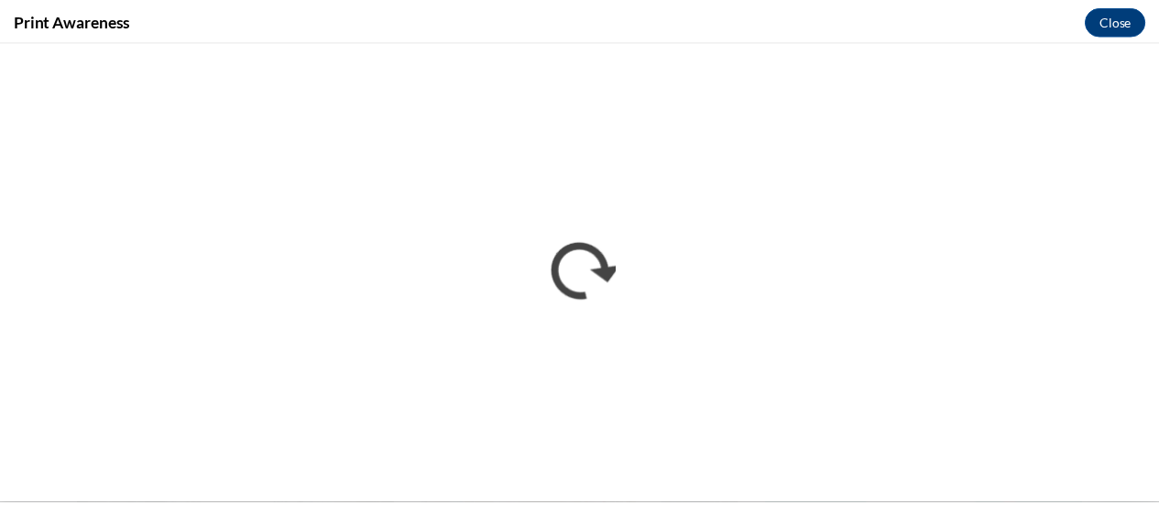
scroll to position [0, 0]
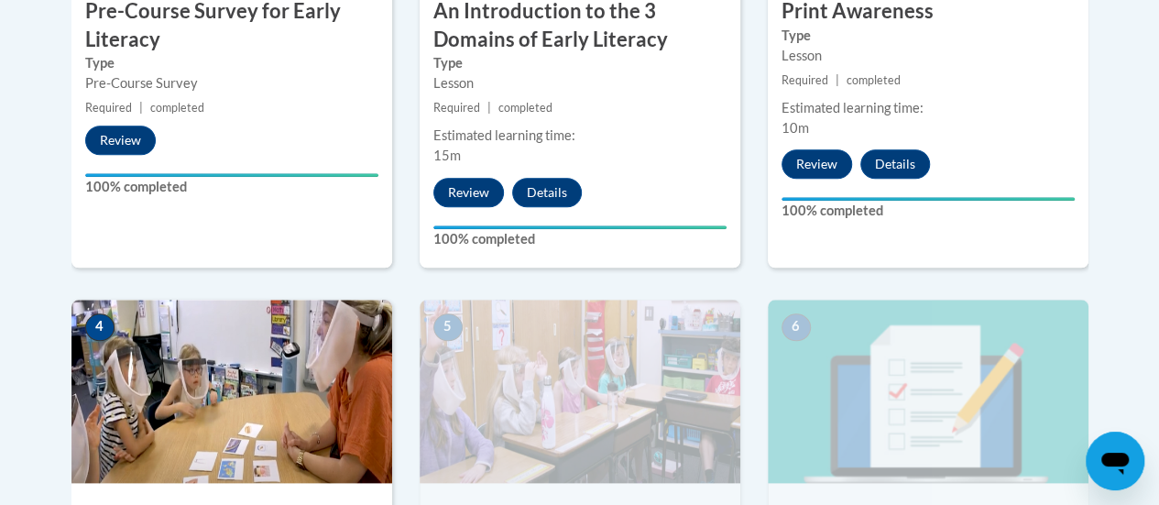
scroll to position [823, 0]
